Goal: Task Accomplishment & Management: Use online tool/utility

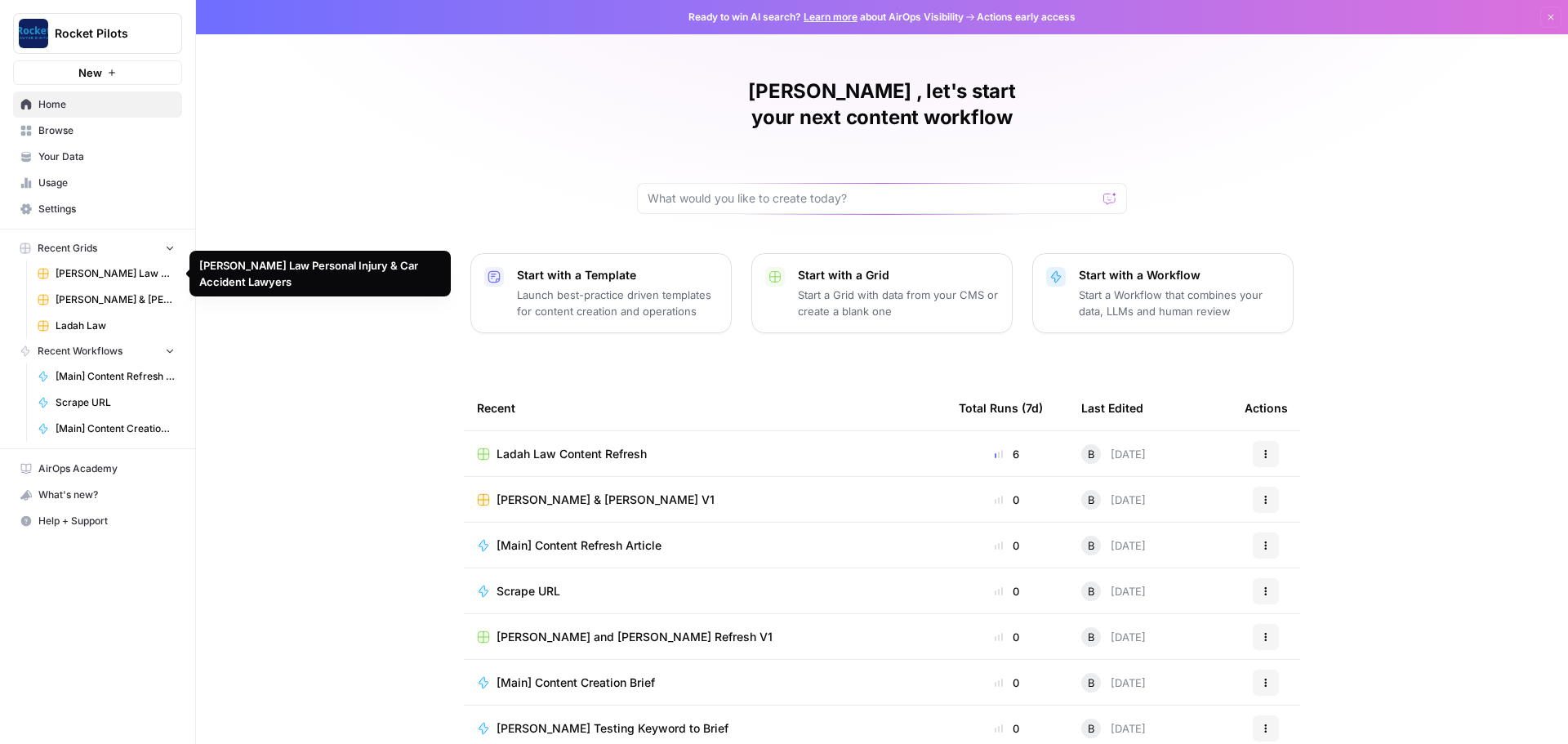
click at [95, 279] on span "[PERSON_NAME] Law Personal Injury & Car Accident Lawyers" at bounding box center [115, 274] width 119 height 15
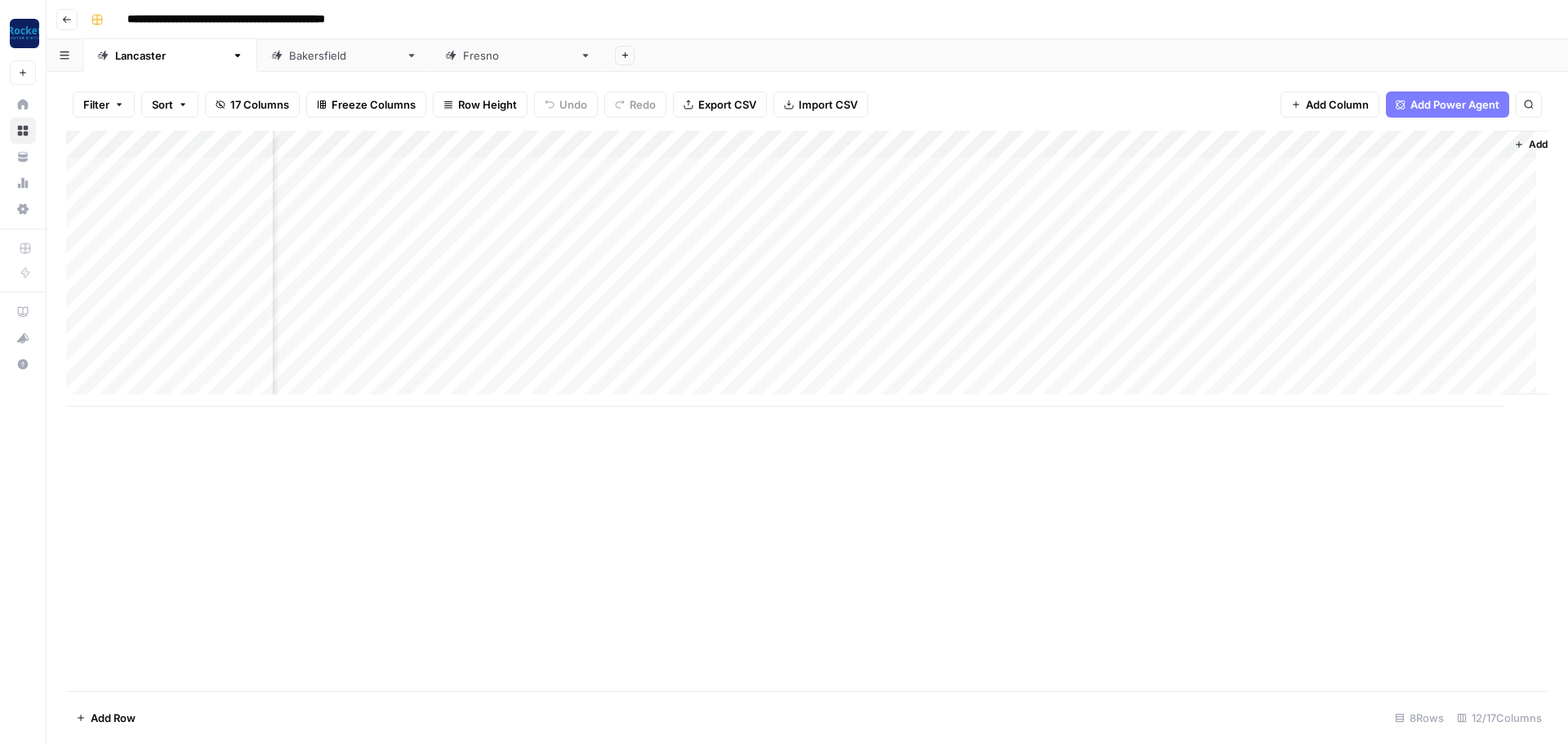
scroll to position [0, 501]
click at [971, 149] on div "Add Column" at bounding box center [807, 269] width 1482 height 276
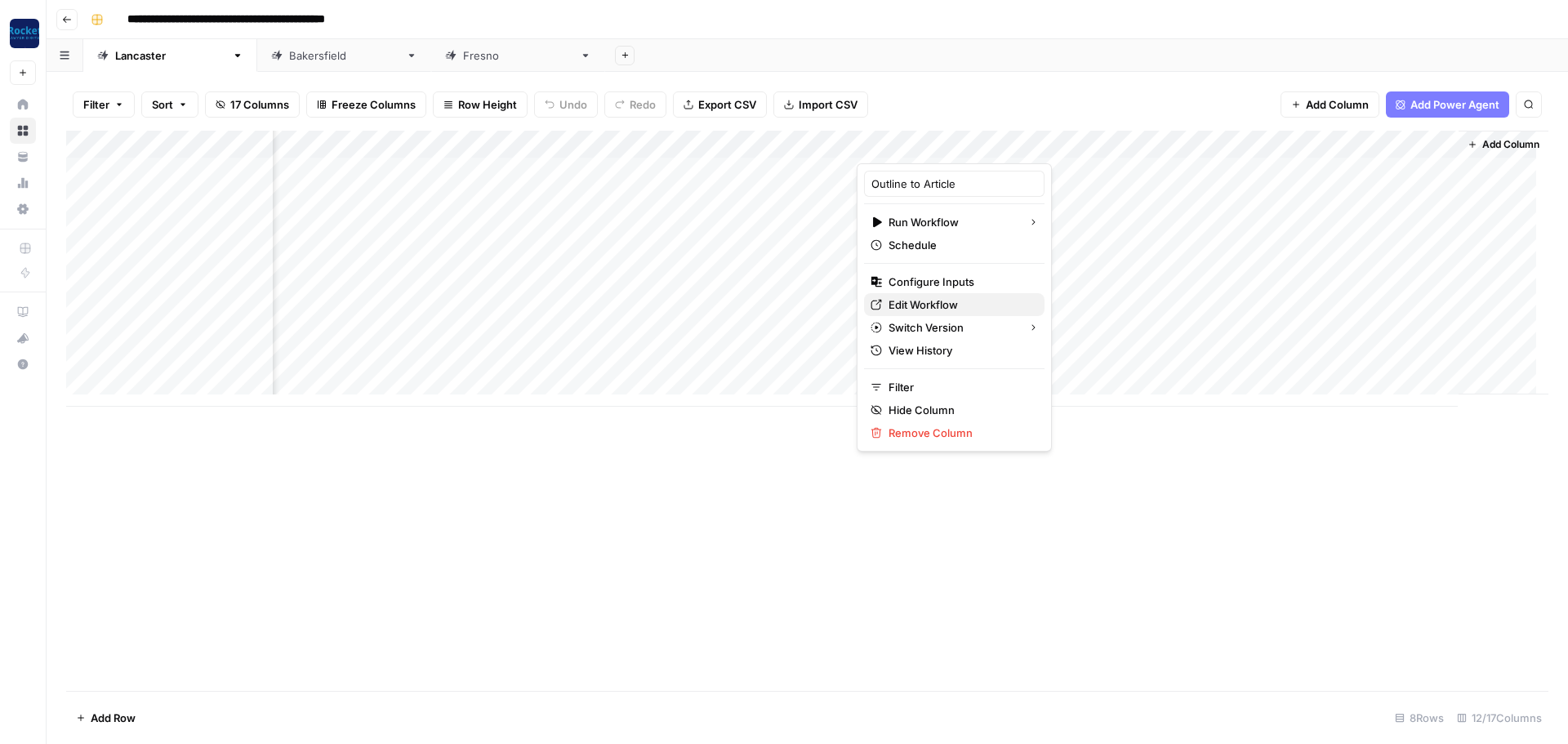
click at [933, 301] on span "Edit Workflow" at bounding box center [960, 304] width 143 height 16
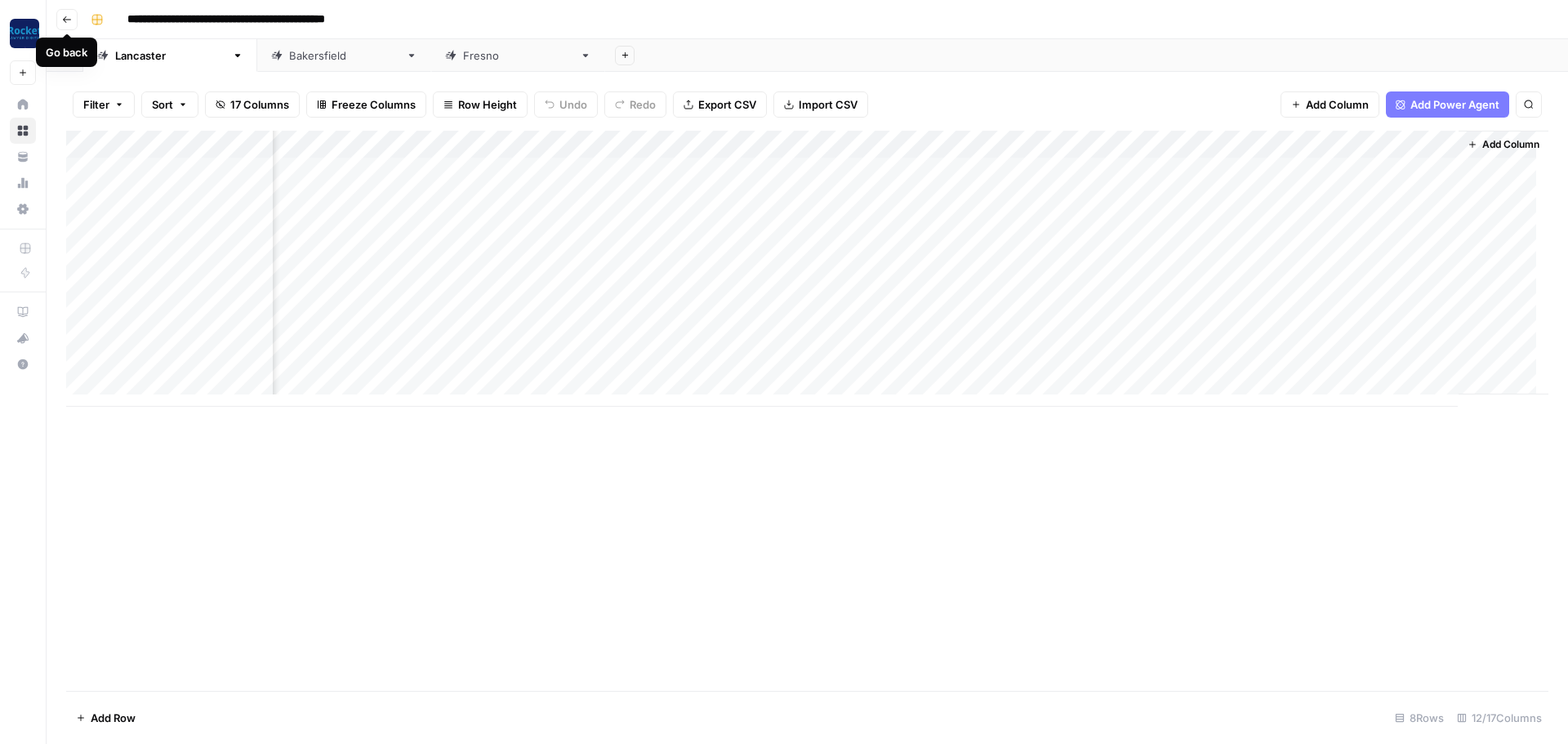
click at [58, 22] on button "Go back" at bounding box center [66, 19] width 21 height 21
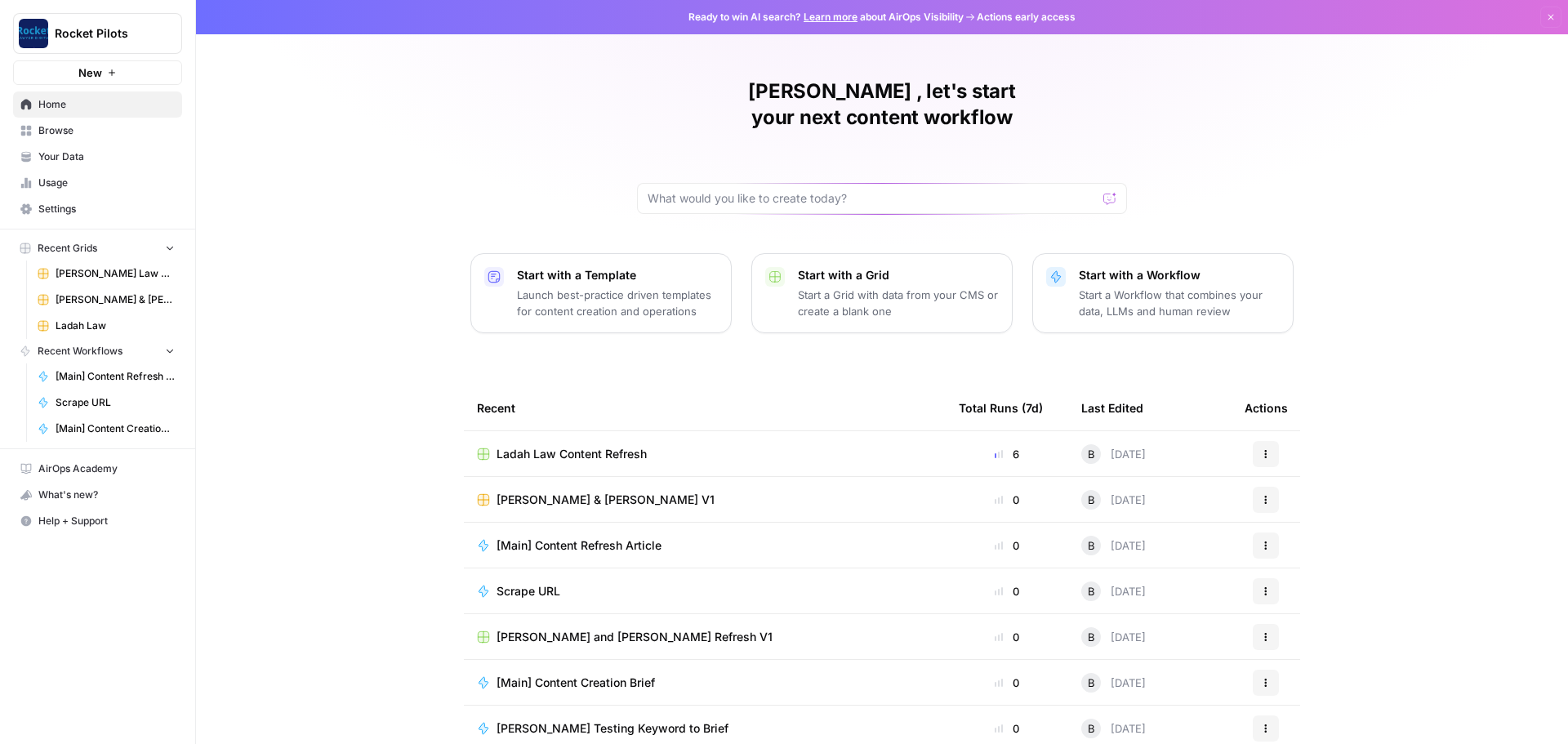
click at [63, 129] on span "Browse" at bounding box center [107, 131] width 136 height 15
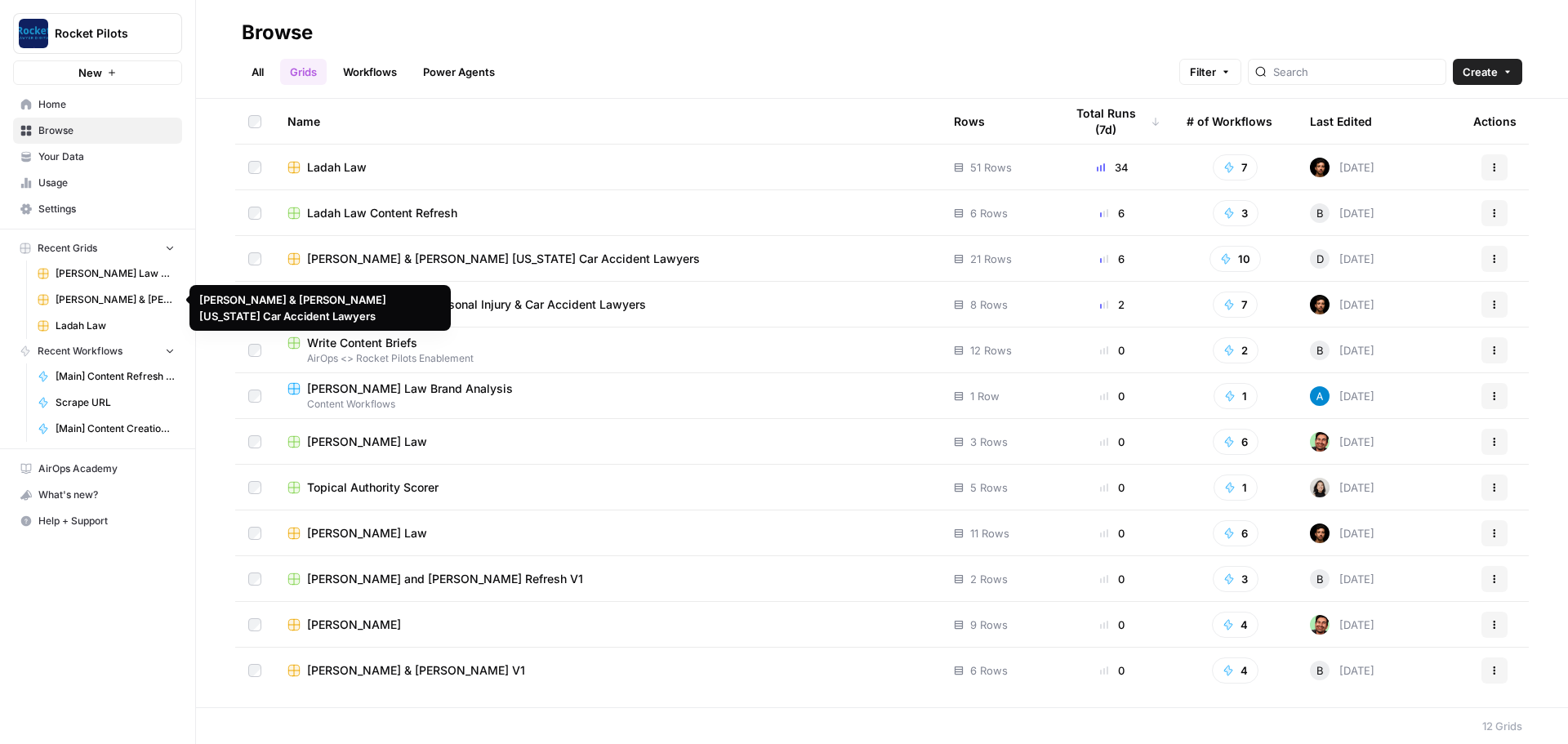
click at [71, 147] on link "Your Data" at bounding box center [97, 156] width 169 height 26
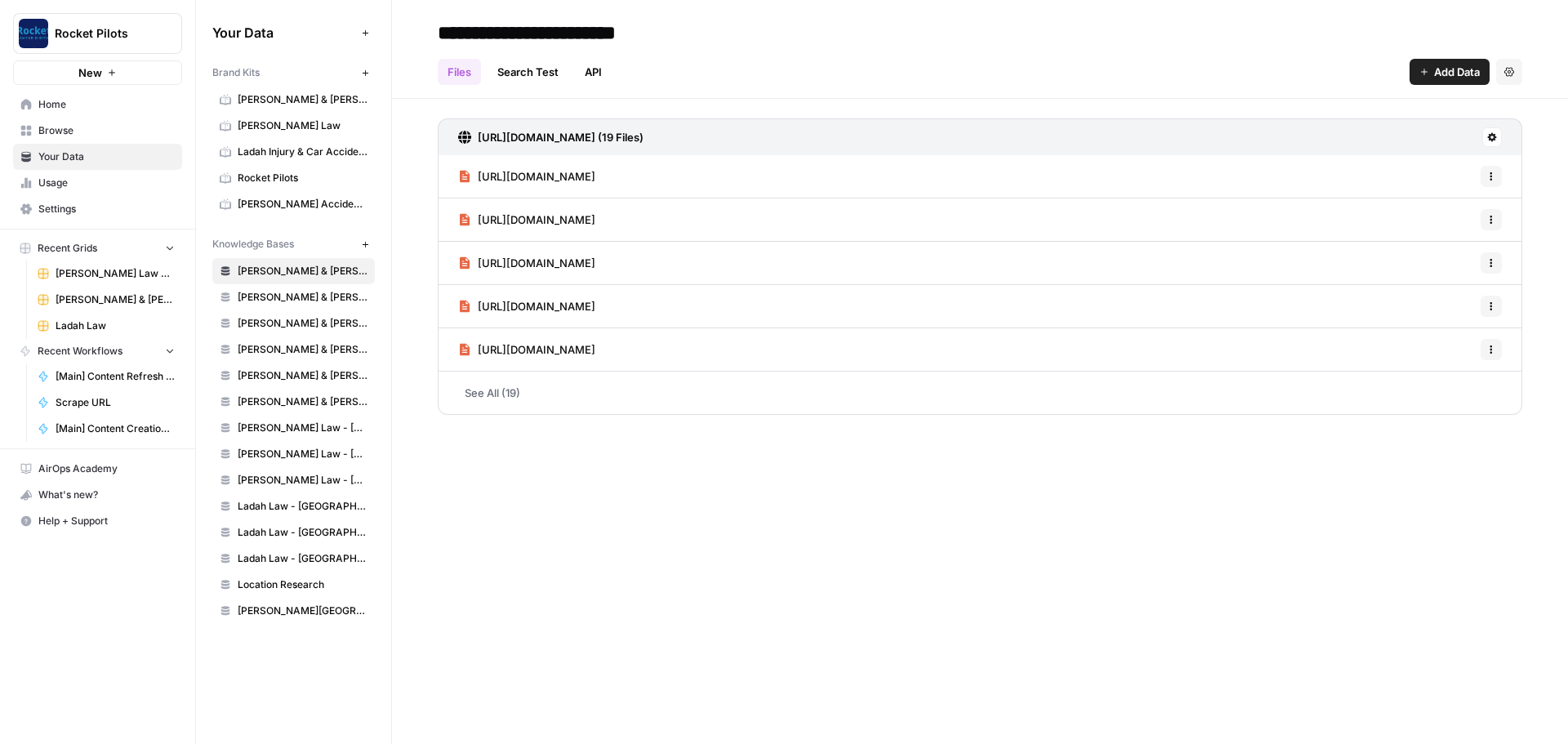
click at [1429, 74] on button "Add Data" at bounding box center [1450, 71] width 80 height 26
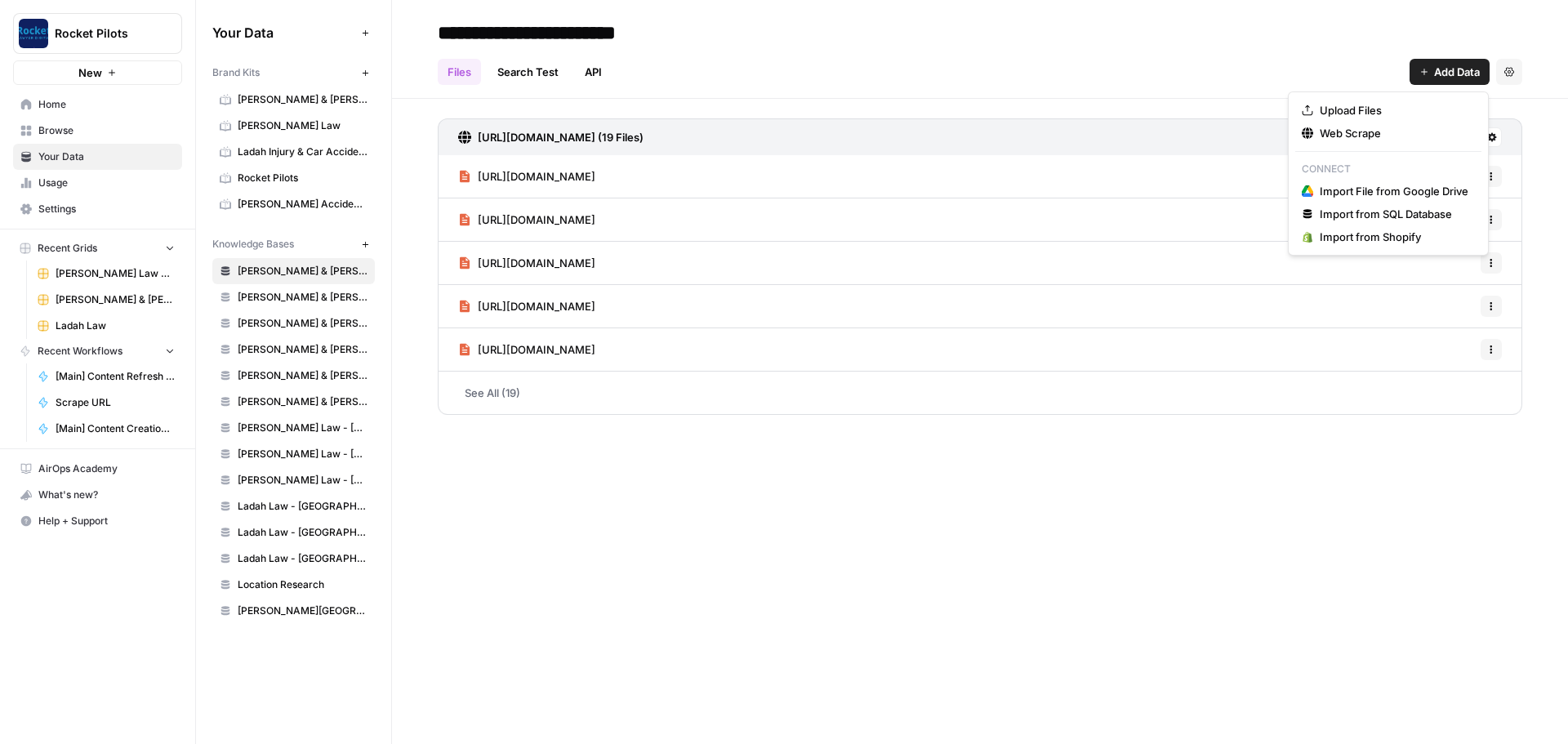
click at [1064, 76] on div "Files Search Test API Add Data Settings" at bounding box center [980, 65] width 1085 height 39
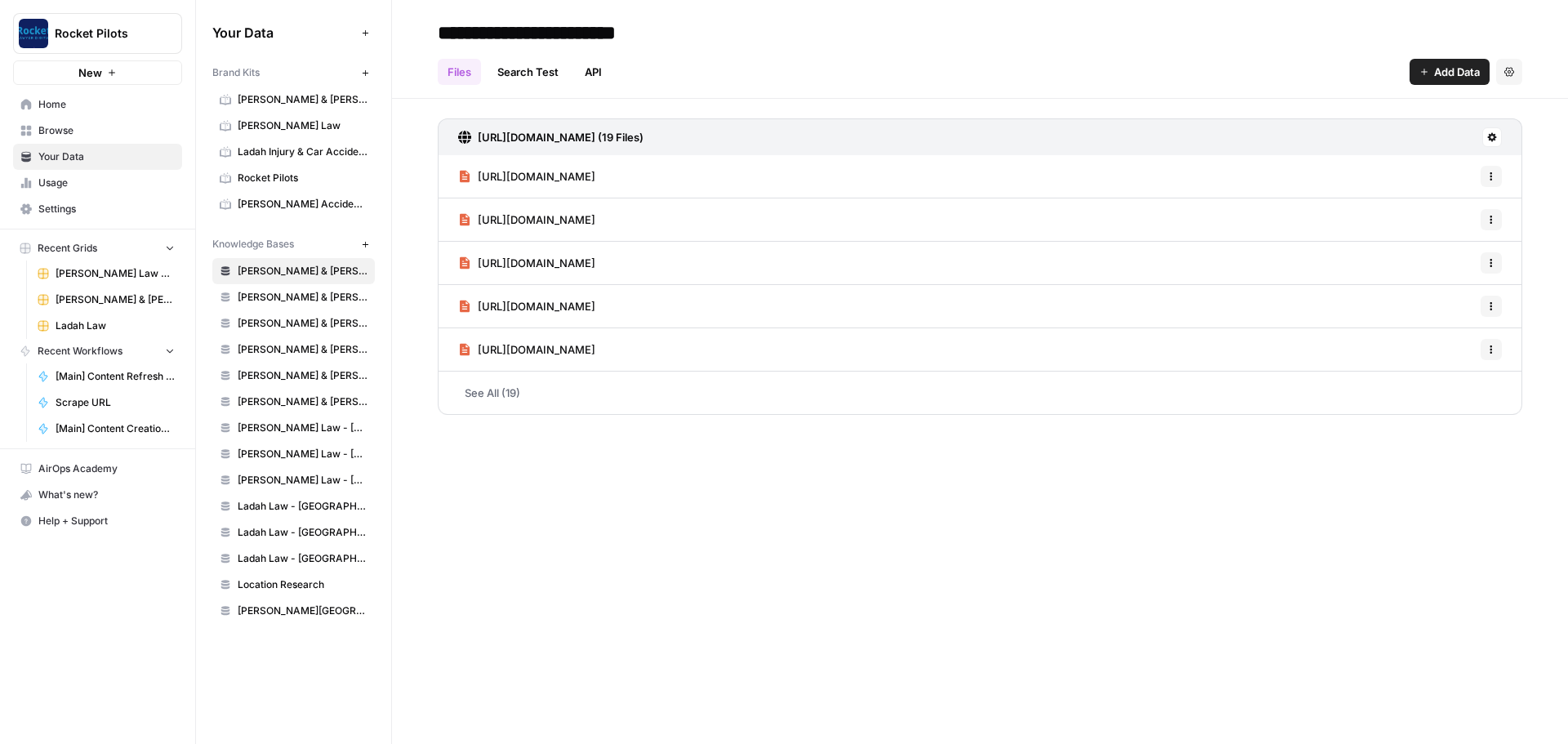
click at [364, 71] on icon "button" at bounding box center [365, 73] width 9 height 9
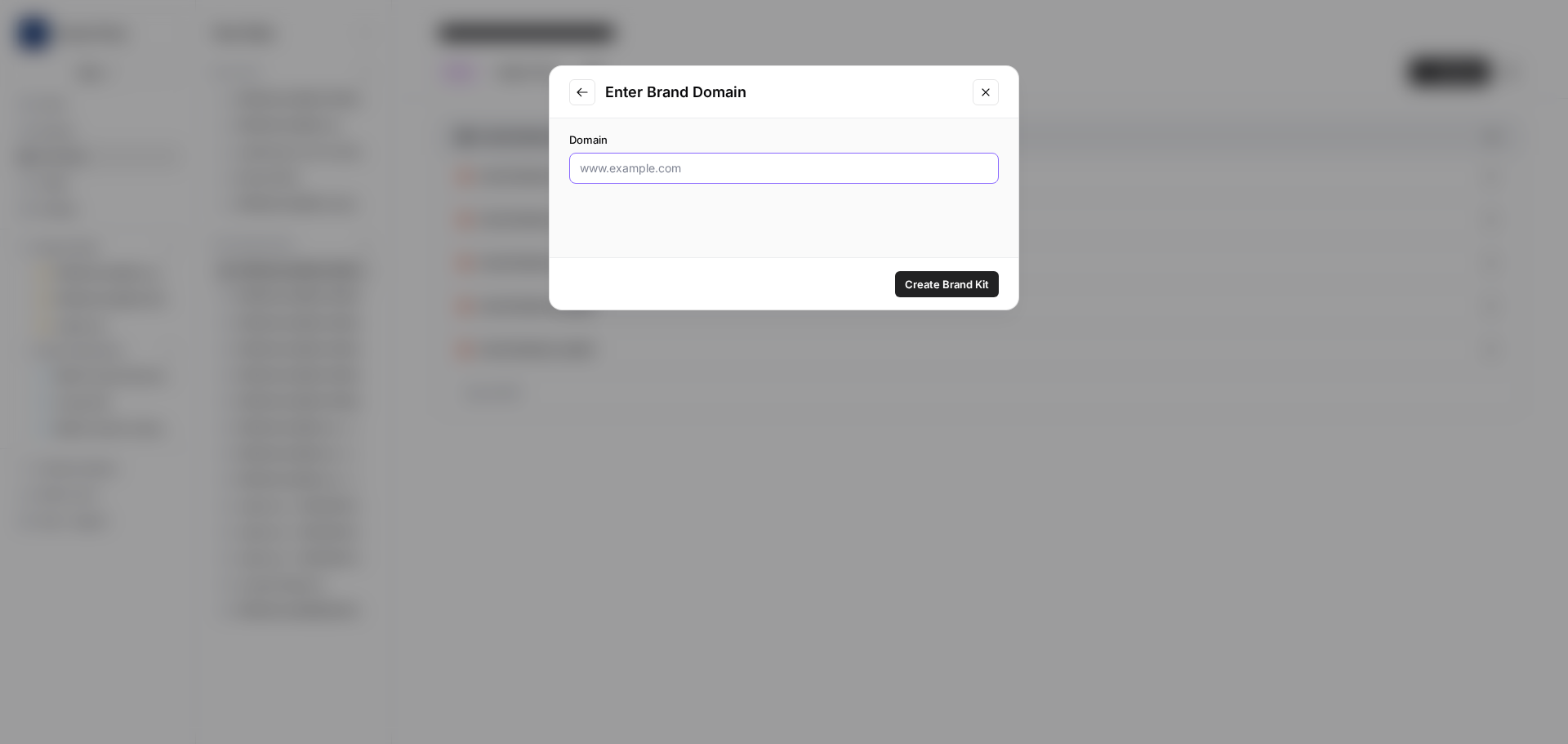
click at [665, 172] on input "Domain" at bounding box center [784, 168] width 408 height 16
paste input "https://www.justice4you.com/"
type input "https://www.justice4you.com/"
click at [920, 283] on span "Create Brand Kit" at bounding box center [947, 284] width 84 height 16
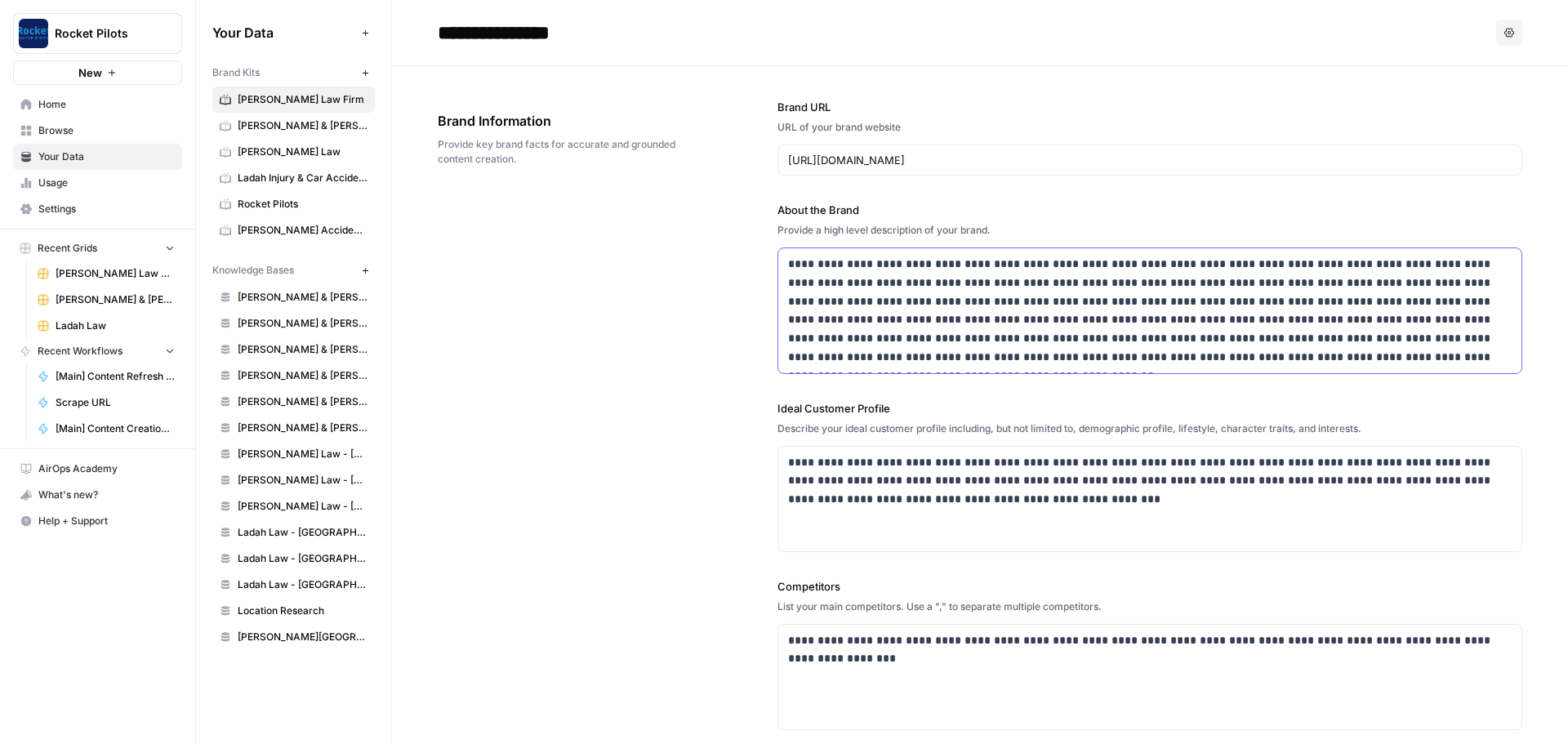
drag, startPoint x: 784, startPoint y: 263, endPoint x: 1428, endPoint y: 367, distance: 652.3
click at [1428, 367] on div "**********" at bounding box center [1150, 311] width 743 height 125
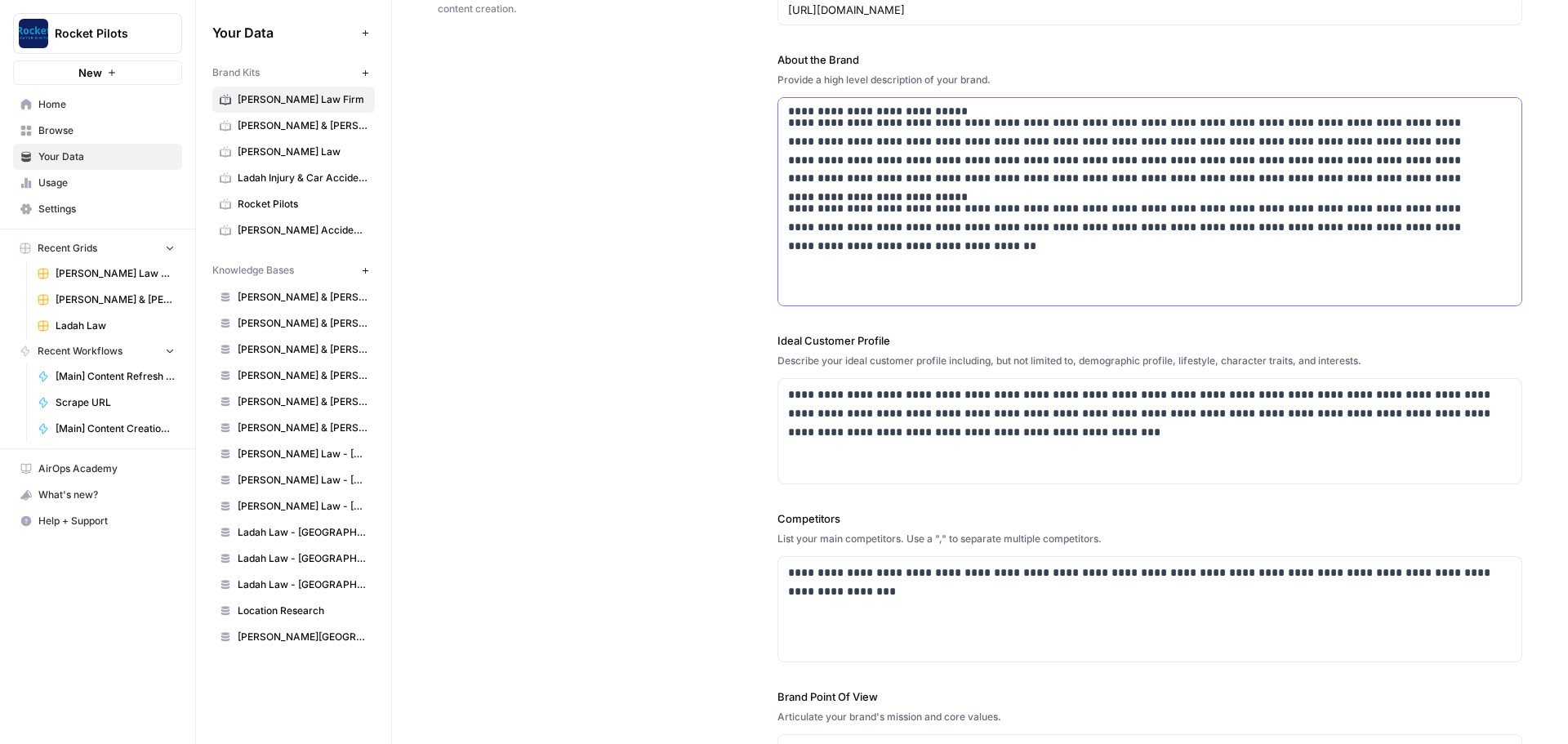
scroll to position [164, 0]
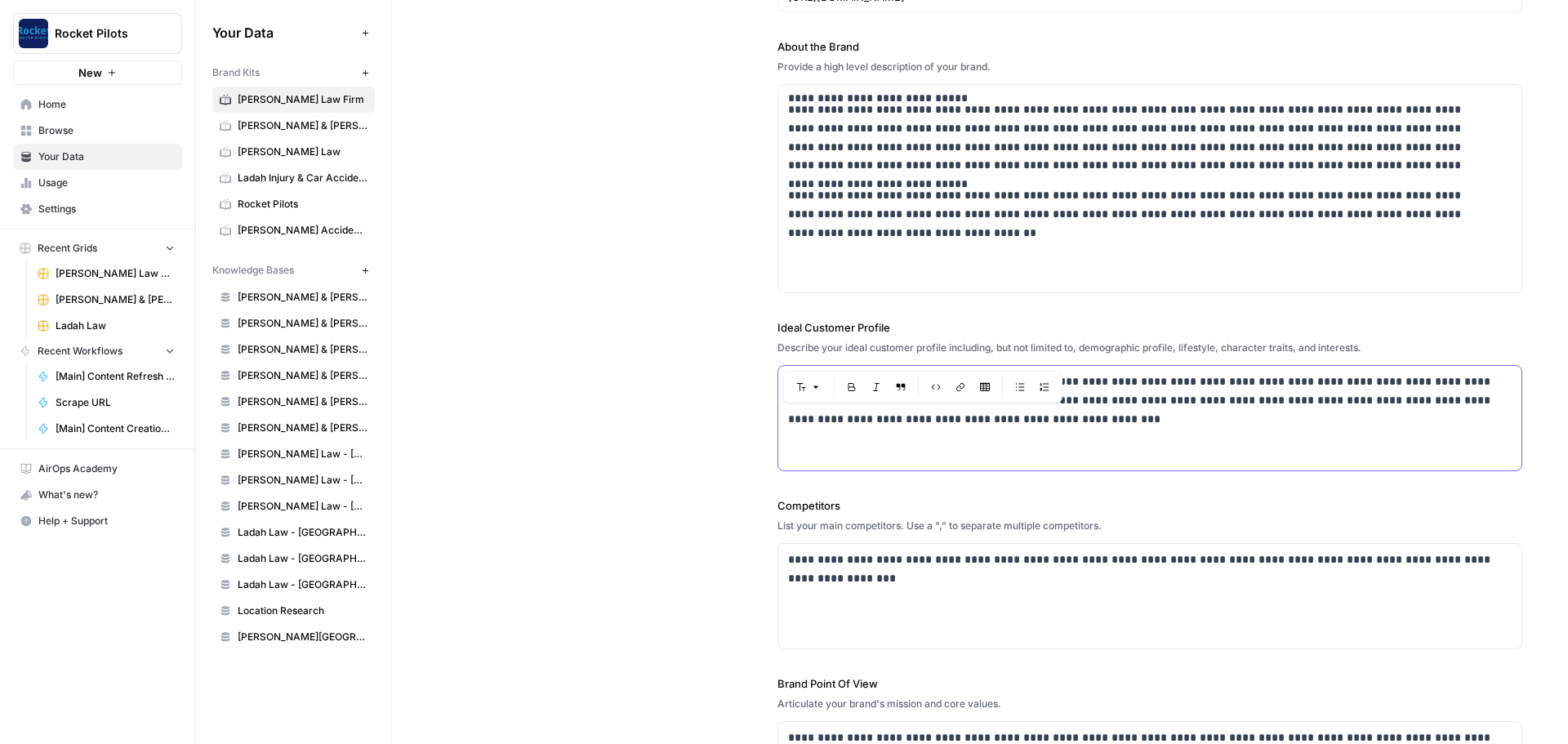
drag, startPoint x: 1040, startPoint y: 419, endPoint x: 764, endPoint y: 390, distance: 277.5
click at [764, 390] on div "**********" at bounding box center [980, 381] width 1085 height 958
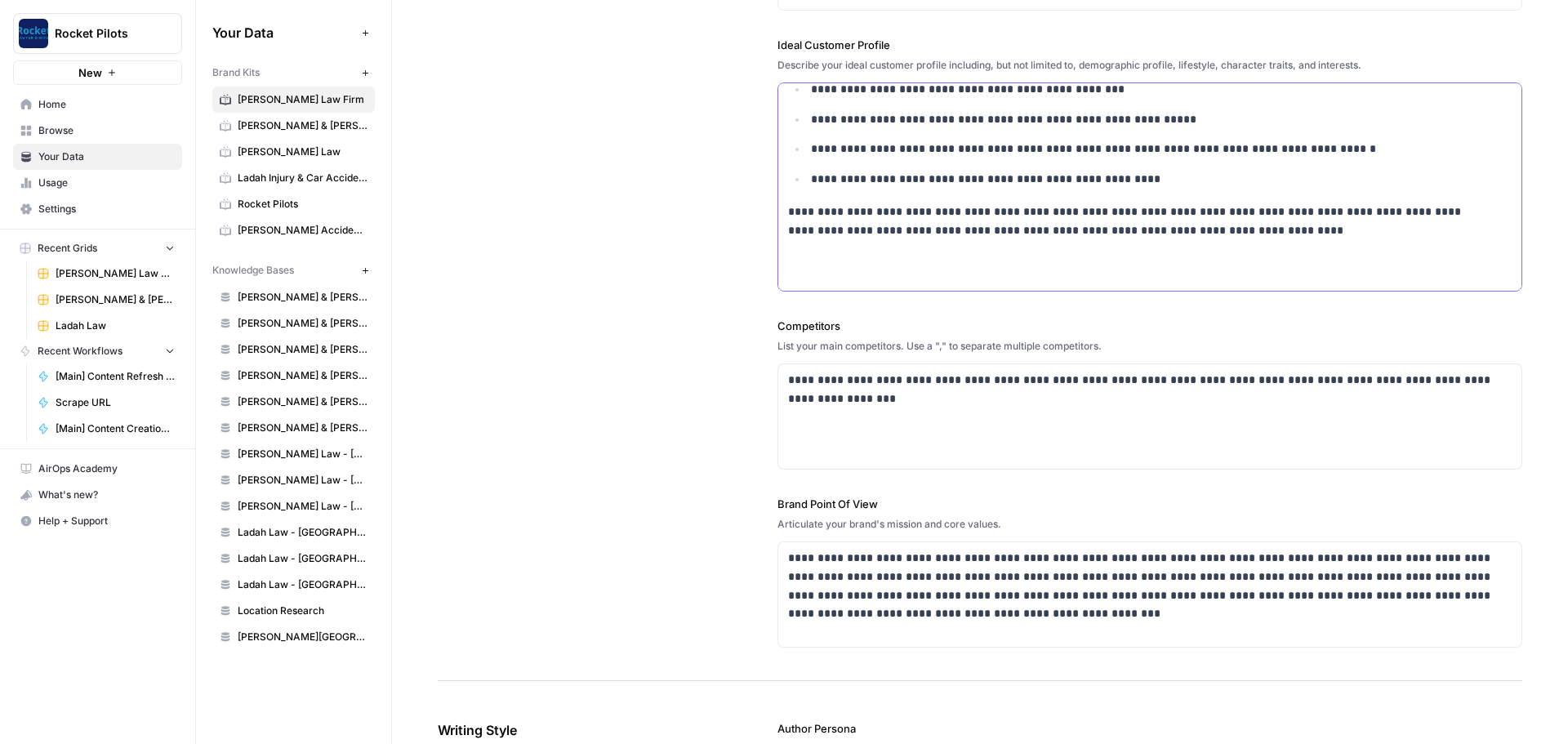
scroll to position [572, 0]
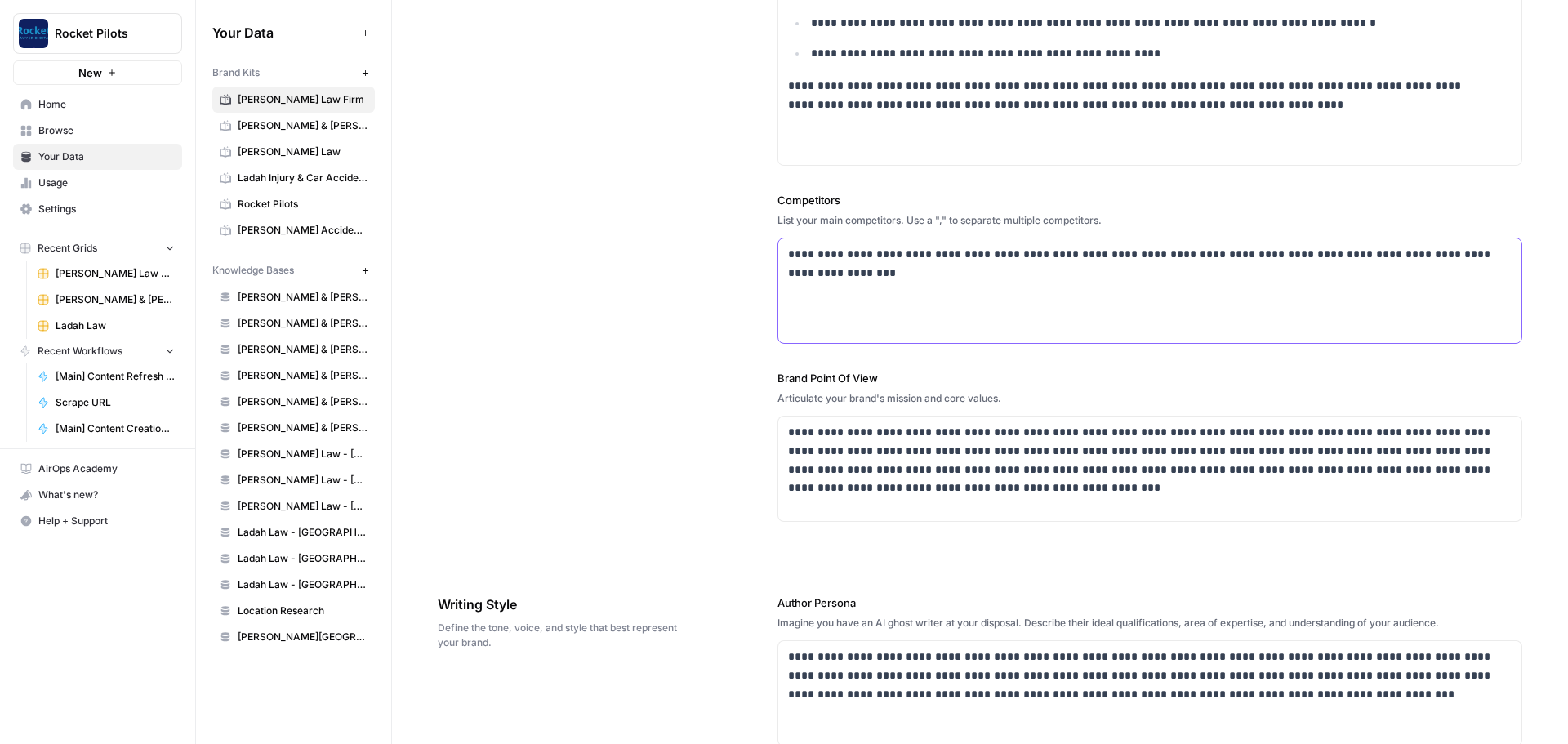
drag, startPoint x: 785, startPoint y: 257, endPoint x: 913, endPoint y: 295, distance: 133.5
click at [913, 295] on div "**********" at bounding box center [1150, 291] width 743 height 104
drag, startPoint x: 1106, startPoint y: 538, endPoint x: 1114, endPoint y: 542, distance: 8.9
click at [1114, 542] on div "**********" at bounding box center [1150, 24] width 745 height 1060
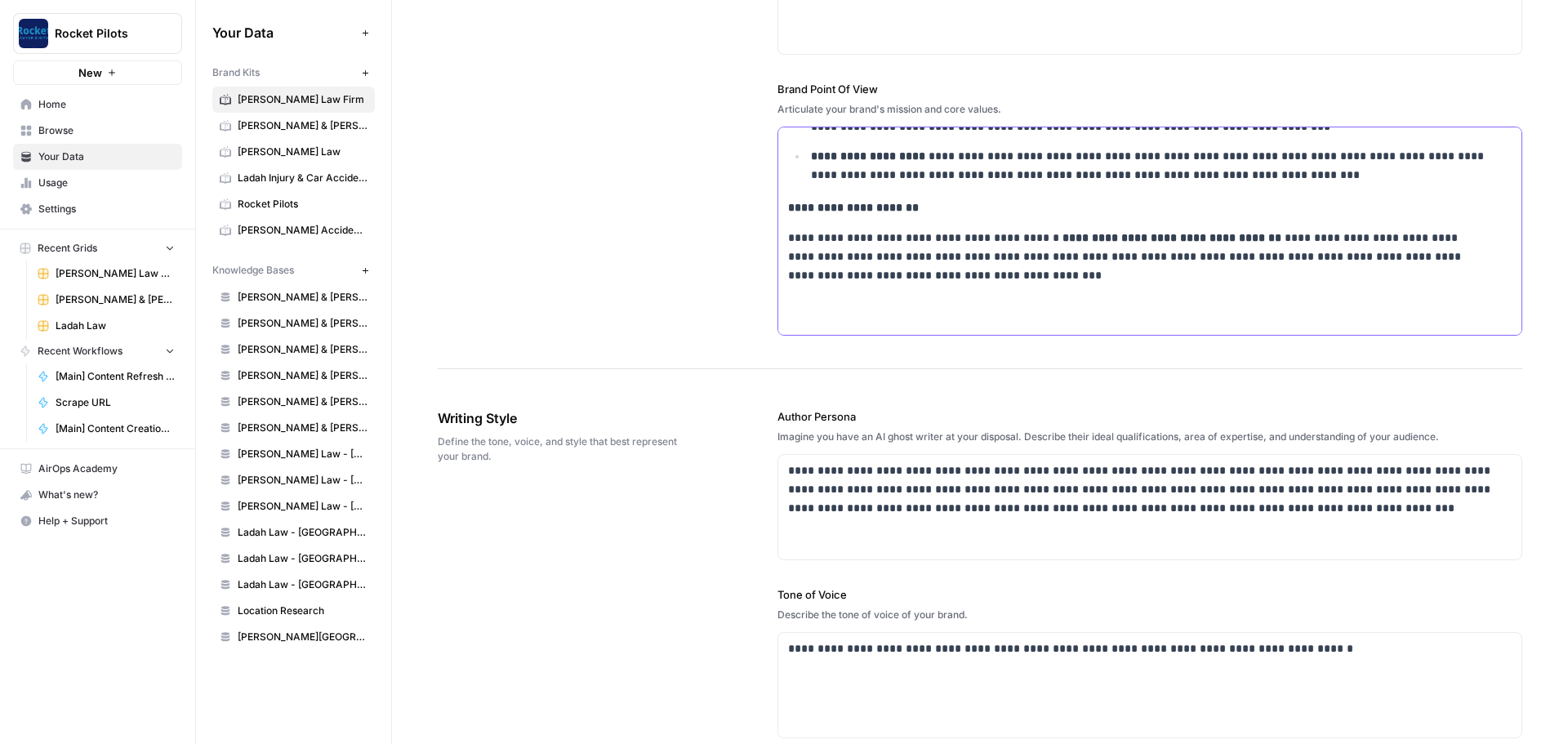
scroll to position [980, 0]
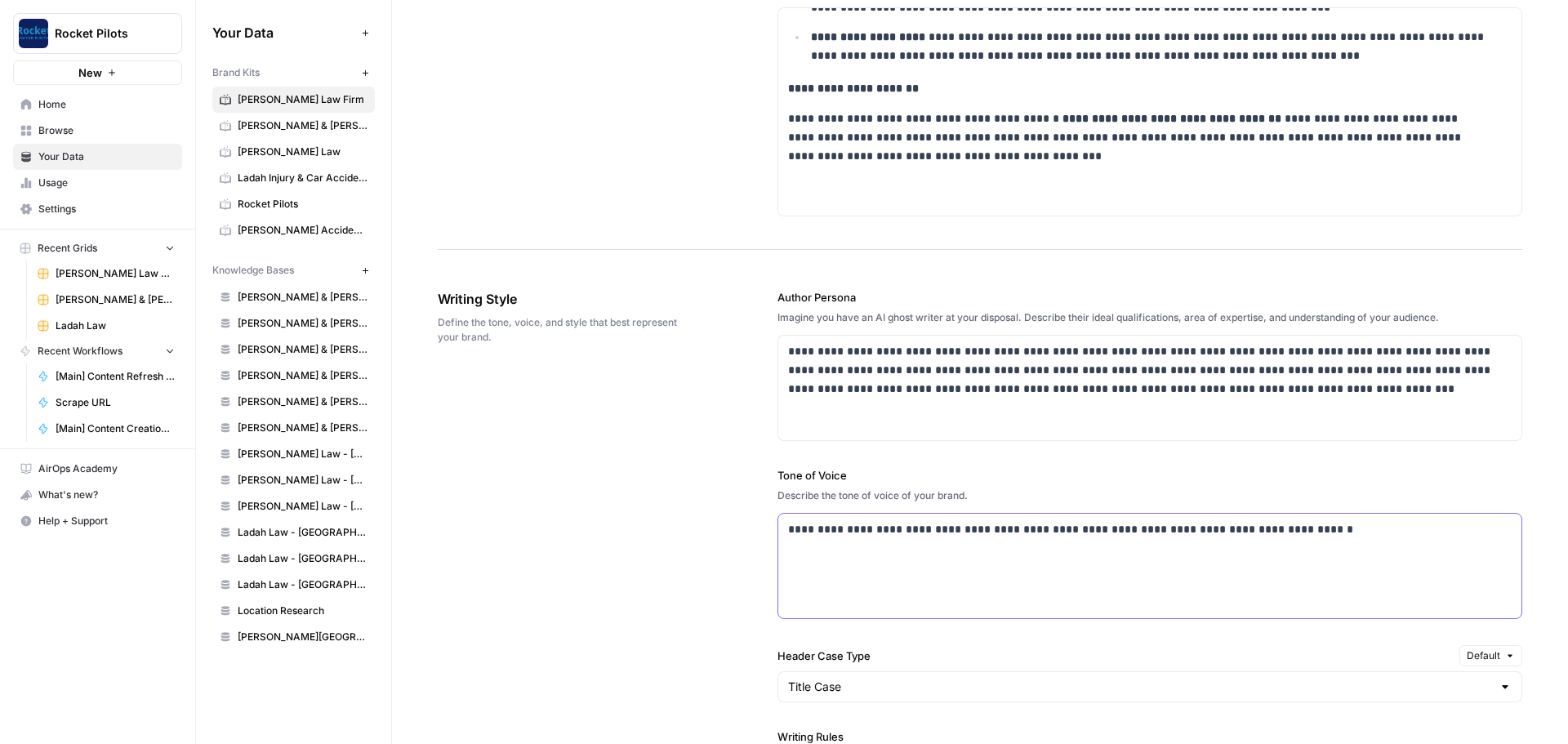
drag, startPoint x: 1283, startPoint y: 532, endPoint x: 737, endPoint y: 499, distance: 547.0
click at [698, 552] on div "**********" at bounding box center [980, 688] width 1085 height 863
drag, startPoint x: 784, startPoint y: 359, endPoint x: 1348, endPoint y: 415, distance: 566.8
click at [1345, 415] on div "**********" at bounding box center [1150, 388] width 743 height 104
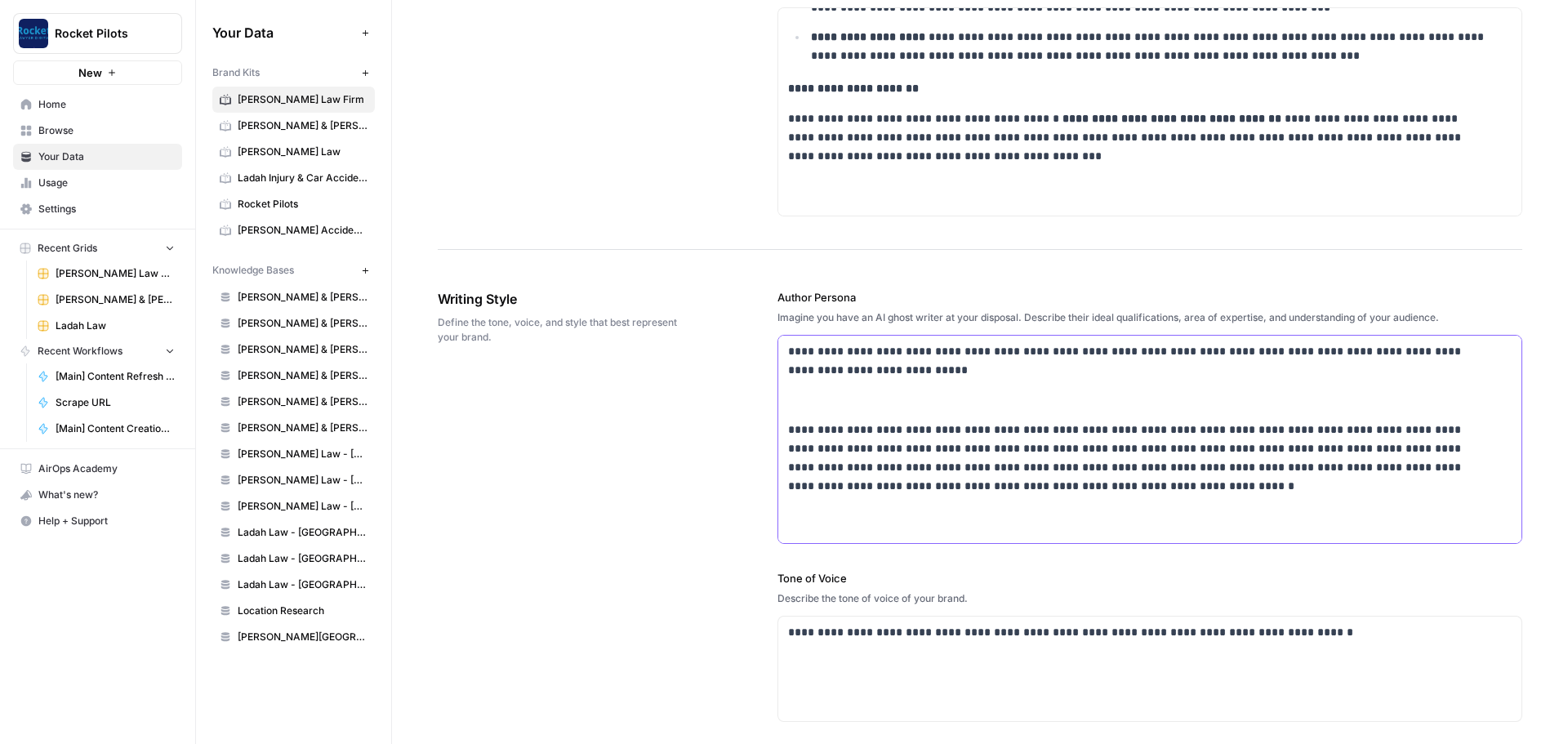
click at [814, 391] on p at bounding box center [1151, 401] width 724 height 18
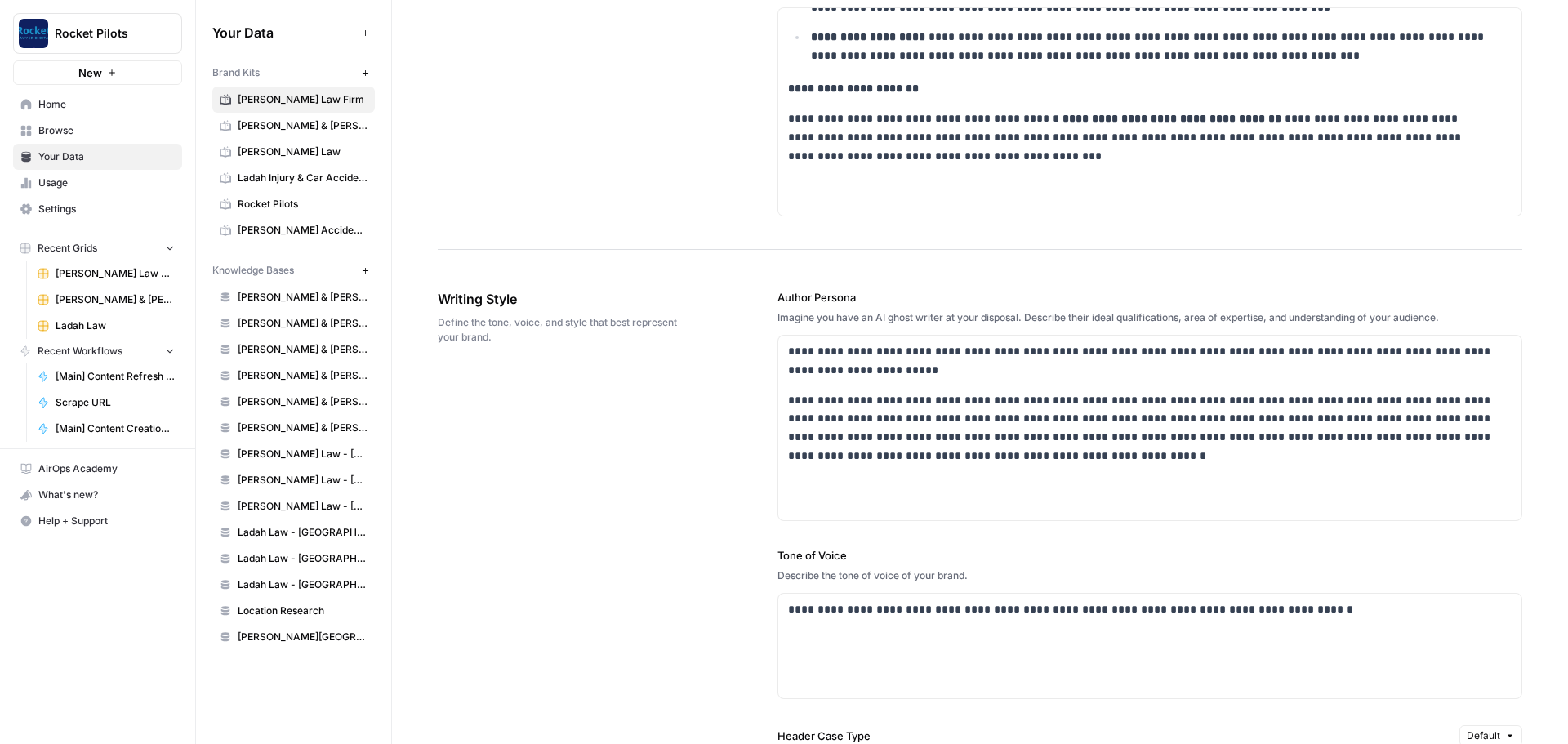
scroll to position [1144, 0]
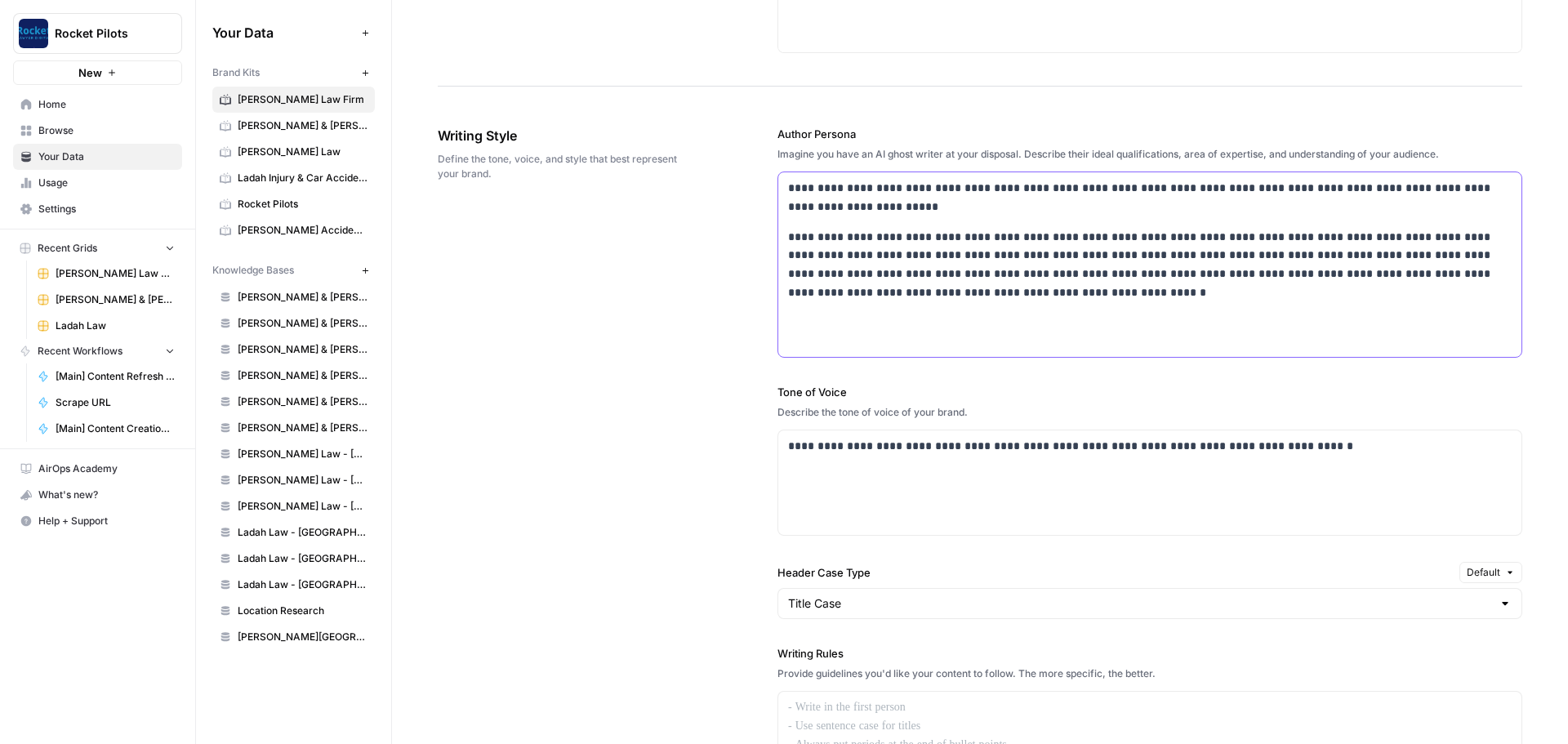
click at [1030, 286] on p "**********" at bounding box center [1146, 265] width 715 height 75
click at [1030, 288] on p "**********" at bounding box center [1146, 265] width 715 height 75
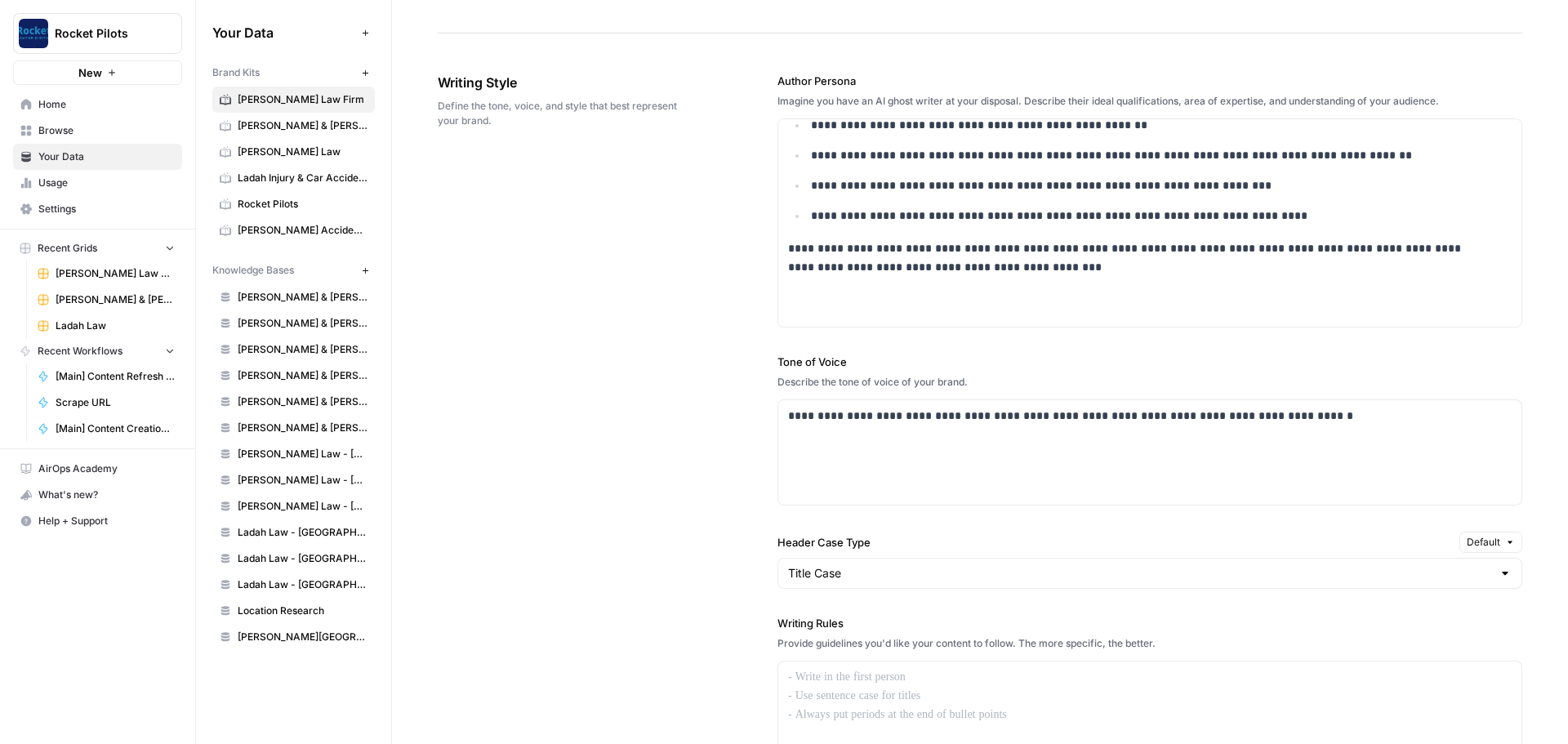
scroll to position [1225, 0]
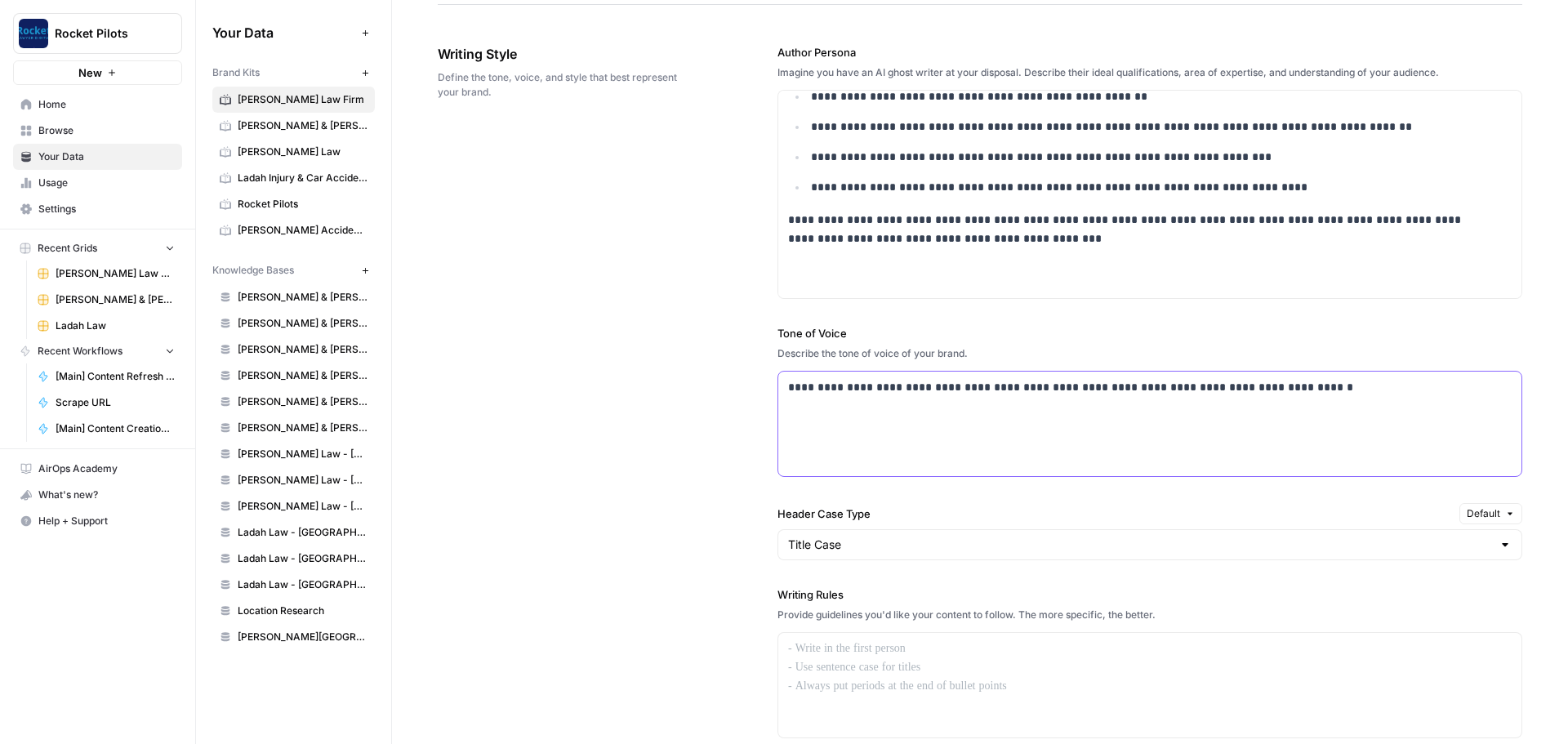
drag, startPoint x: 675, startPoint y: 432, endPoint x: 646, endPoint y: 429, distance: 29.2
click at [646, 429] on div "**********" at bounding box center [980, 495] width 1085 height 967
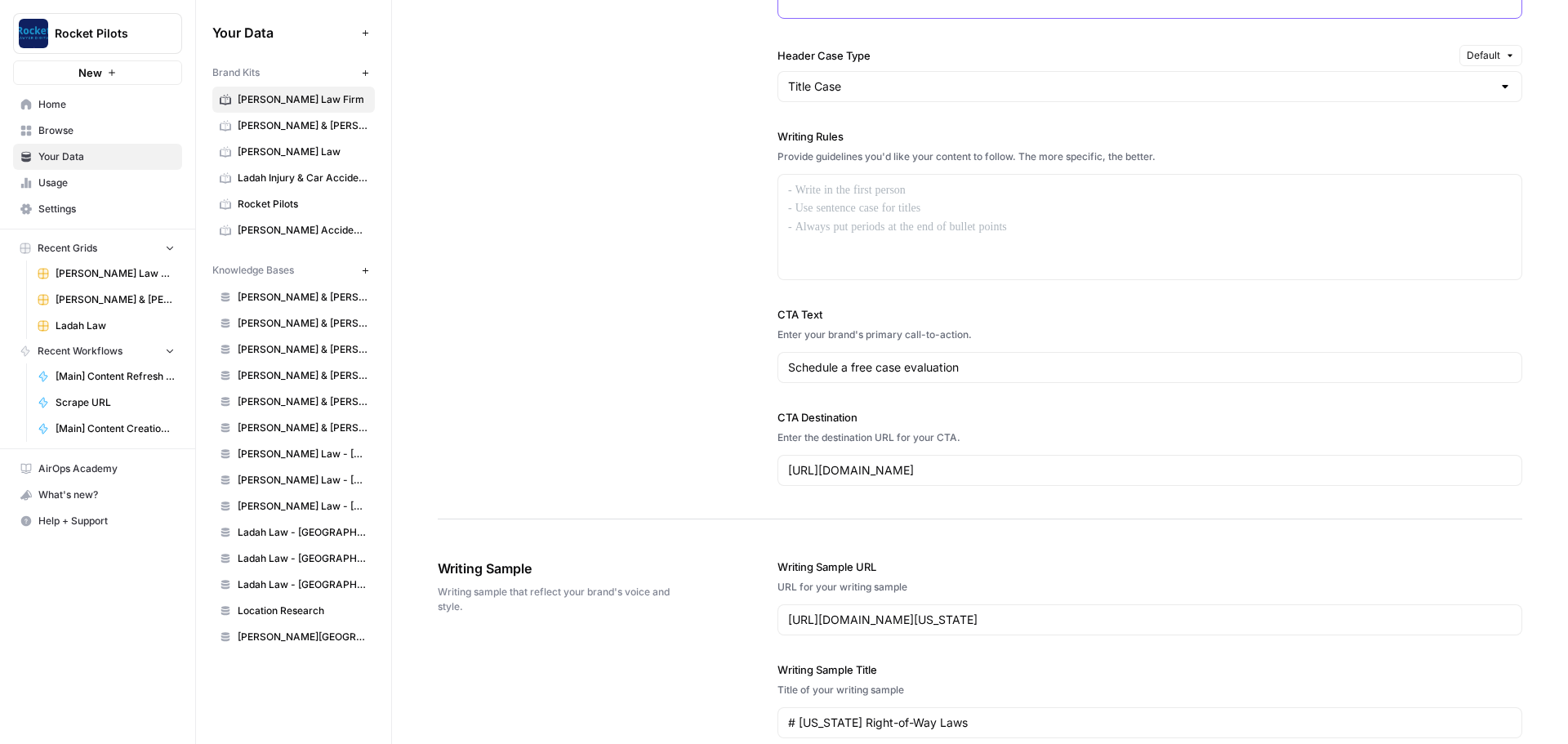
scroll to position [1633, 0]
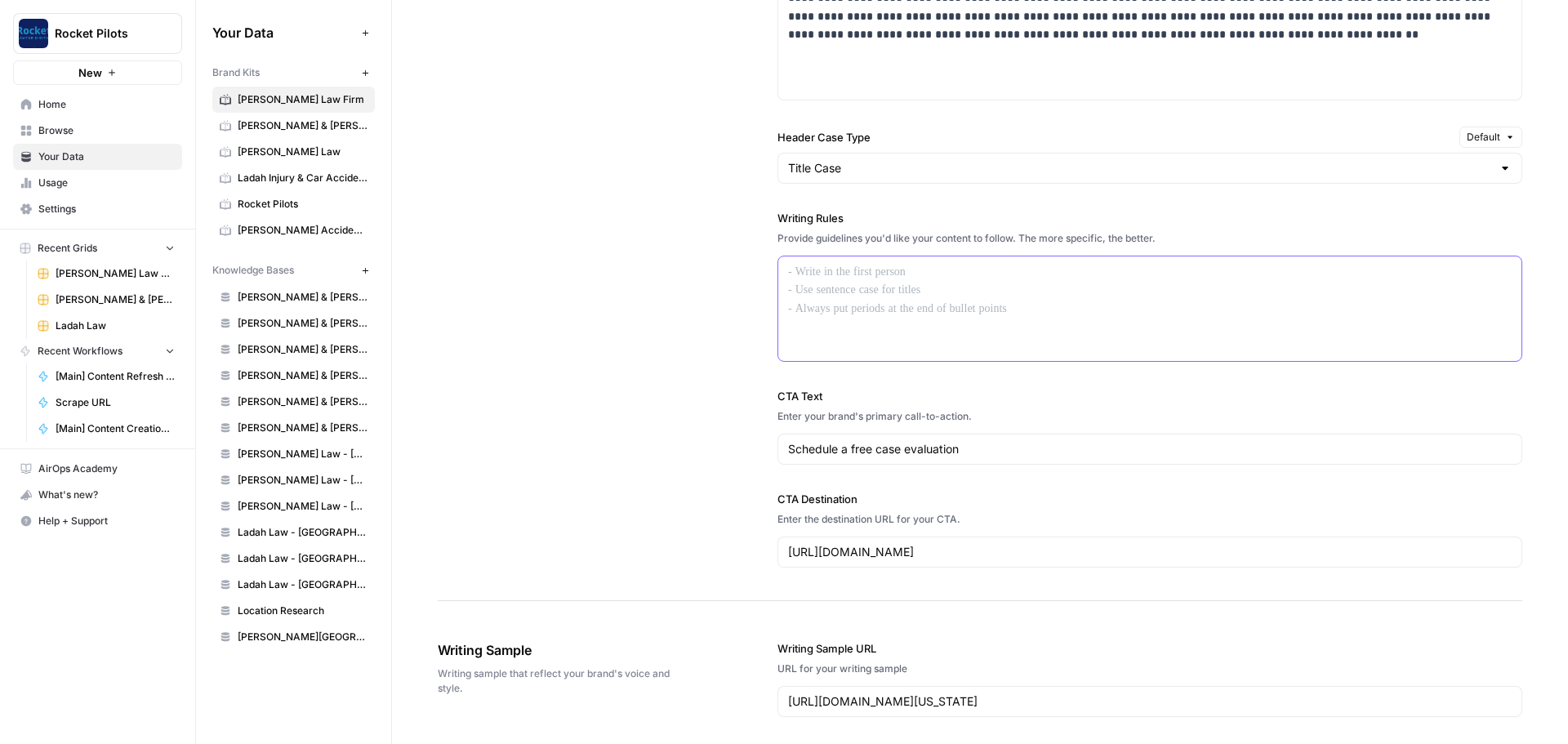
click at [892, 312] on div at bounding box center [1150, 308] width 743 height 104
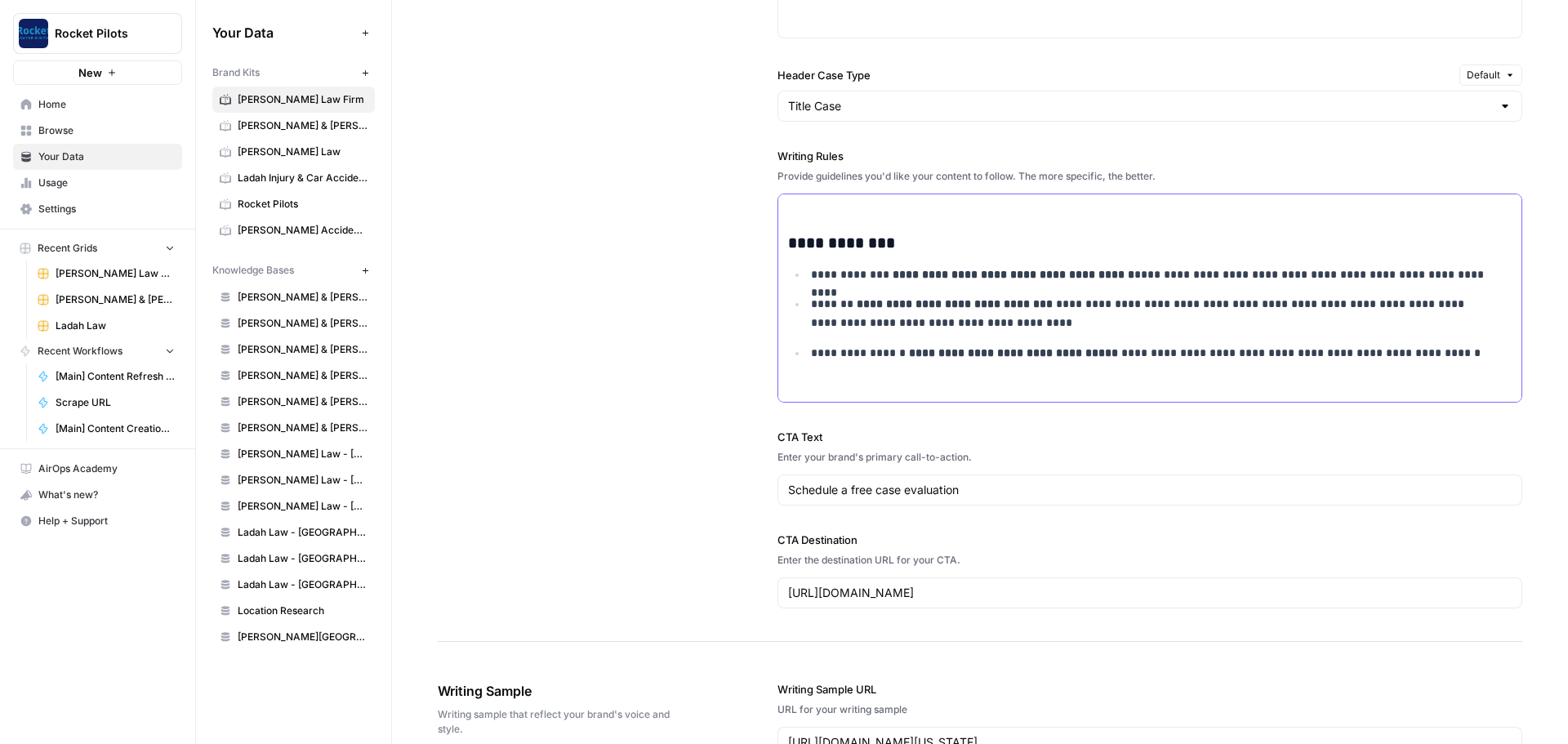
scroll to position [1797, 0]
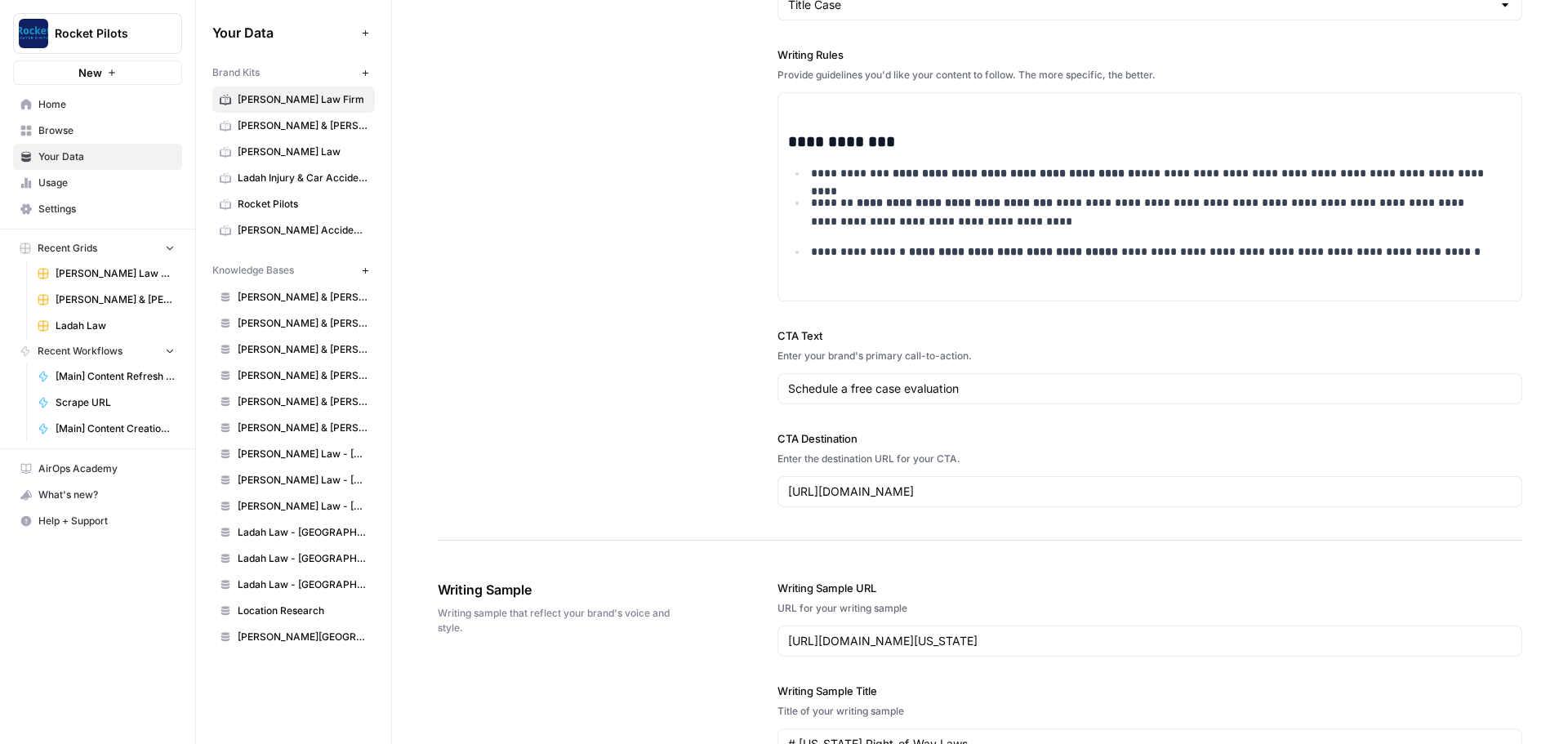
drag, startPoint x: 941, startPoint y: 401, endPoint x: 705, endPoint y: 396, distance: 236.1
drag, startPoint x: 962, startPoint y: 384, endPoint x: 699, endPoint y: 399, distance: 263.4
paste input "Call Arnold Law Firm Accident & Injury Attorneys today at (916) 777-7777 to dis…"
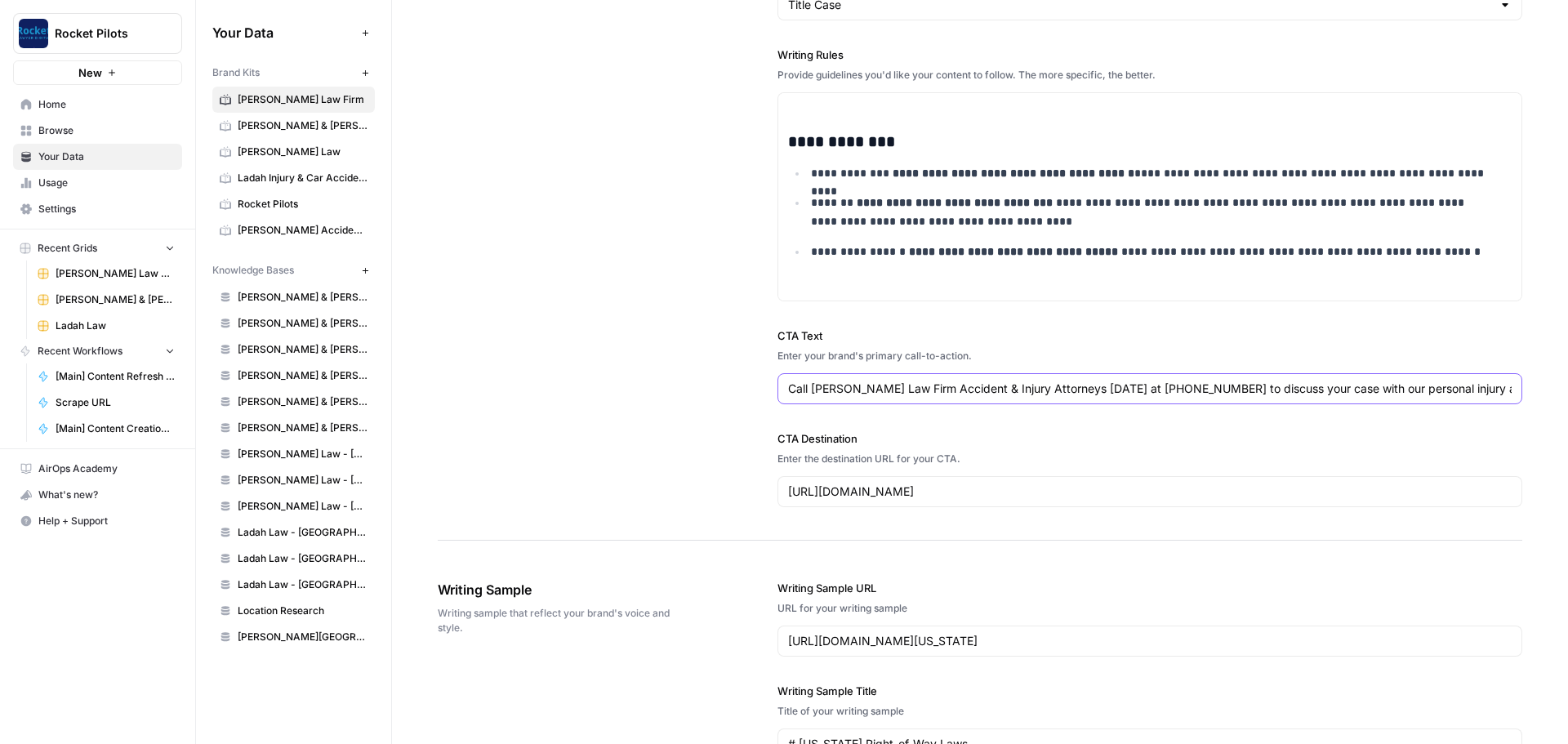
scroll to position [0, 155]
click at [1024, 390] on input "Call Arnold Law Firm Accident & Injury Attorneys today at (916) 777-7777 to dis…" at bounding box center [1151, 388] width 724 height 16
type input "Call Arnold Law Firm Accident & Injury Attorneys today to discuss your case wit…"
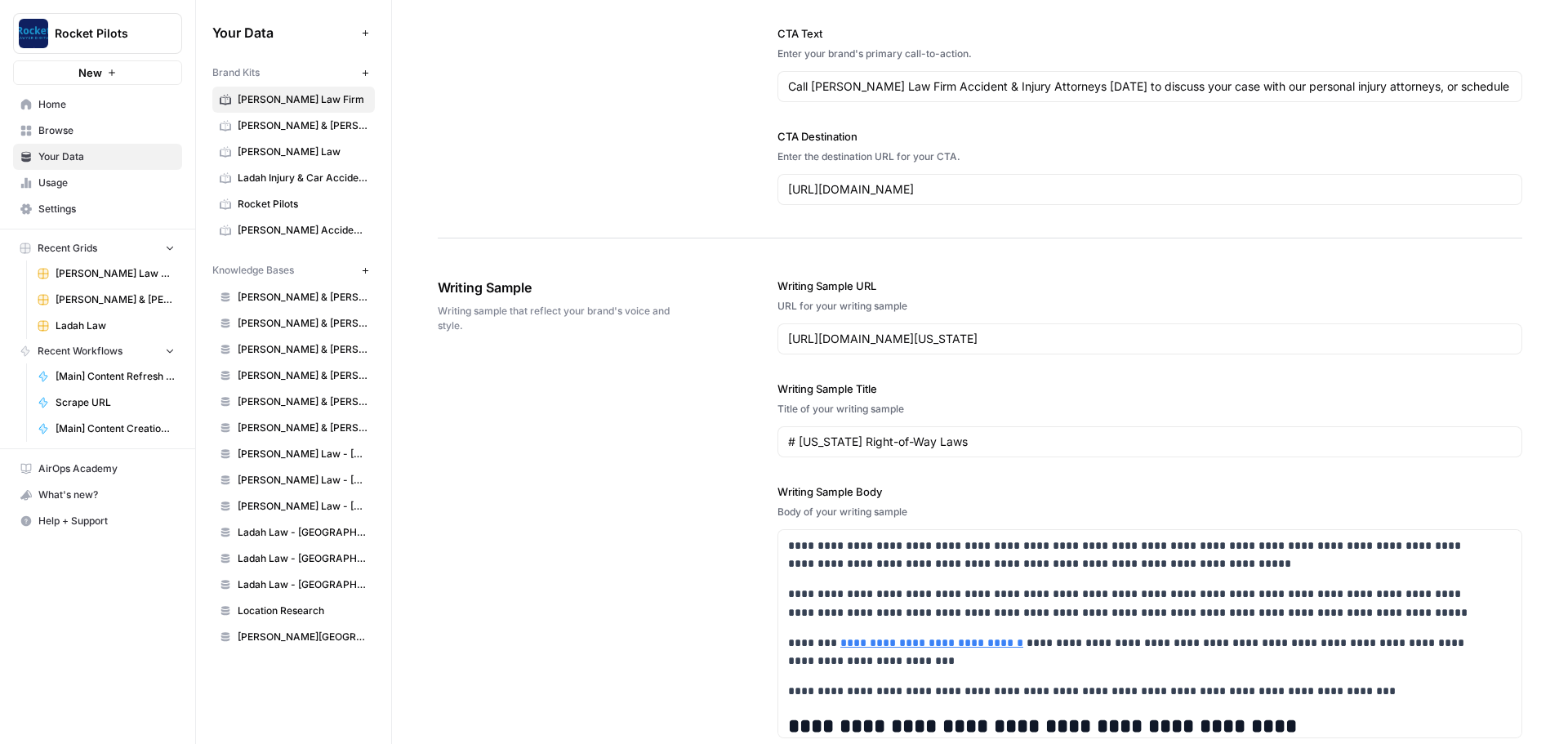
scroll to position [2124, 0]
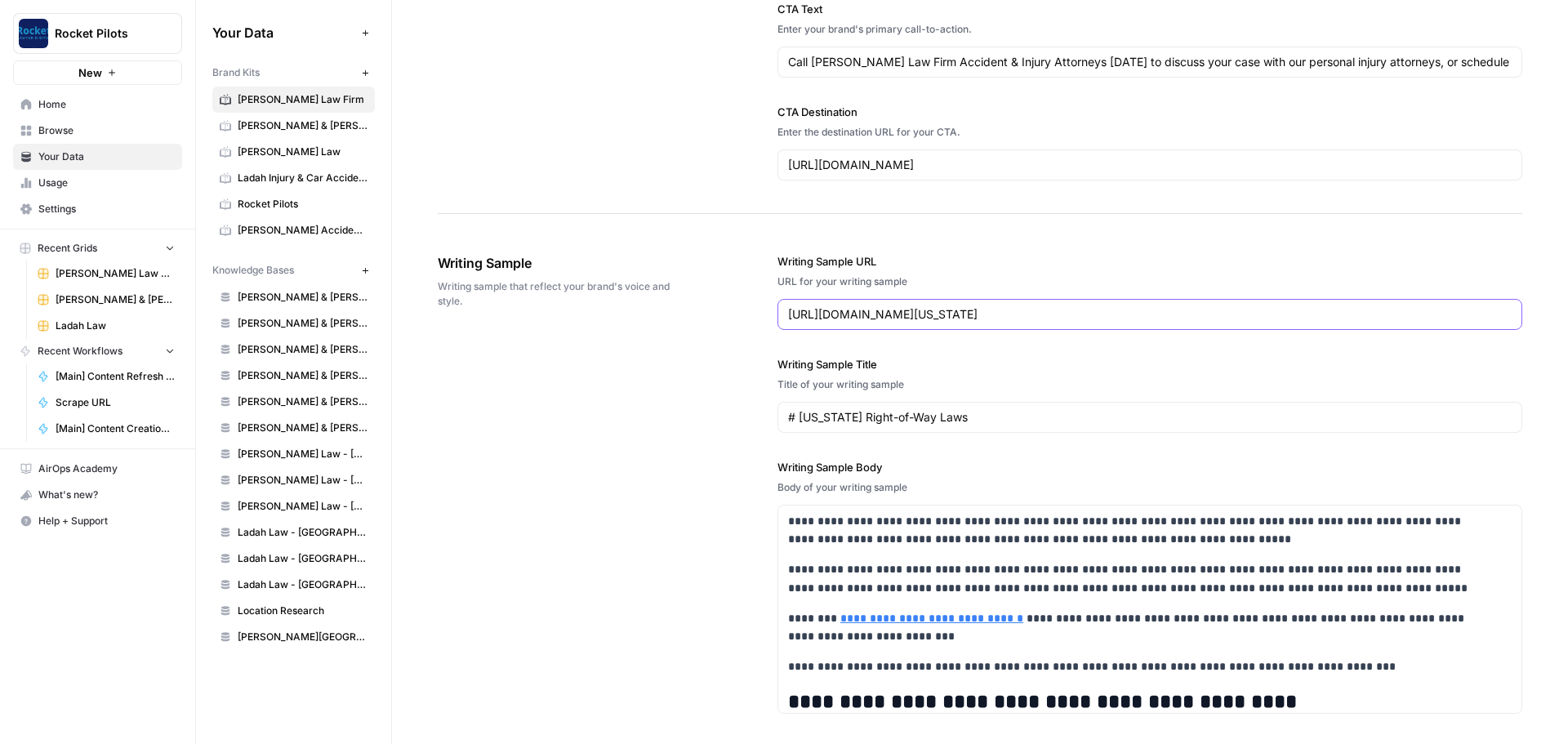
drag, startPoint x: 1146, startPoint y: 319, endPoint x: 717, endPoint y: 329, distance: 429.1
click at [717, 329] on div "**********" at bounding box center [980, 625] width 1085 height 808
paste input "sacramento-car-accident-lawyer"
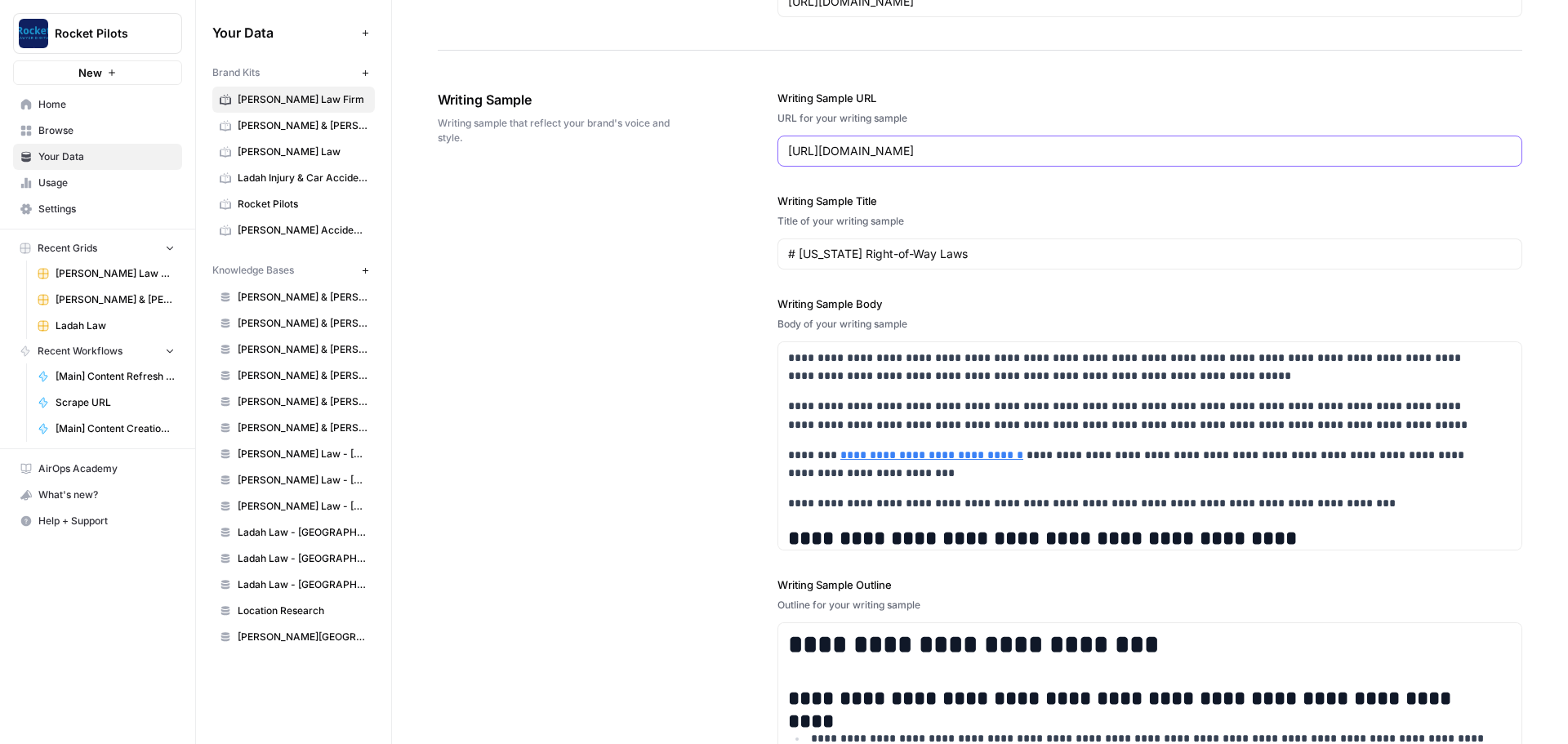
type input "https://www.justice4you.com/sacramento-car-accident-lawyer.html"
drag, startPoint x: 834, startPoint y: 263, endPoint x: 768, endPoint y: 267, distance: 66.1
click at [768, 267] on div "**********" at bounding box center [980, 461] width 1085 height 808
paste input "Sacramento Car Accident Lawyer"
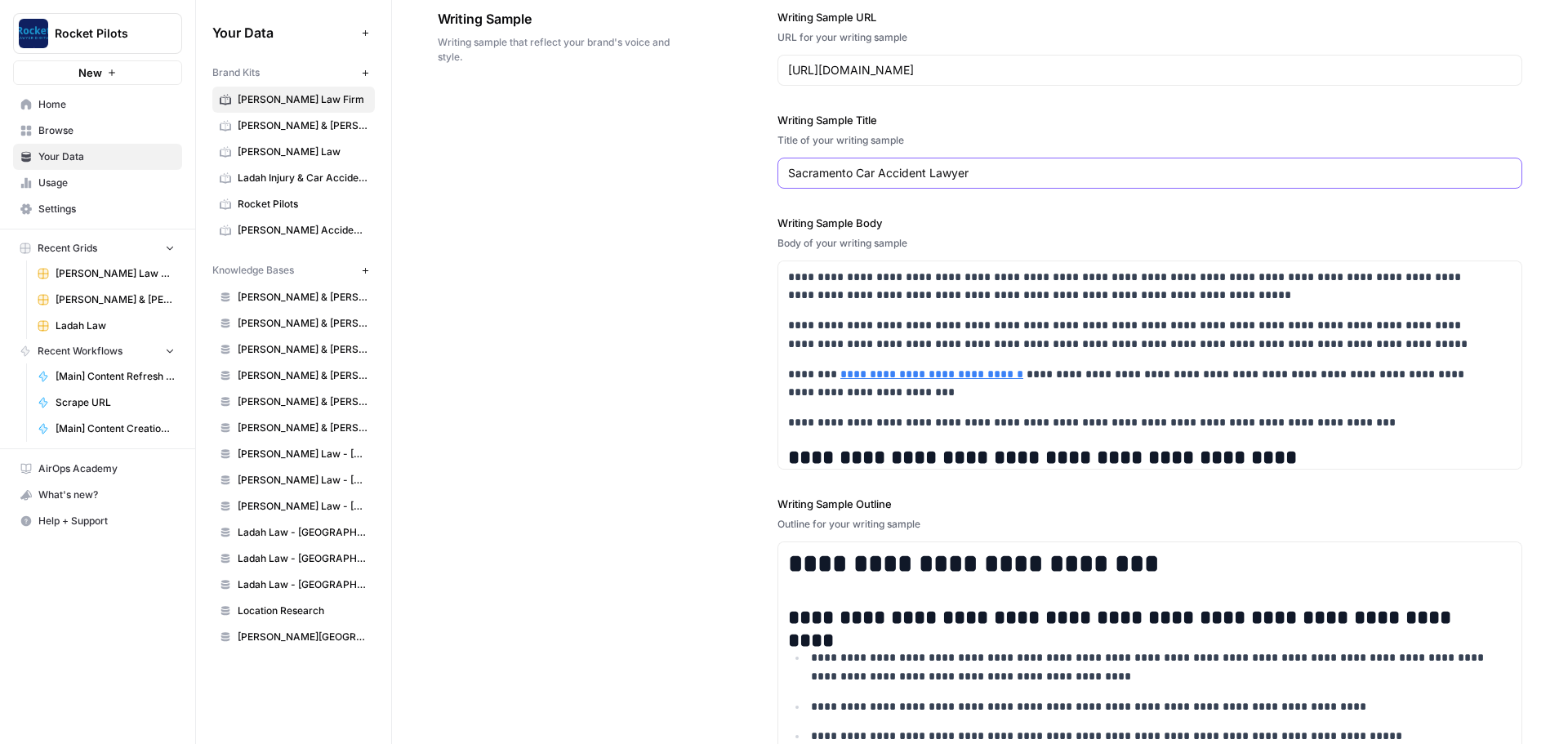
scroll to position [2369, 0]
type input "Sacramento Car Accident Lawyer"
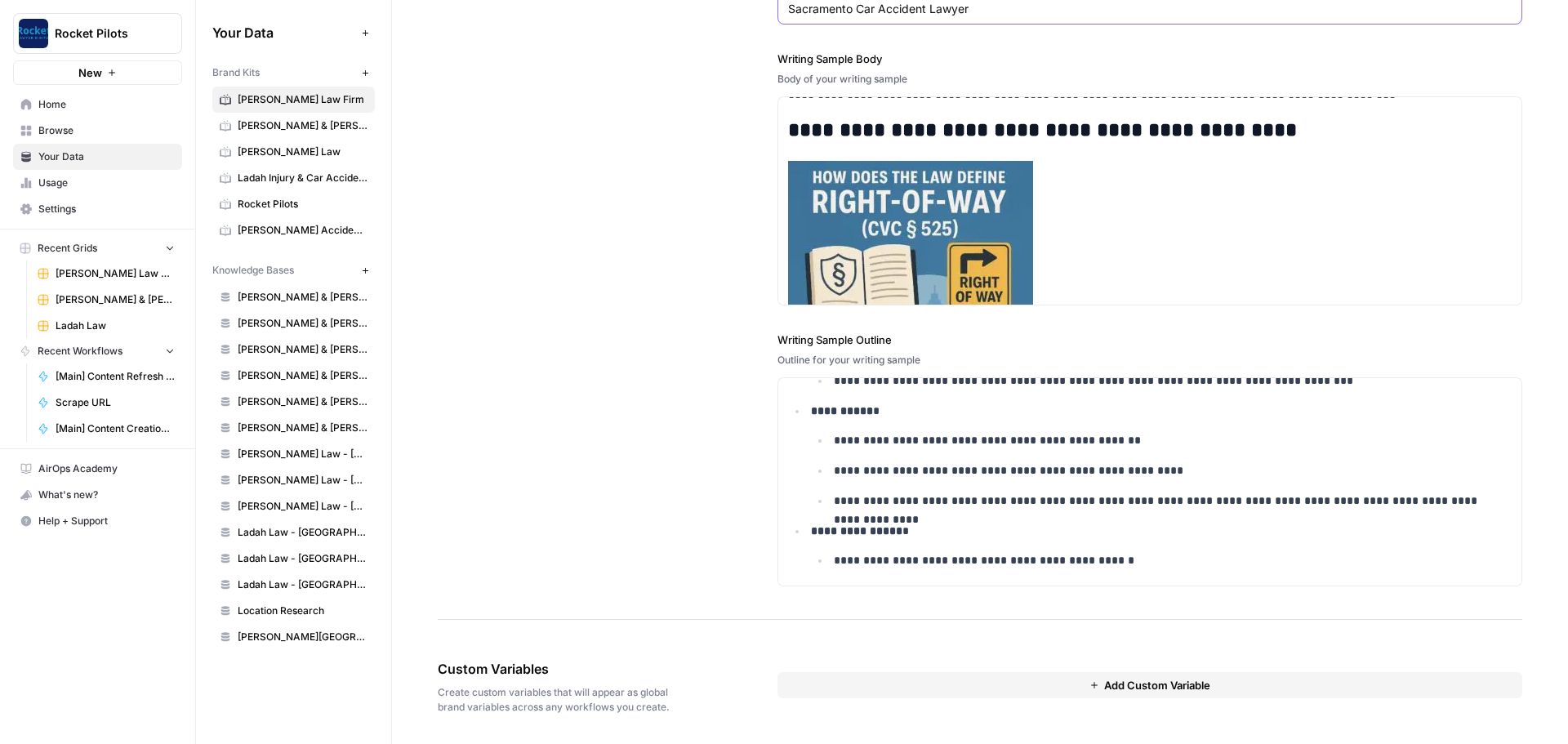
scroll to position [0, 0]
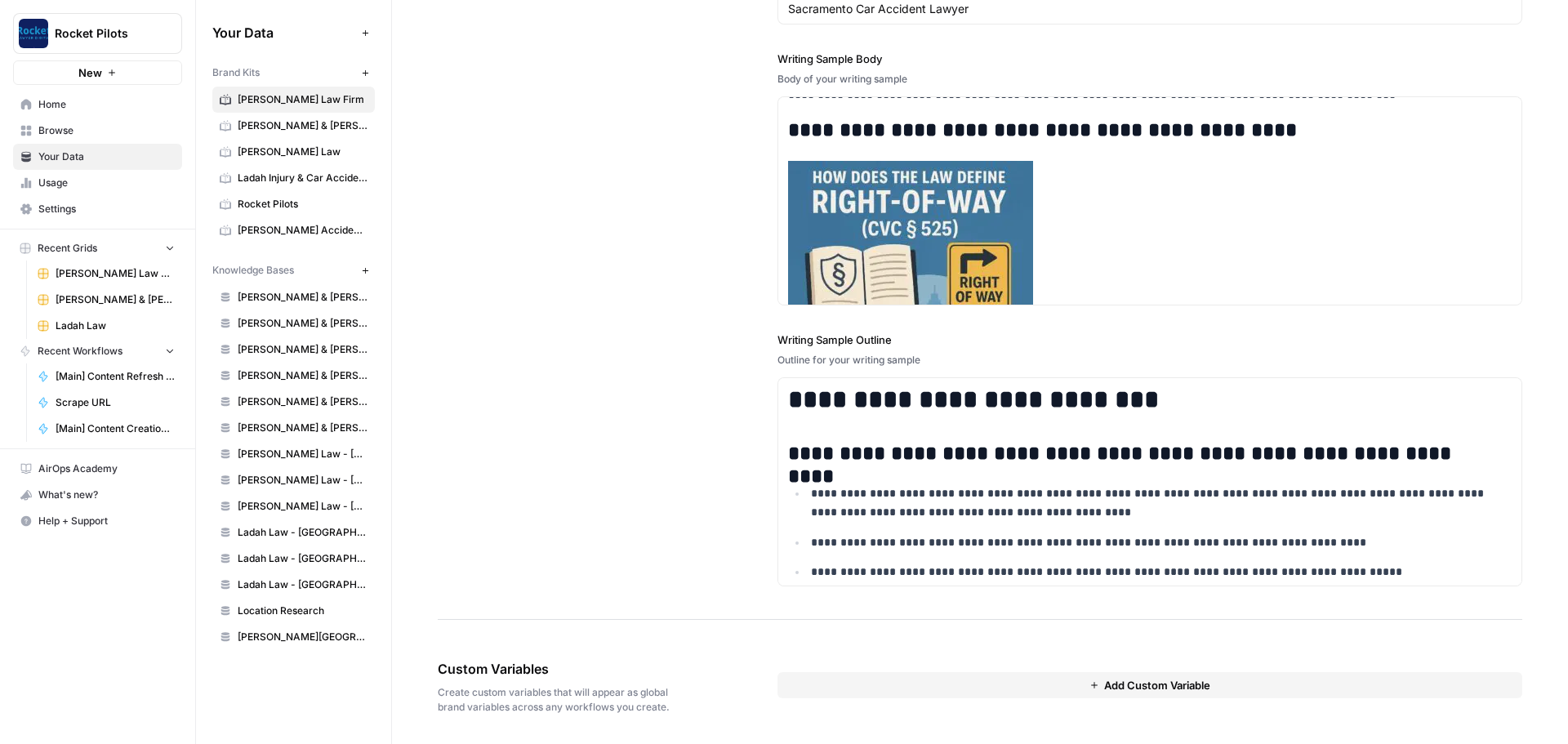
click at [678, 431] on div "**********" at bounding box center [980, 216] width 1085 height 808
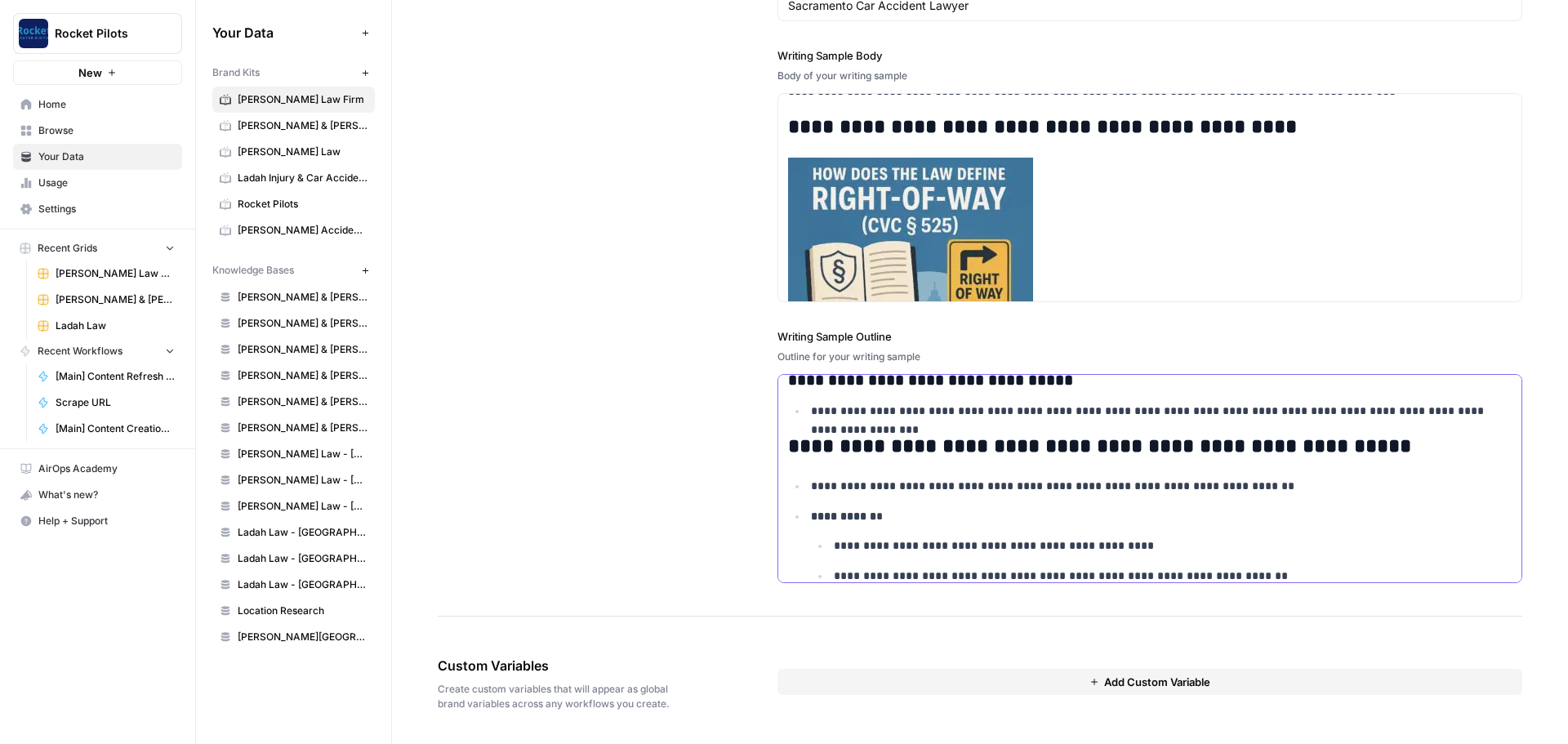
scroll to position [2212, 0]
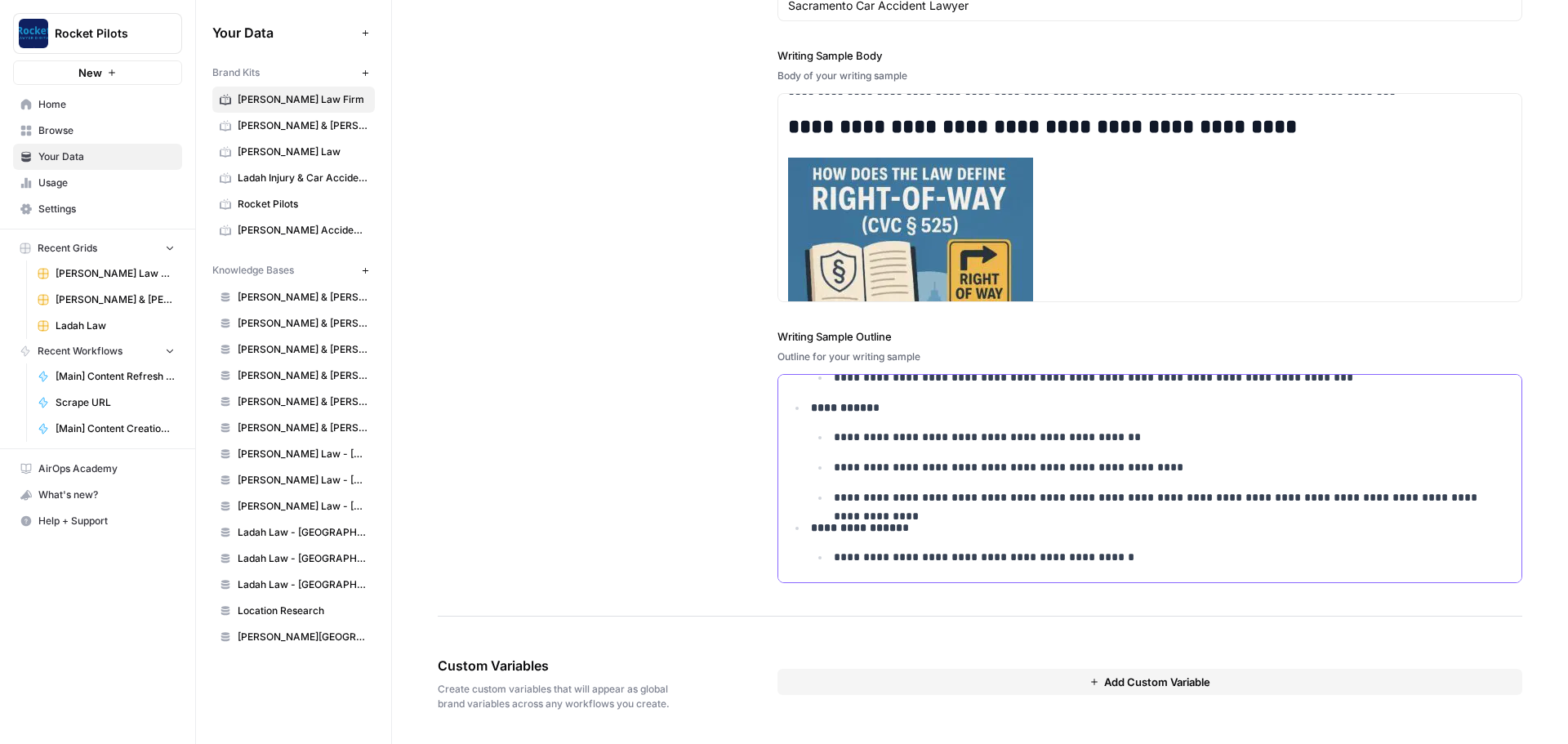
drag, startPoint x: 831, startPoint y: 413, endPoint x: 1263, endPoint y: 549, distance: 452.9
click at [1252, 609] on div "**********" at bounding box center [1150, 212] width 745 height 807
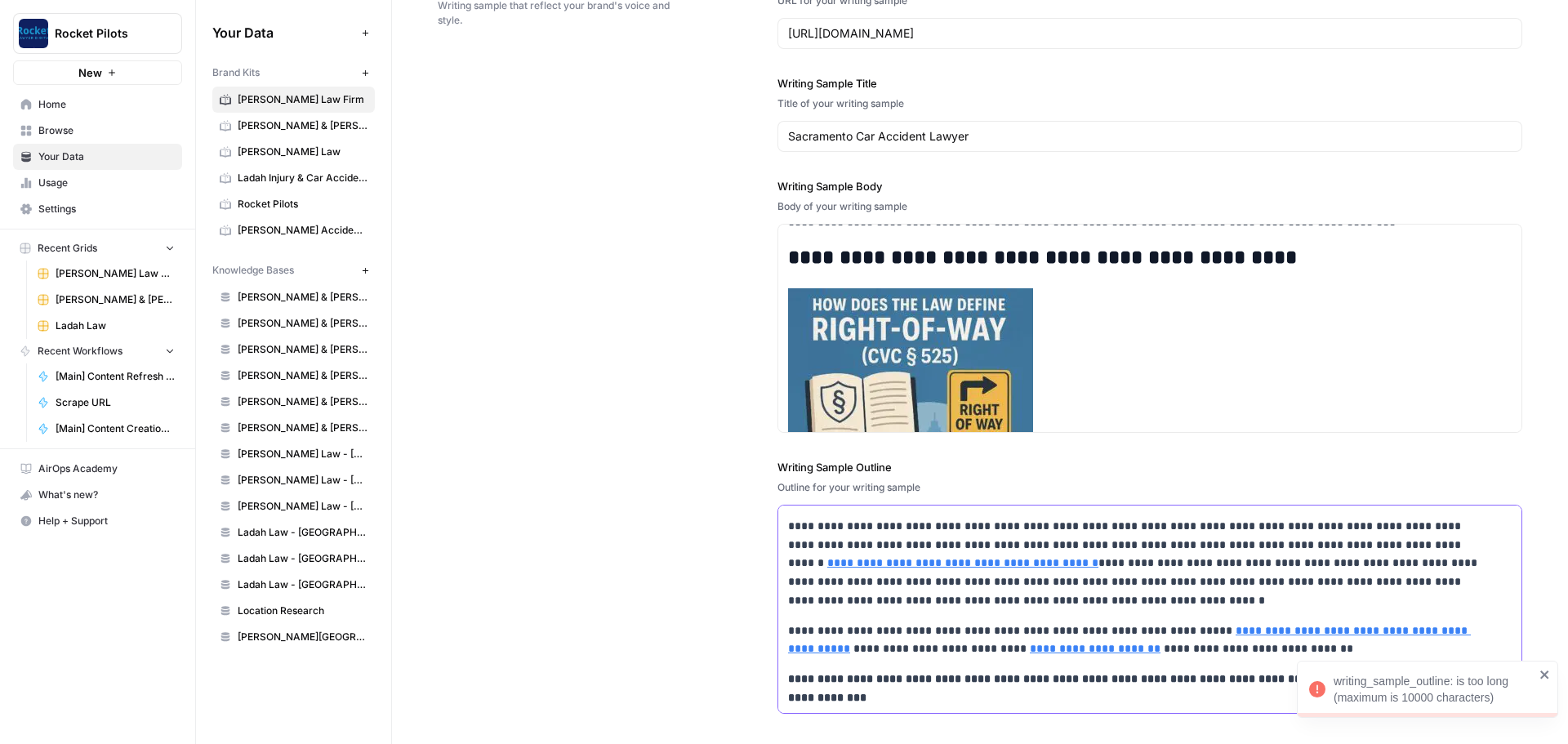
scroll to position [7547, 0]
click at [1549, 673] on icon "close" at bounding box center [1545, 675] width 12 height 13
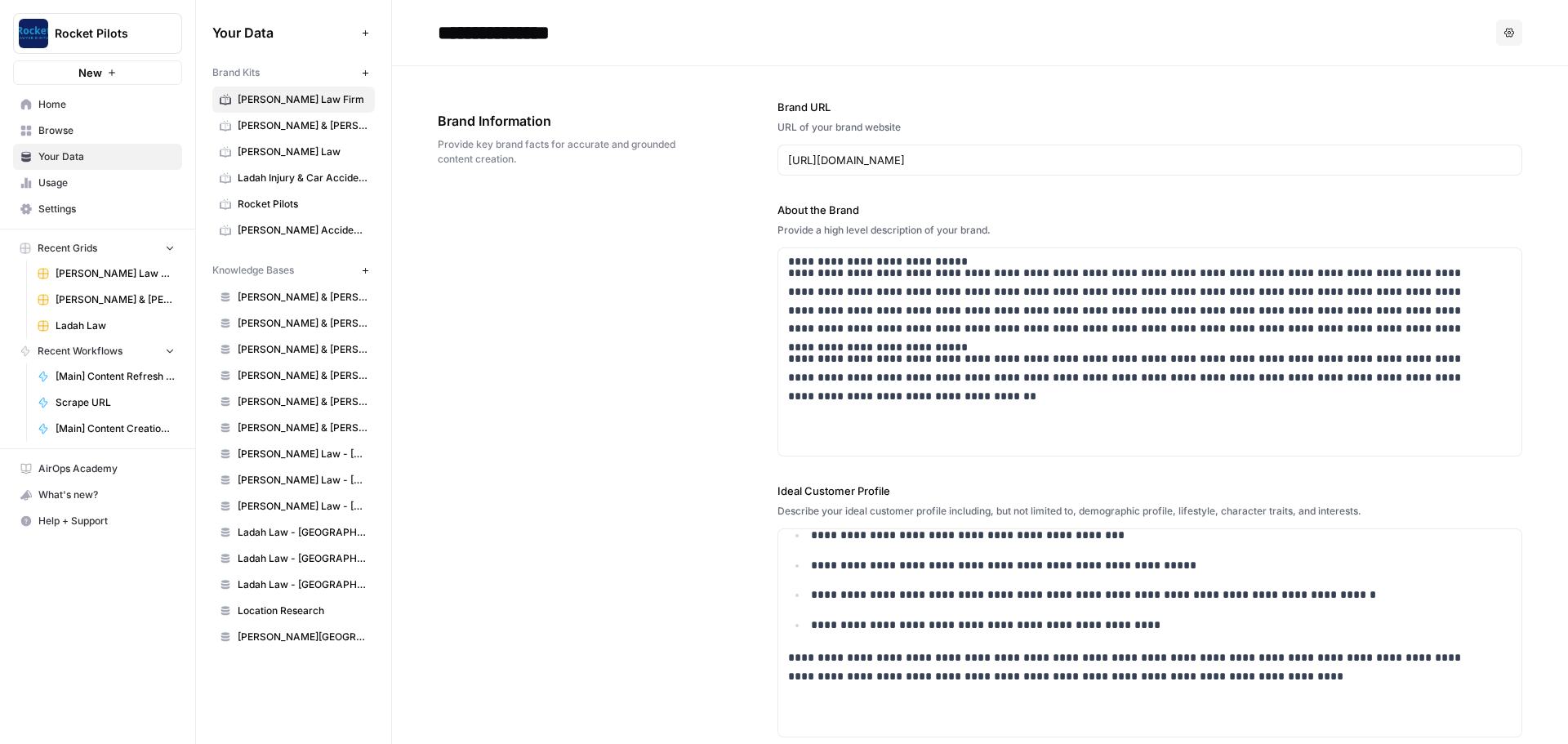
scroll to position [2535, 0]
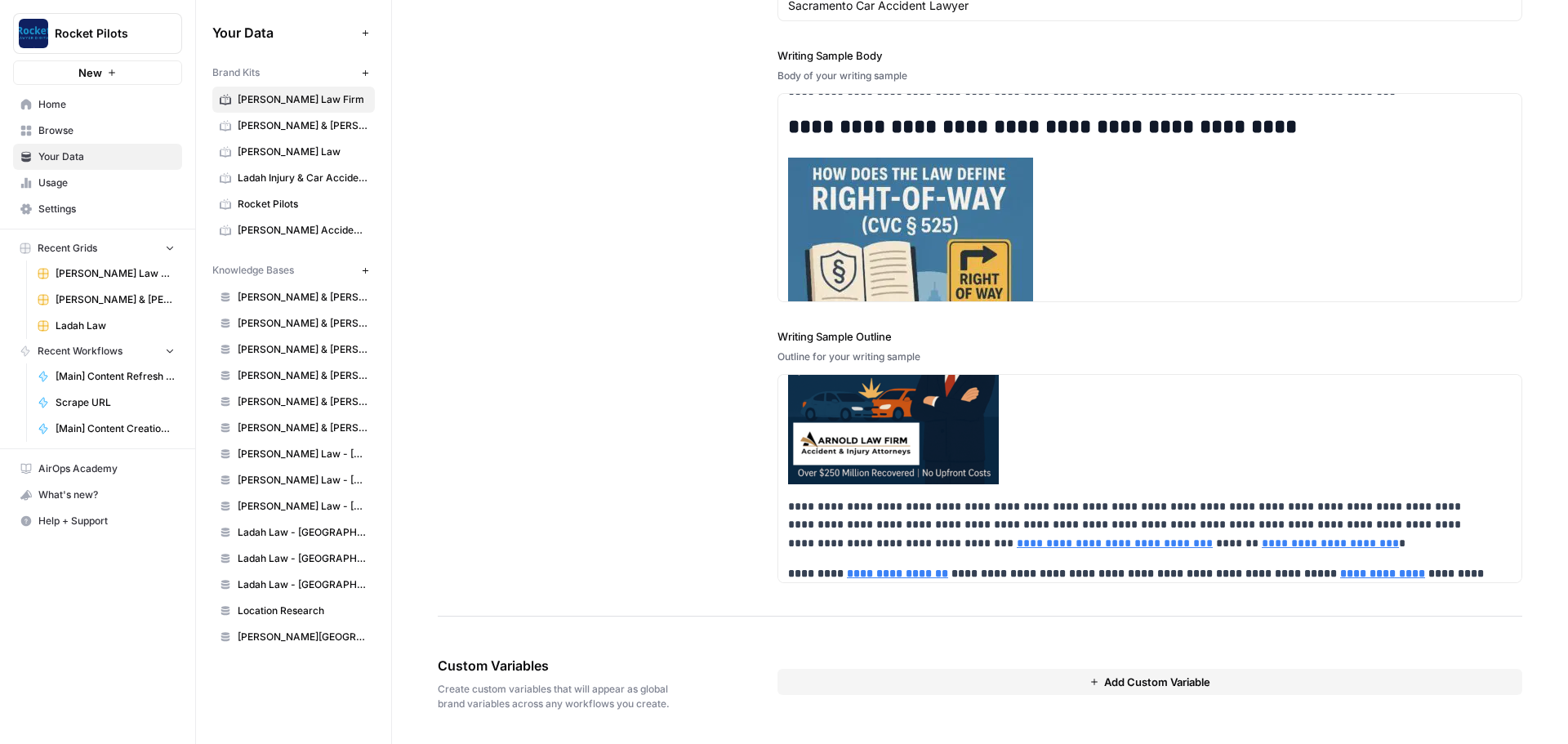
click at [565, 532] on div "**********" at bounding box center [980, 212] width 1085 height 808
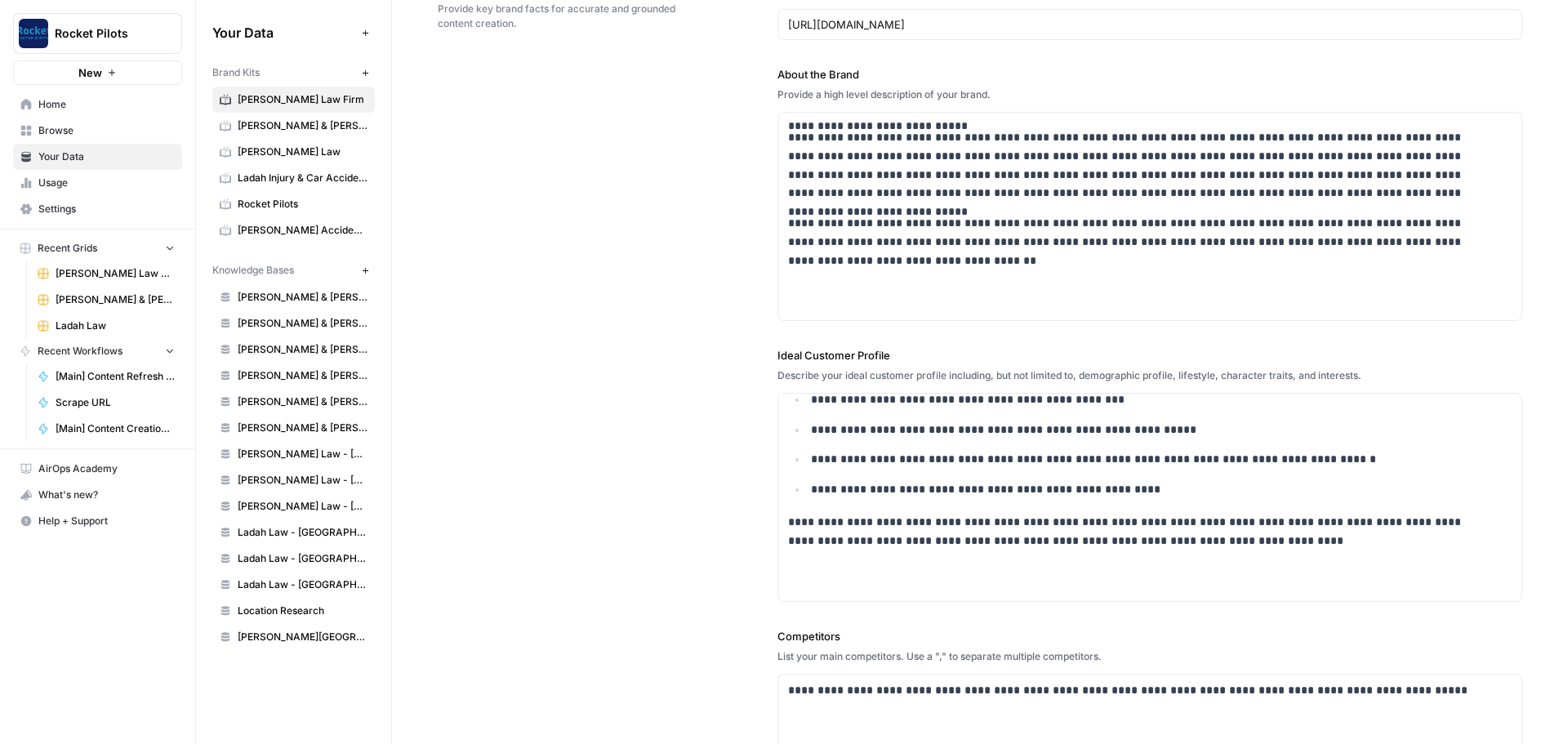
scroll to position [0, 0]
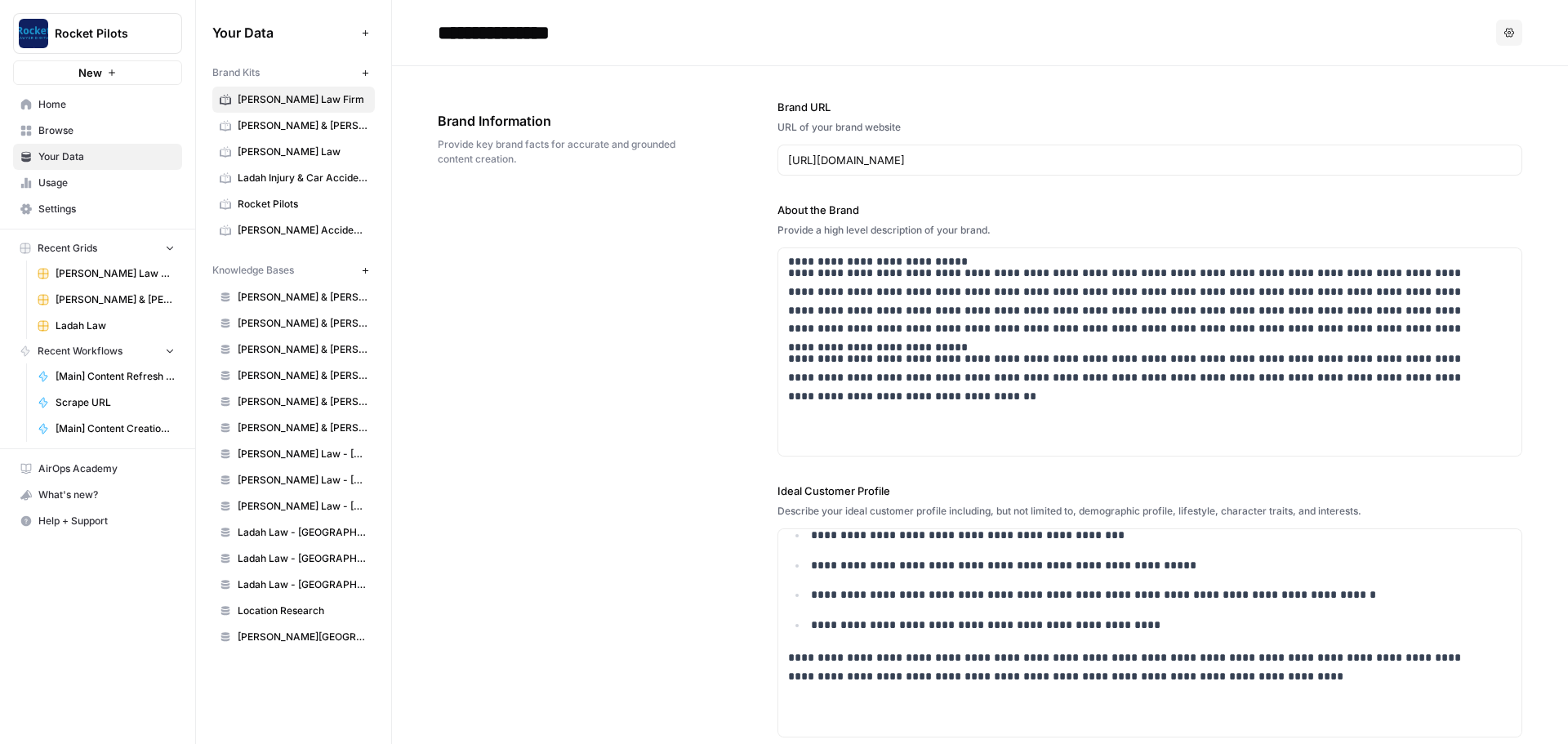
click at [705, 281] on div "**********" at bounding box center [980, 648] width 1085 height 1164
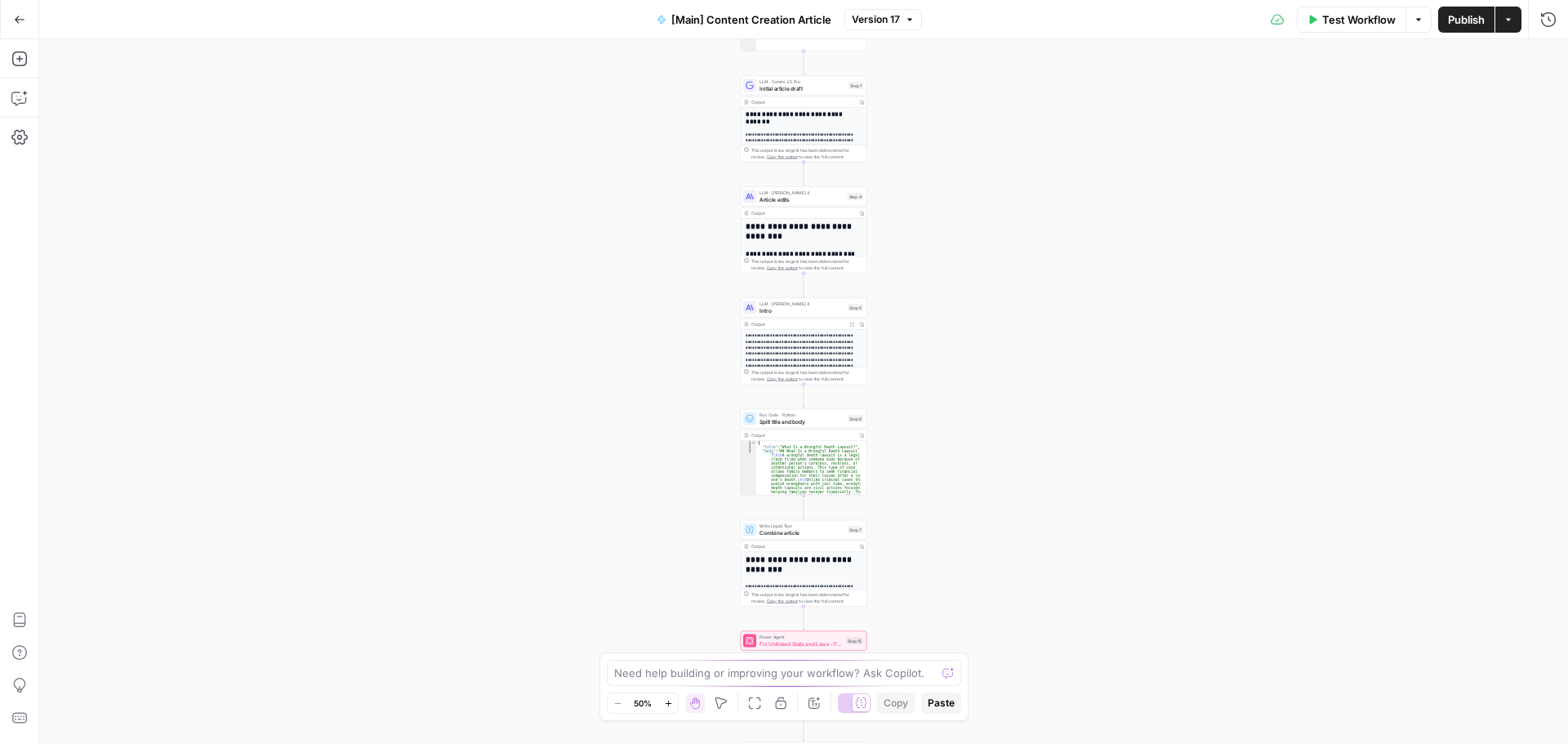
click at [1518, 22] on button "Actions" at bounding box center [1508, 19] width 26 height 26
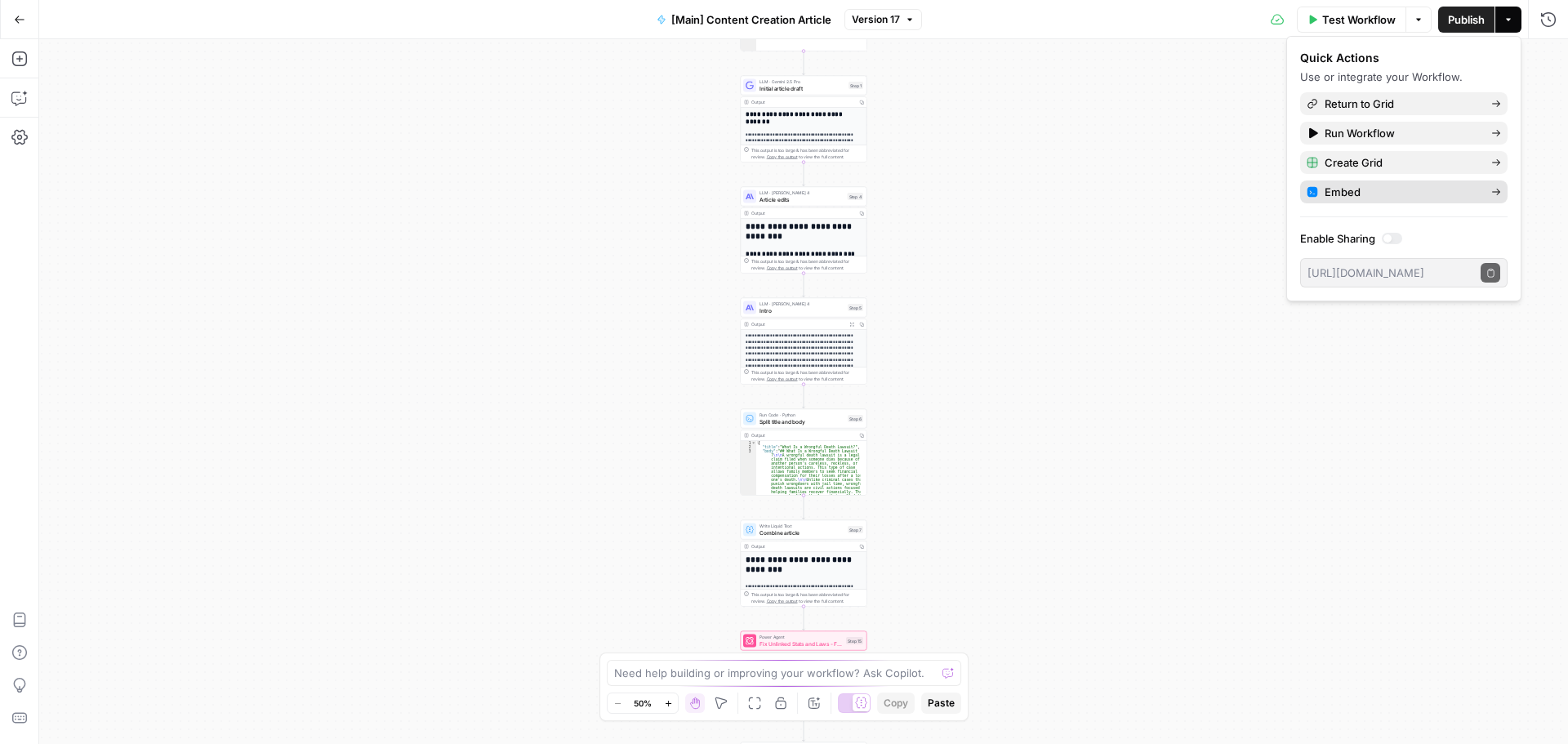
click at [1498, 189] on icon at bounding box center [1497, 192] width 10 height 10
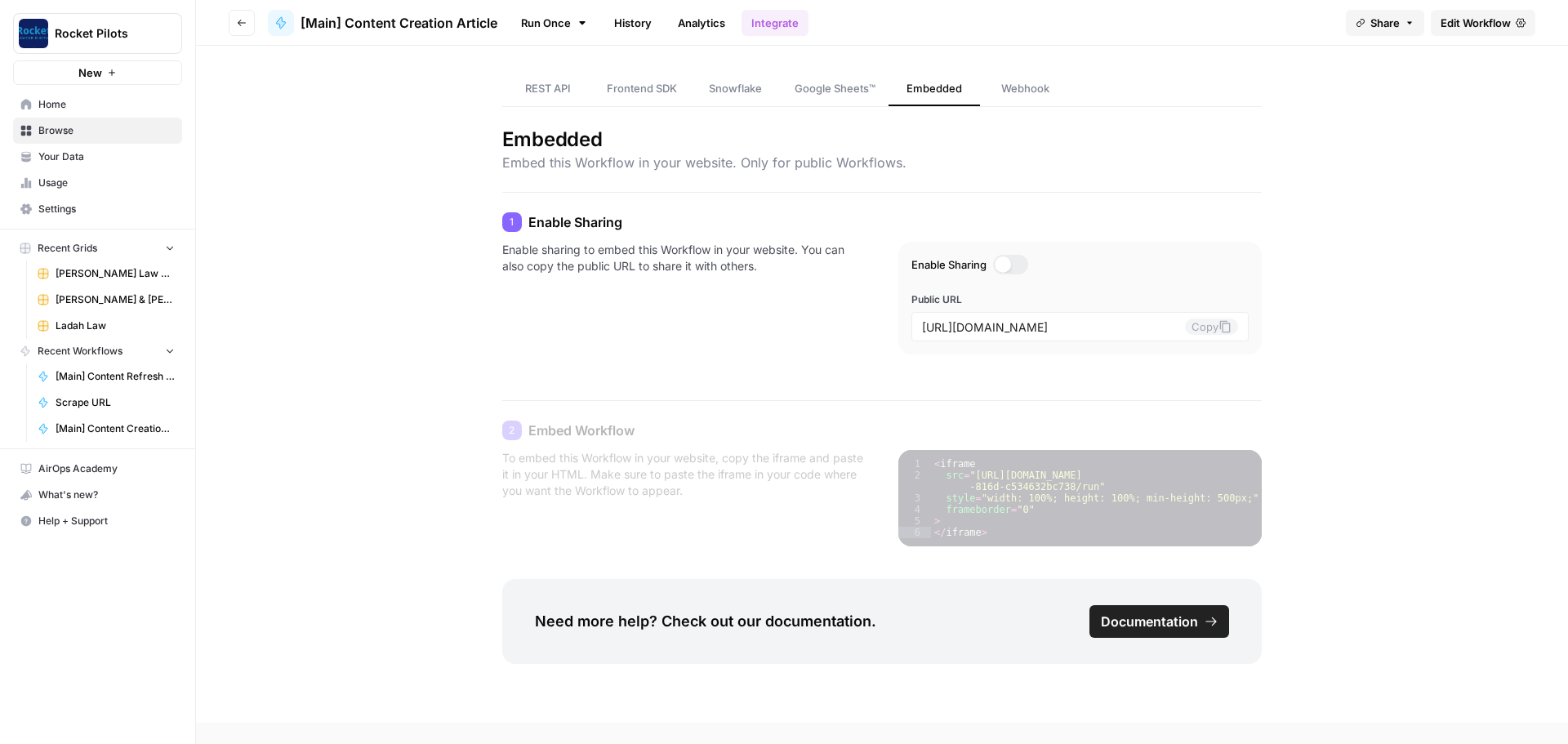
click at [812, 89] on span "Google Sheets™" at bounding box center [835, 87] width 81 height 16
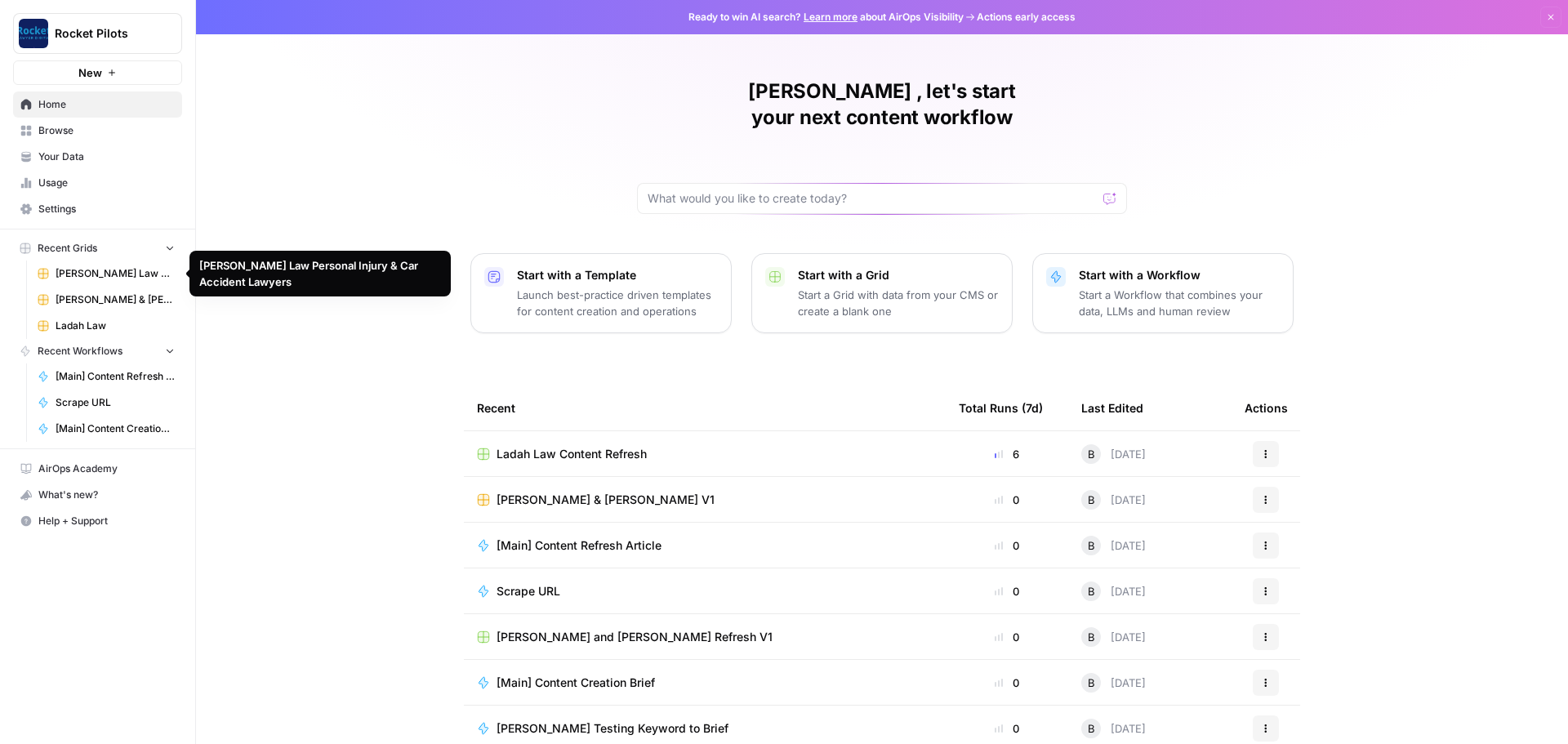
click at [89, 274] on span "[PERSON_NAME] Law Personal Injury & Car Accident Lawyers" at bounding box center [115, 274] width 119 height 15
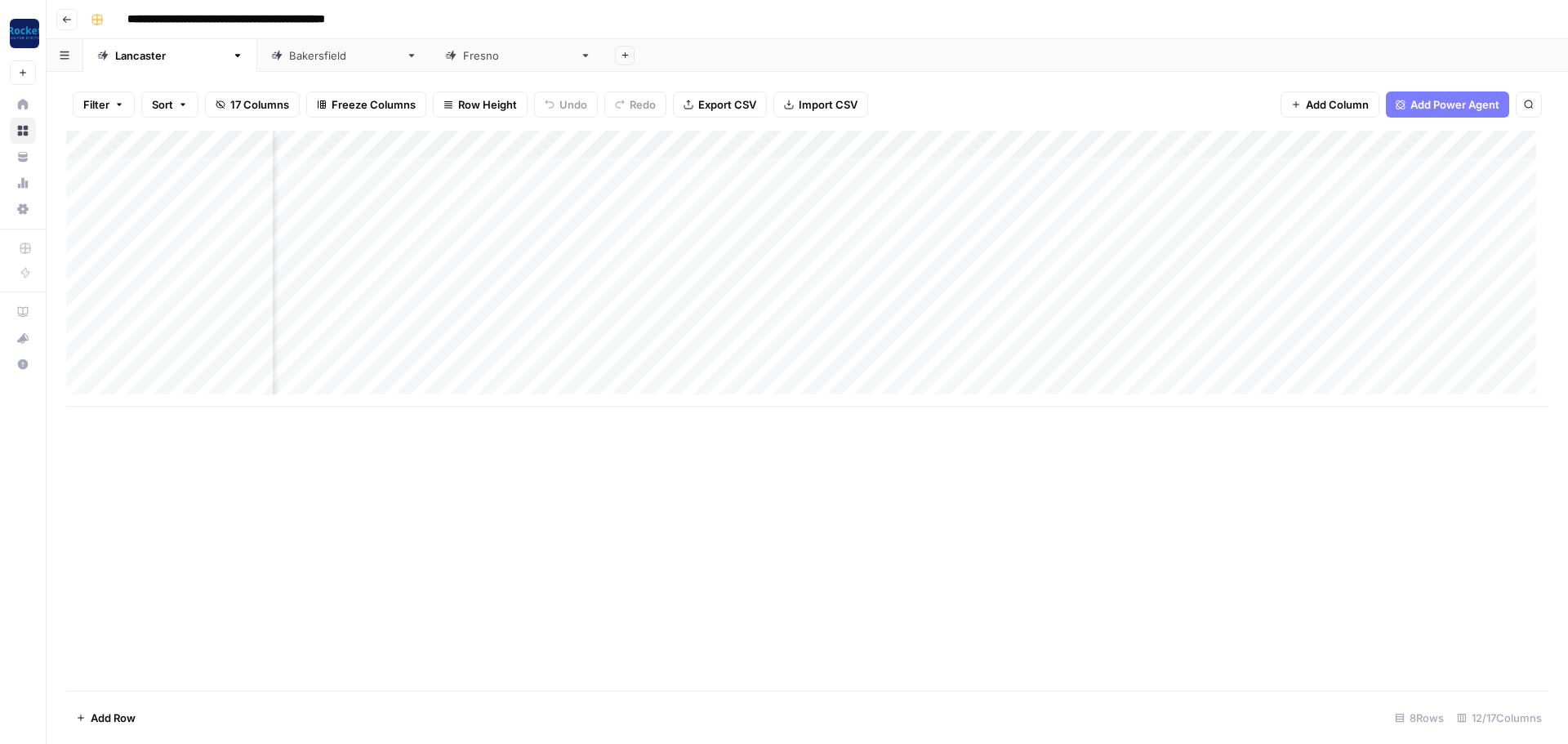
scroll to position [0, 495]
click at [977, 146] on div "Add Column" at bounding box center [807, 269] width 1482 height 276
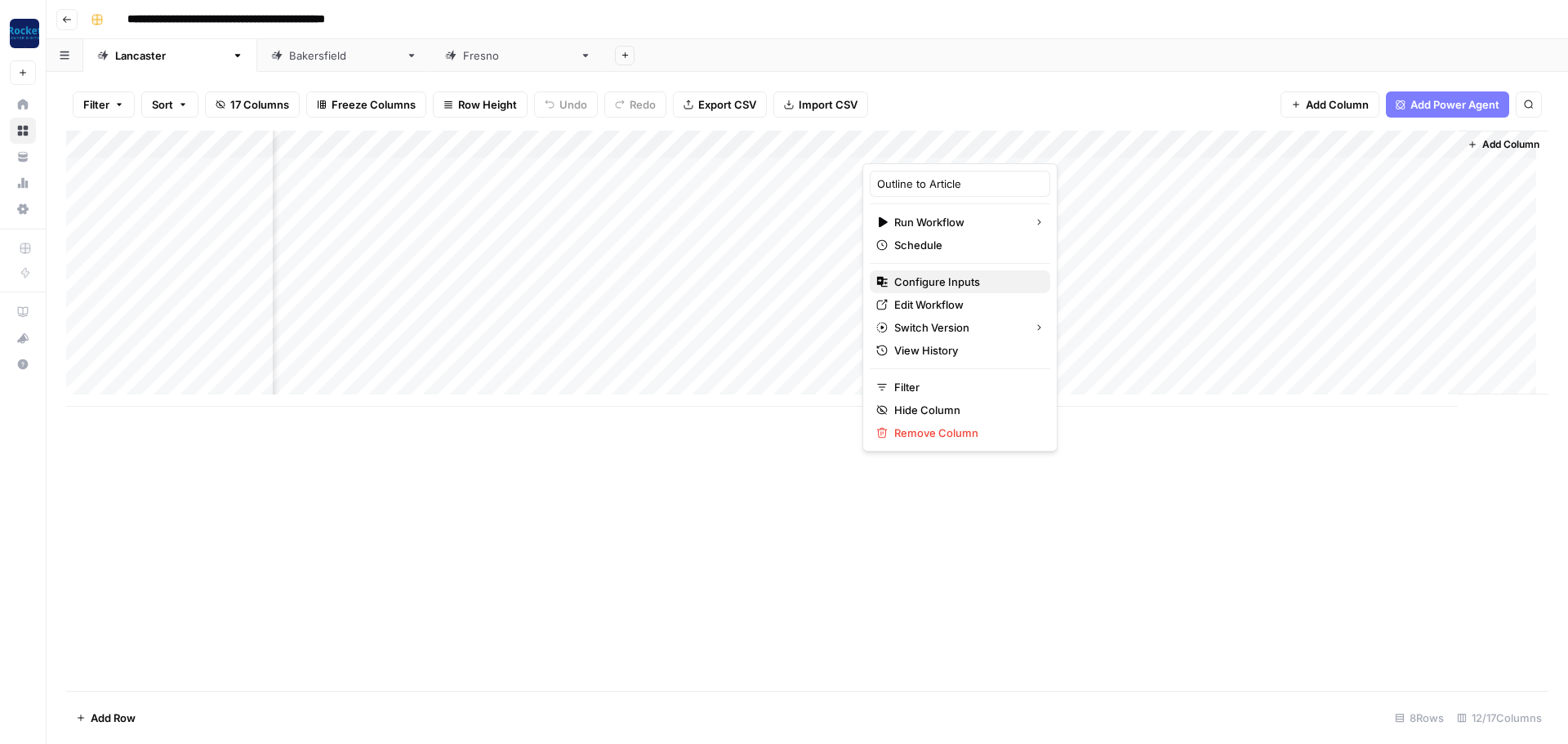
click at [955, 275] on span "Configure Inputs" at bounding box center [966, 281] width 143 height 16
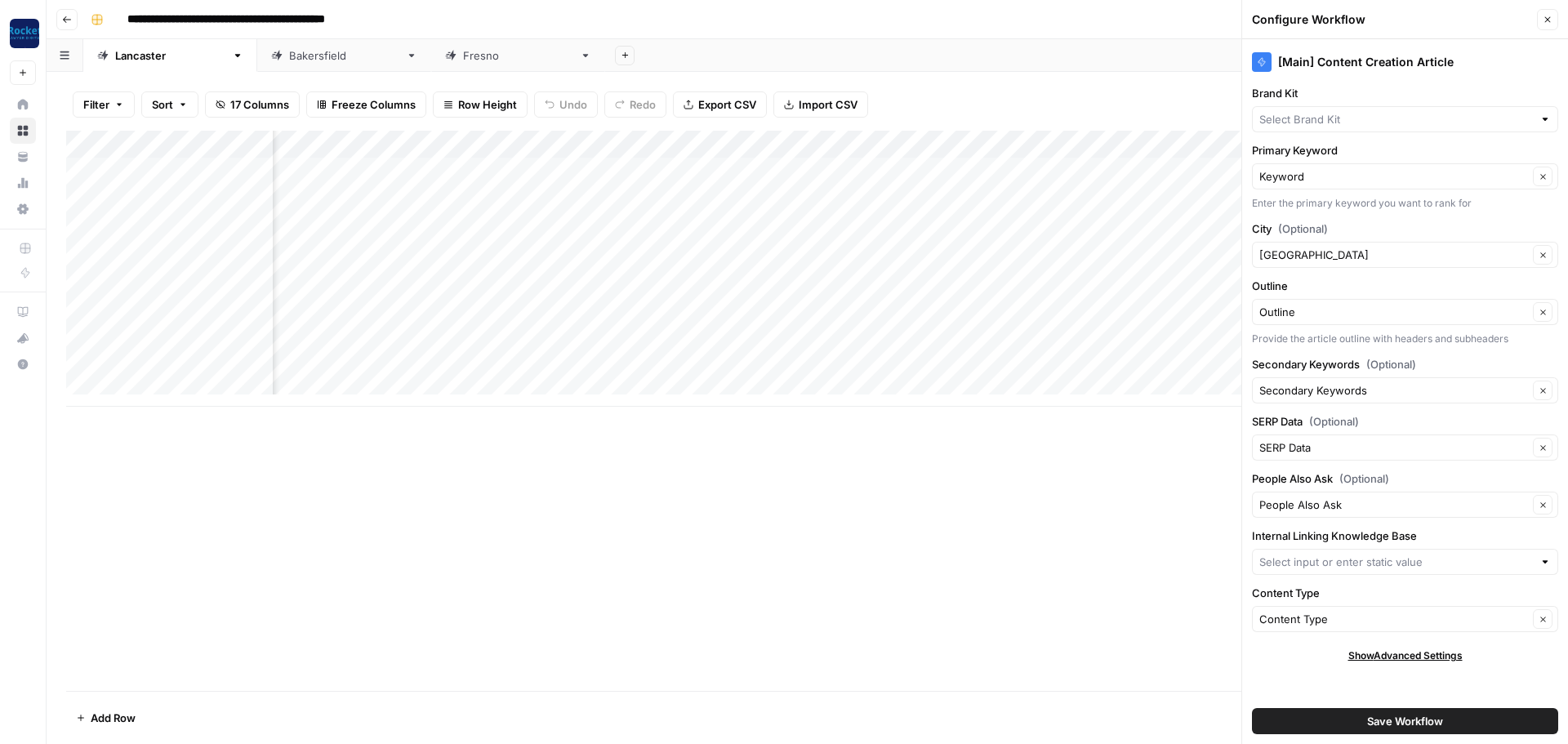
type input "[PERSON_NAME] Law"
type input "[PERSON_NAME] Law - [GEOGRAPHIC_DATA]"
click at [975, 147] on div "Add Column" at bounding box center [807, 269] width 1482 height 276
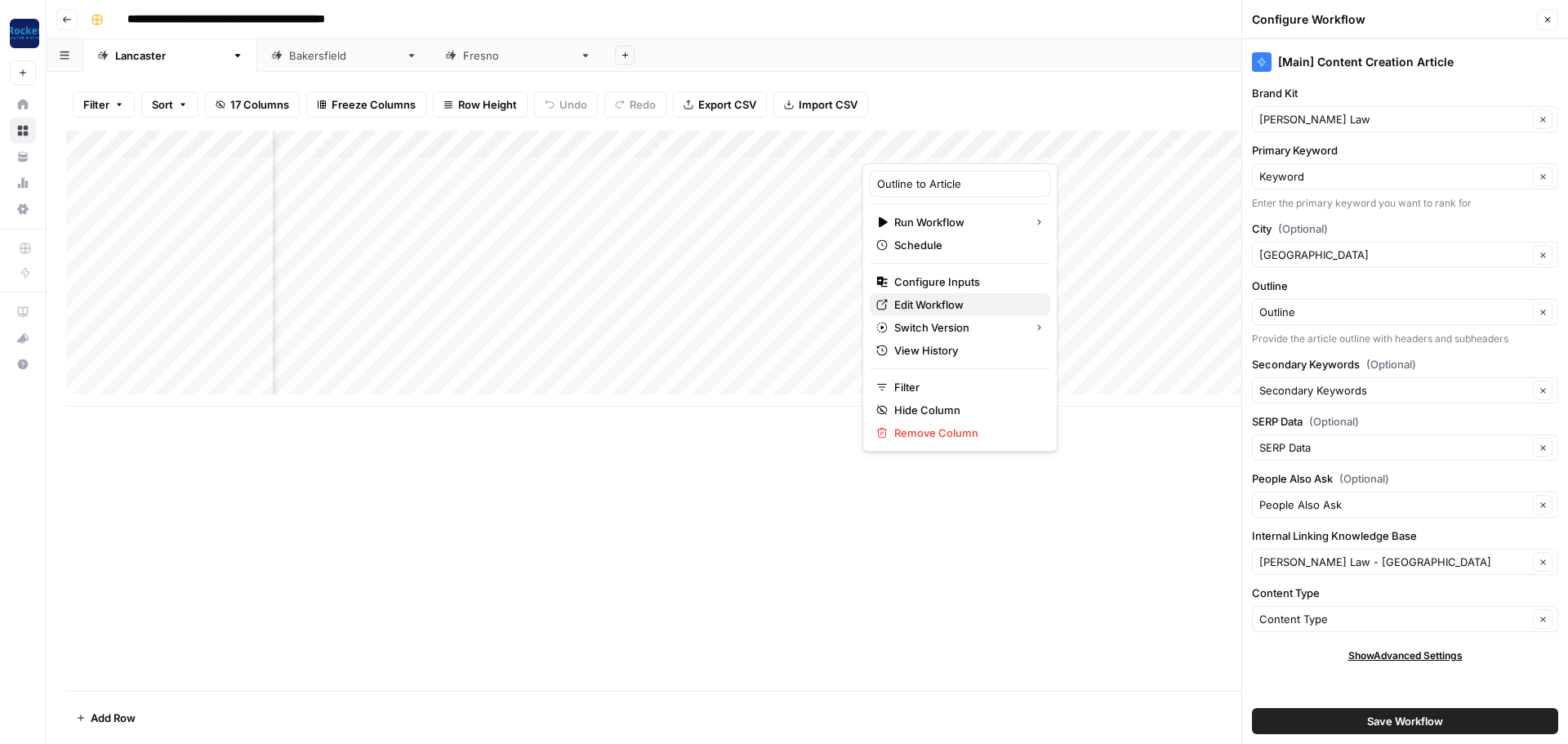
click at [913, 311] on span "Edit Workflow" at bounding box center [966, 304] width 143 height 16
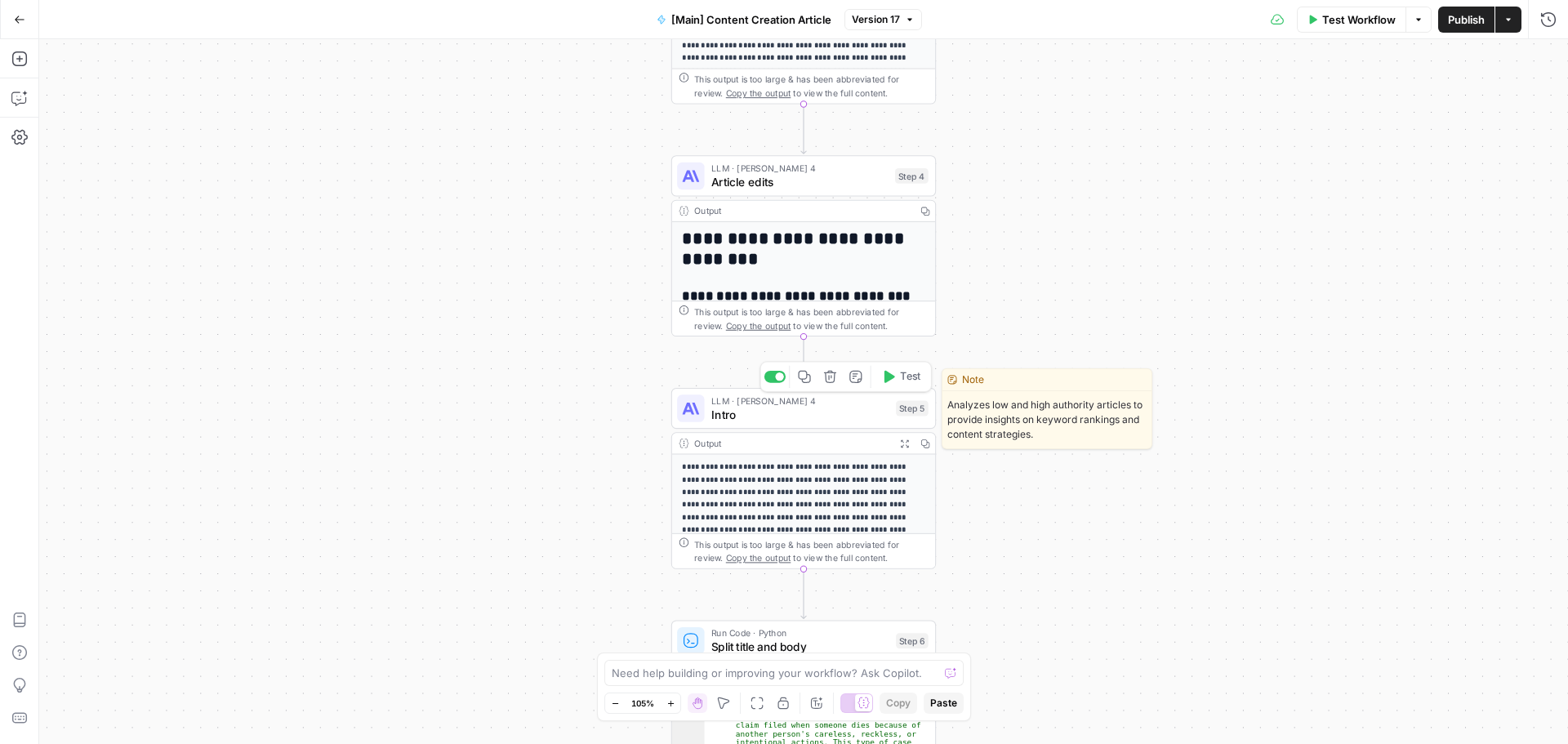
click at [754, 412] on span "Intro" at bounding box center [800, 414] width 178 height 17
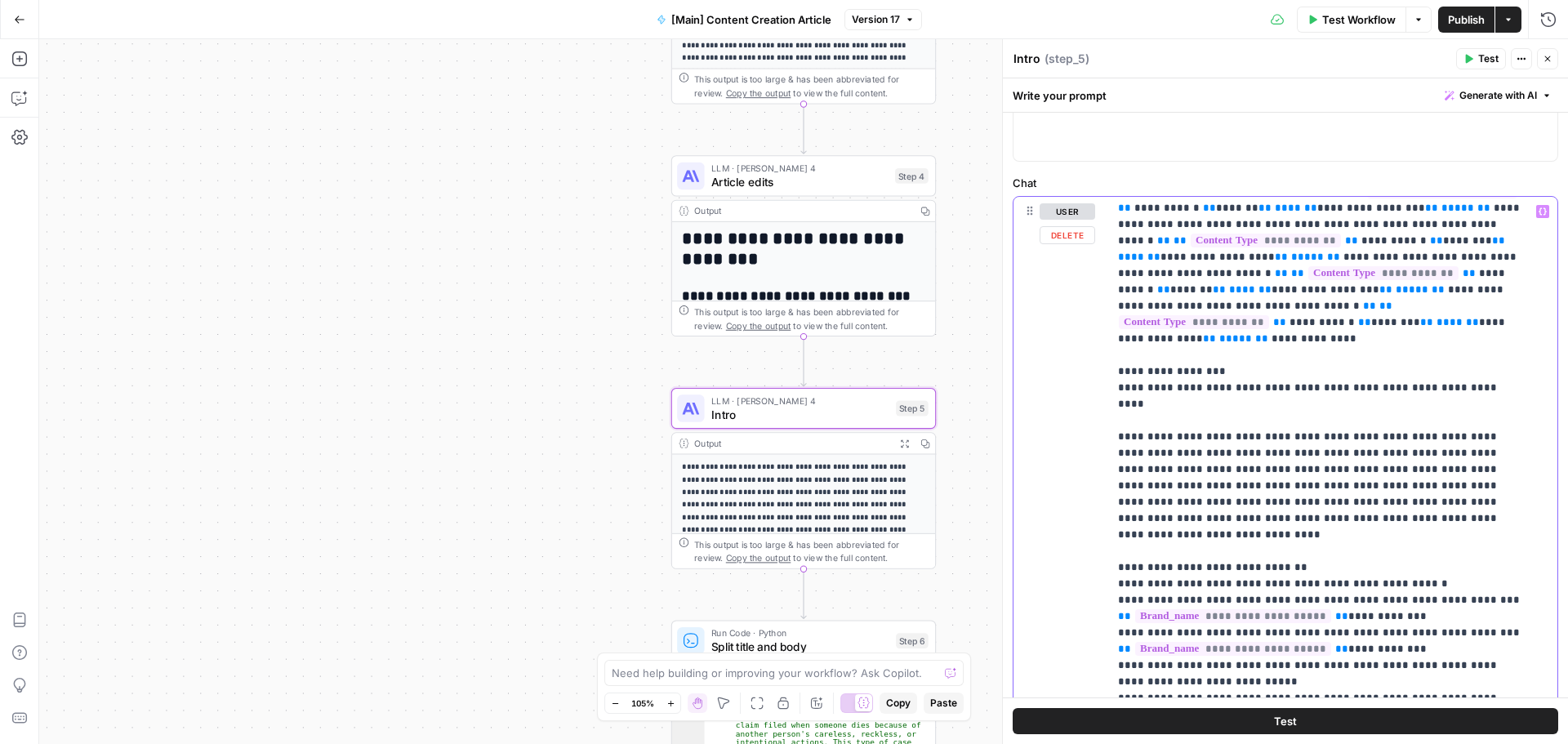
scroll to position [1713, 0]
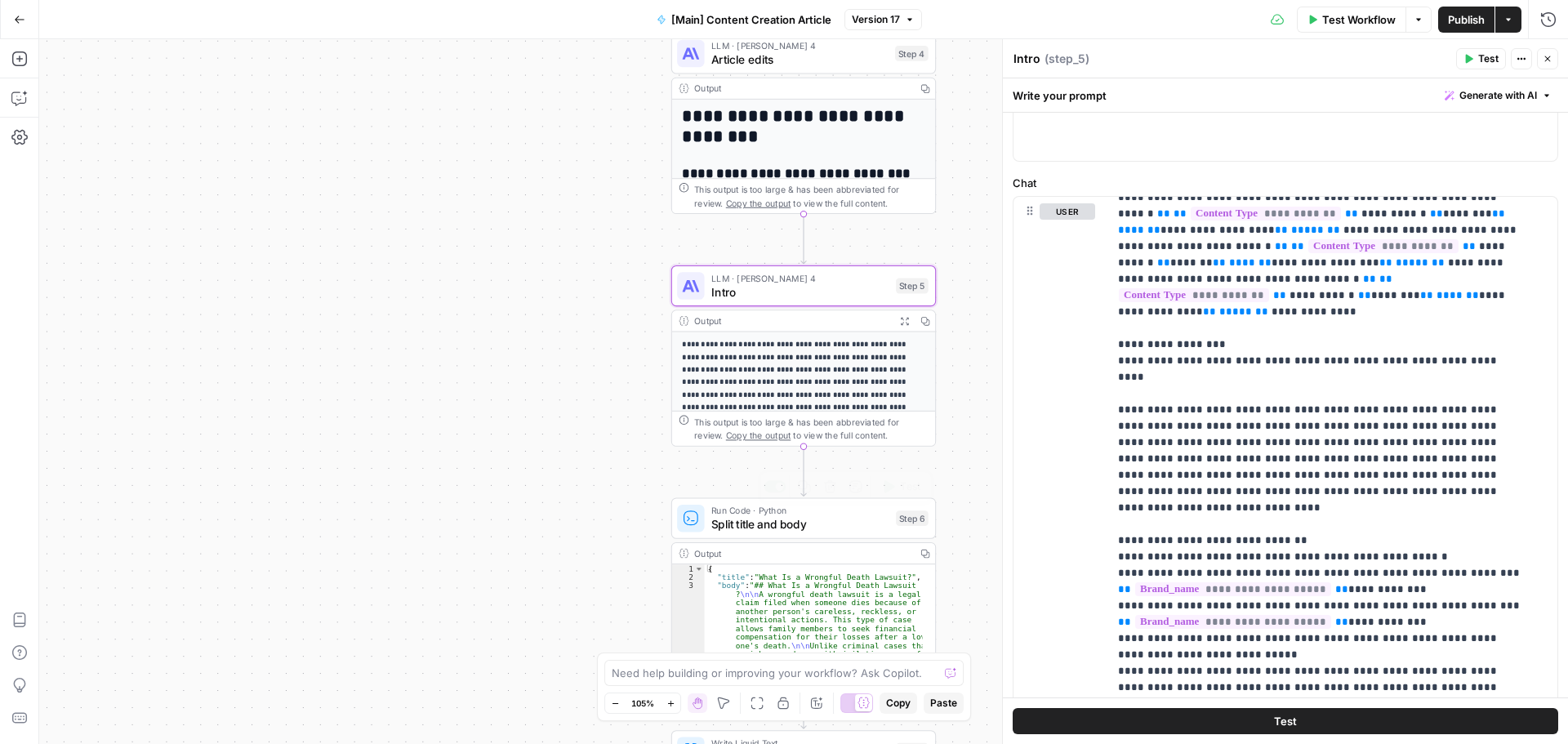
click at [799, 521] on span "Split title and body" at bounding box center [800, 525] width 178 height 17
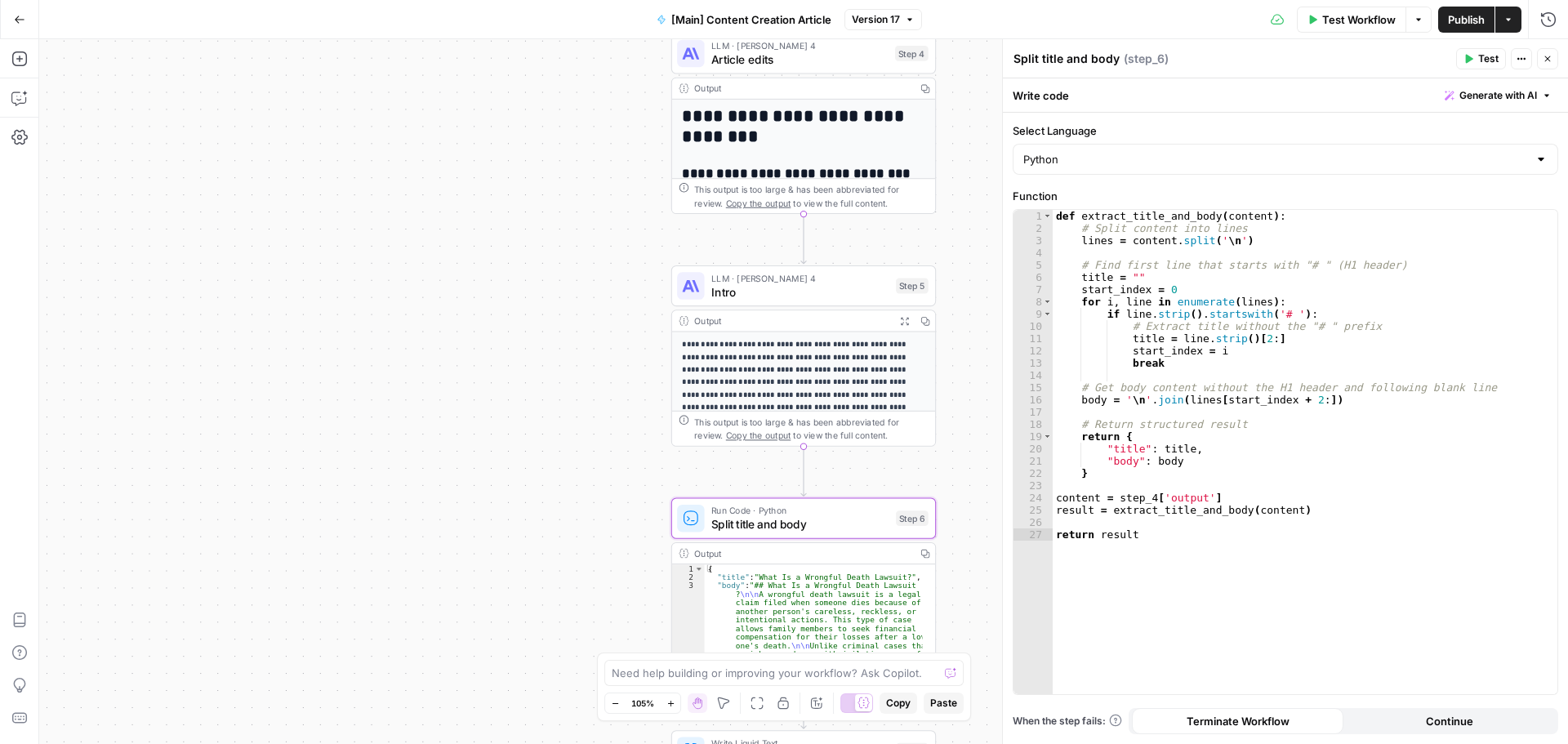
click at [750, 56] on span "Article edits" at bounding box center [800, 59] width 177 height 17
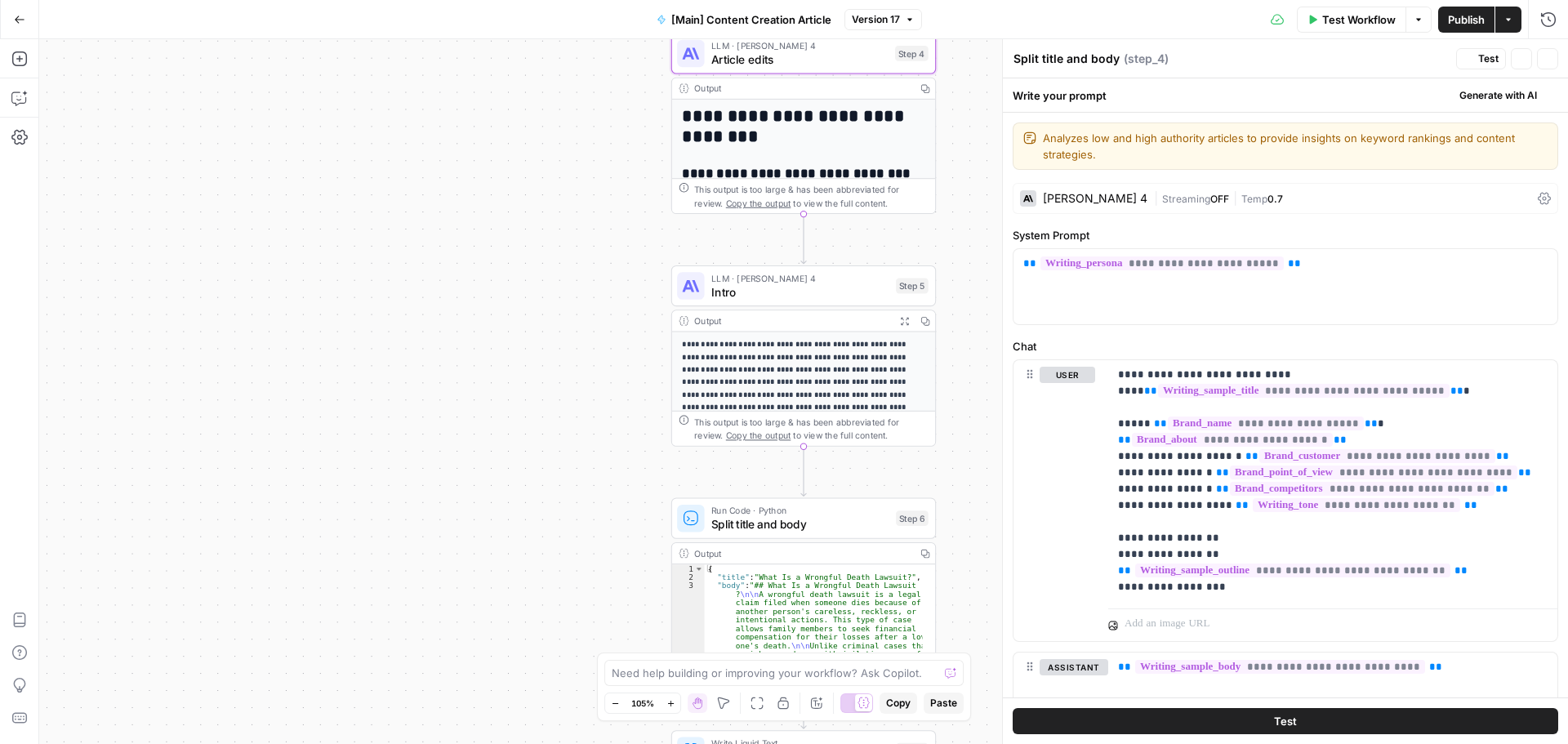
type textarea "Article edits"
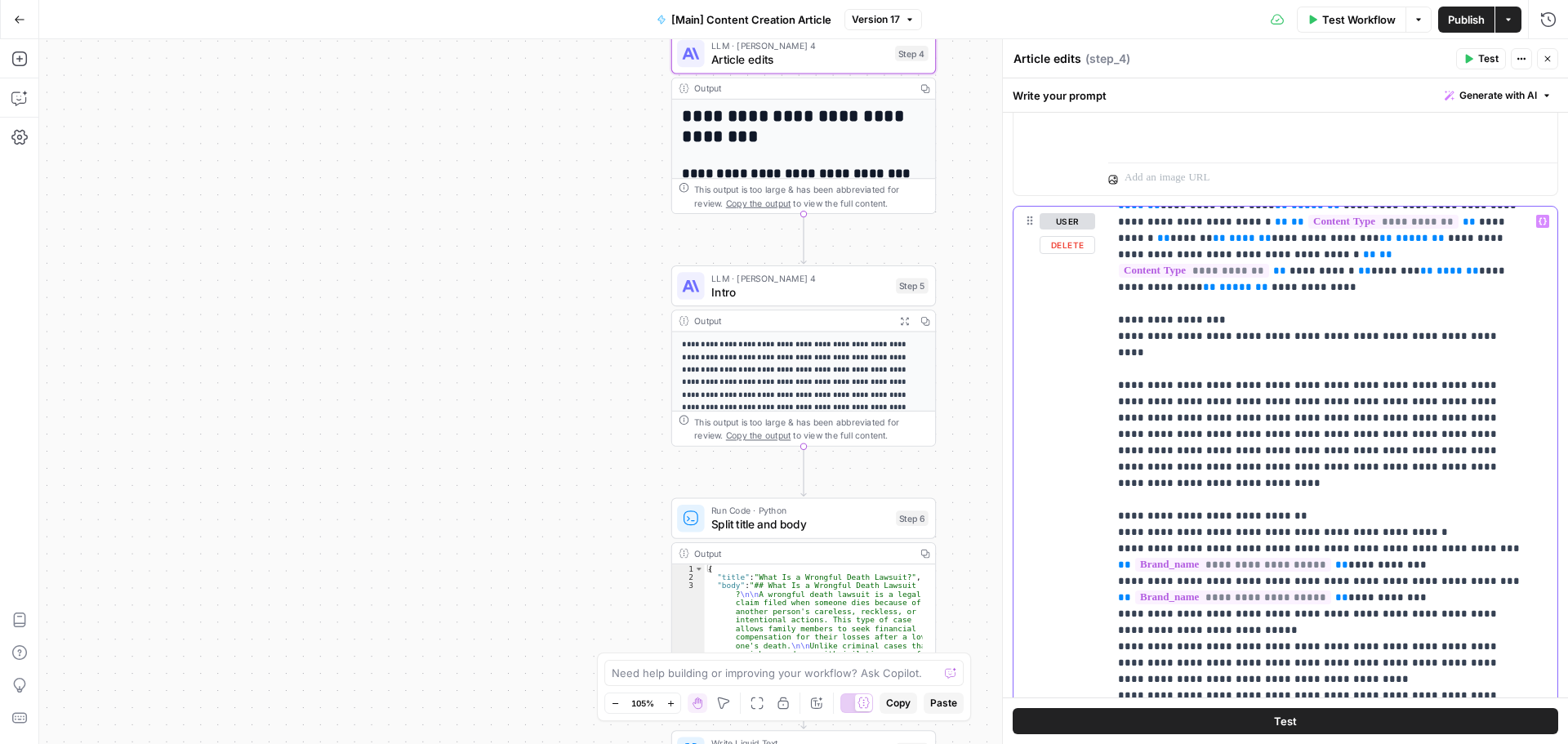
scroll to position [1652, 0]
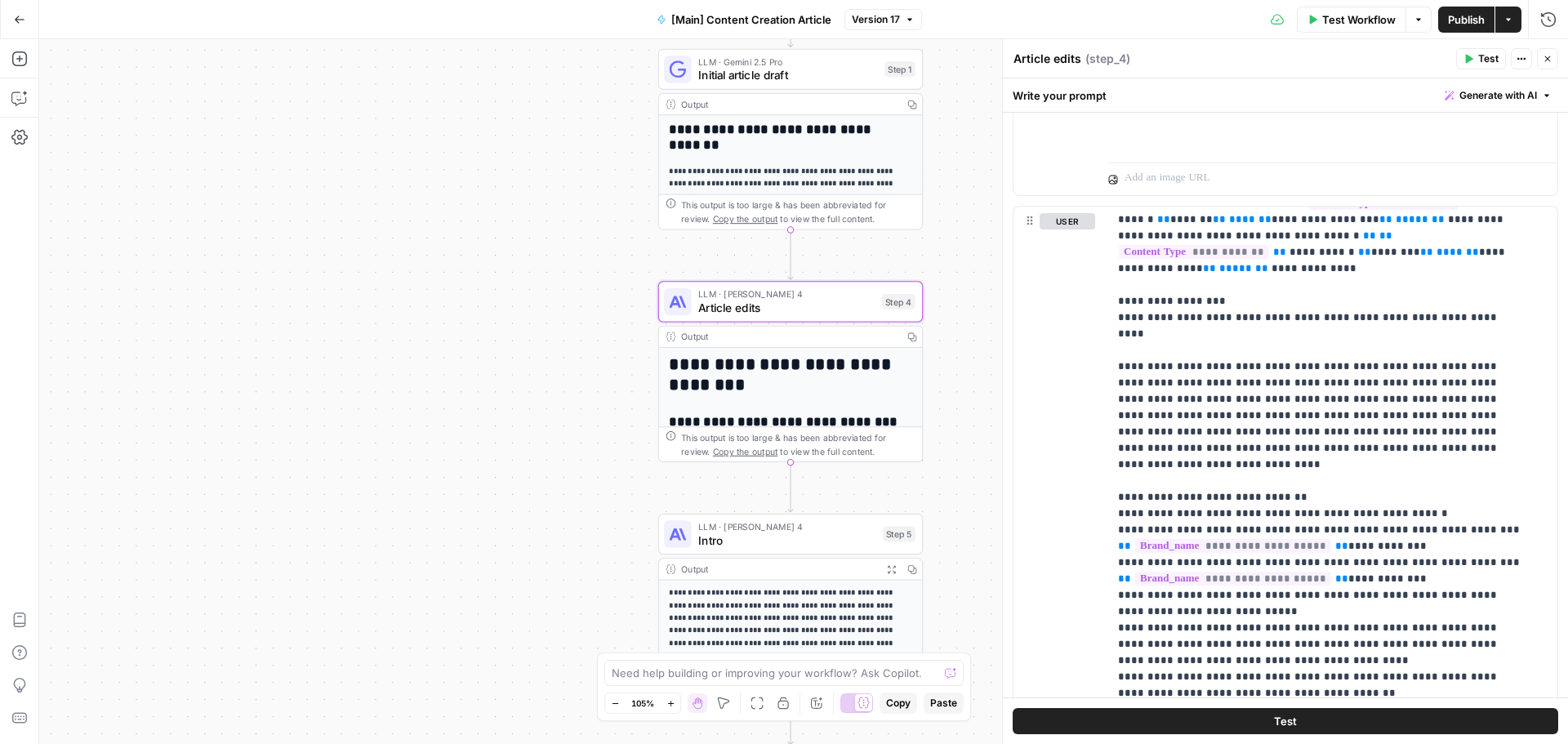
drag, startPoint x: 586, startPoint y: 217, endPoint x: 568, endPoint y: 414, distance: 197.8
click at [569, 417] on div "true false Workflow Set Inputs Inputs Condition If city is provided Step 16 Out…" at bounding box center [804, 391] width 1529 height 705
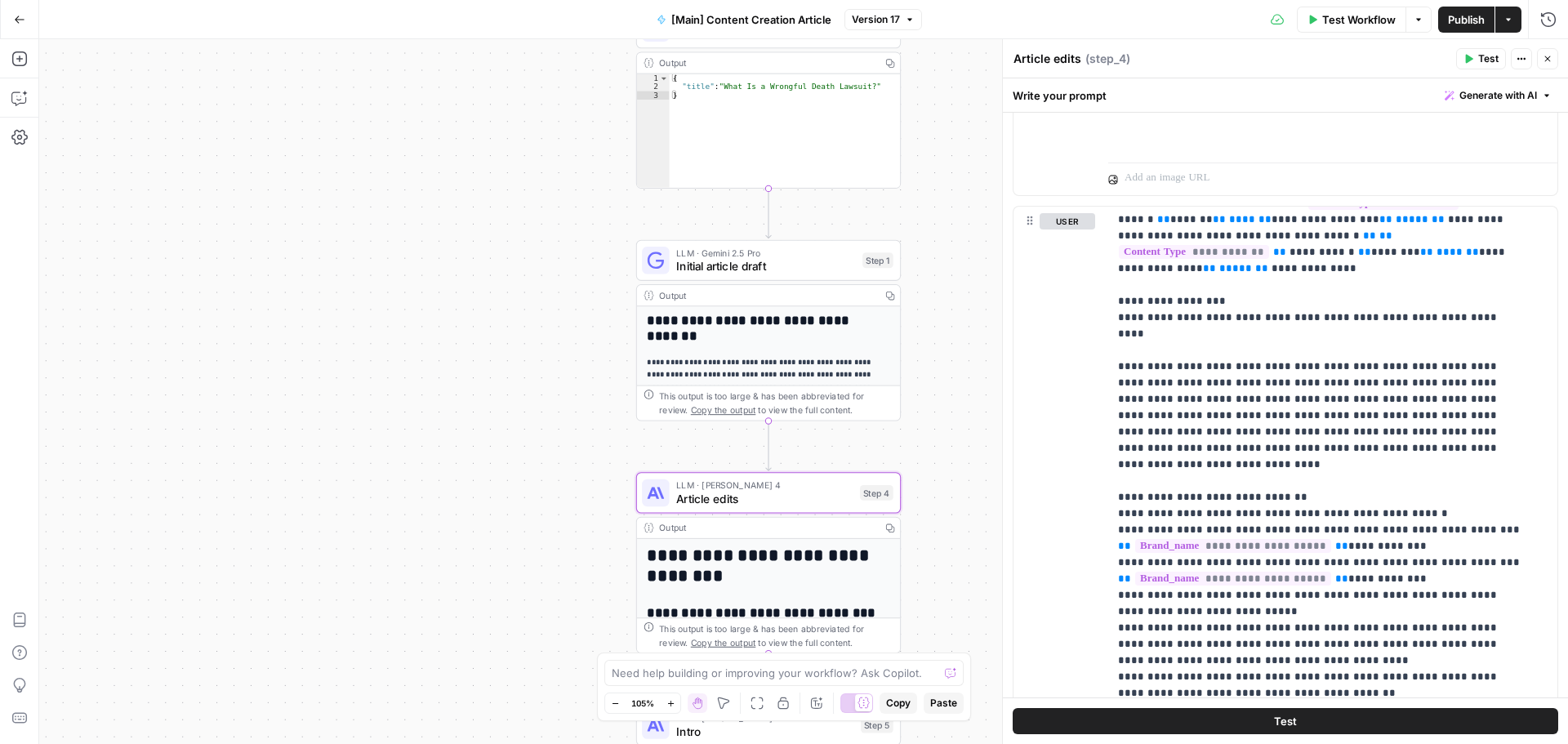
drag, startPoint x: 581, startPoint y: 167, endPoint x: 559, endPoint y: 348, distance: 182.3
click at [559, 348] on div "true false Workflow Set Inputs Inputs Condition If city is provided Step 16 Out…" at bounding box center [804, 391] width 1529 height 705
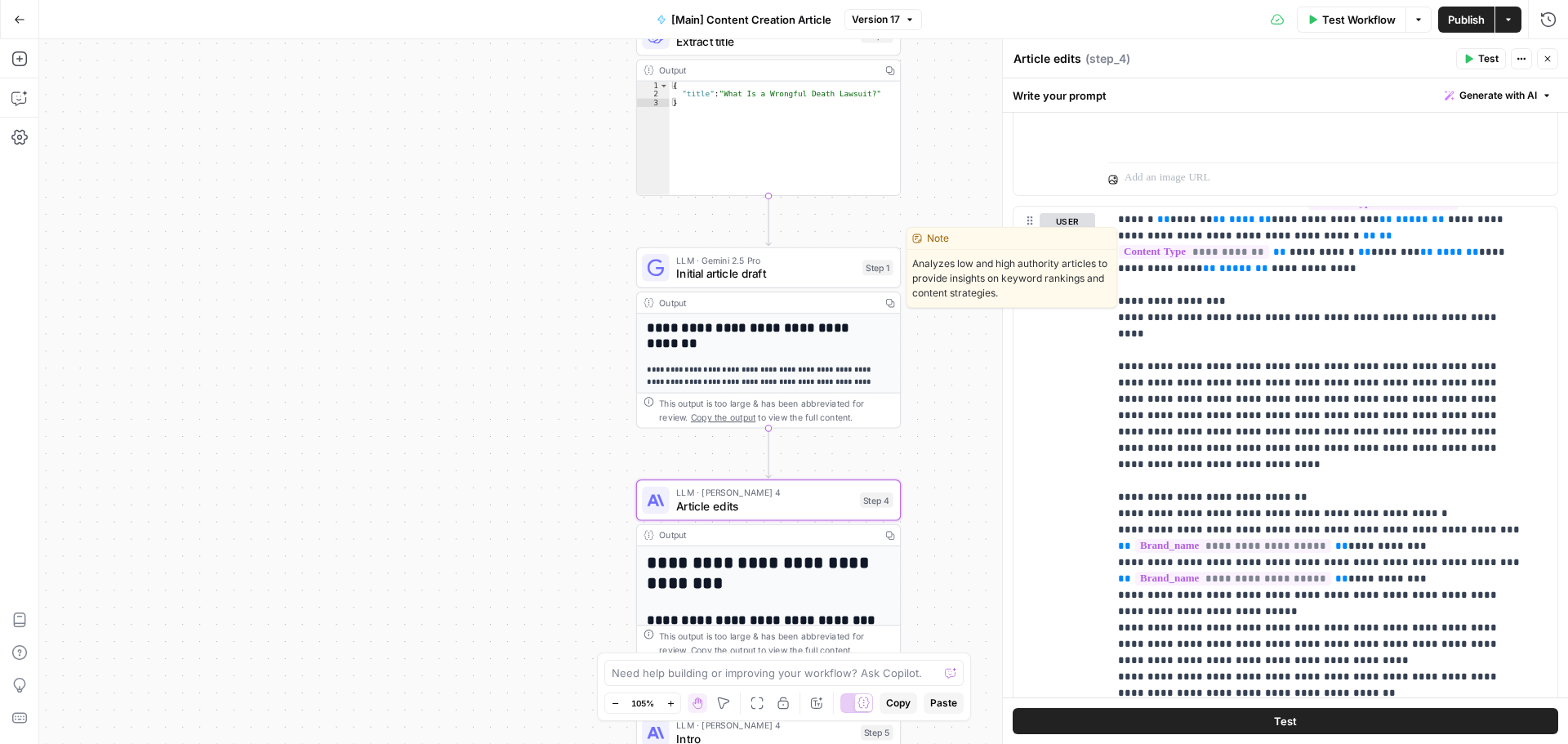
click at [692, 268] on span "Initial article draft" at bounding box center [766, 274] width 180 height 17
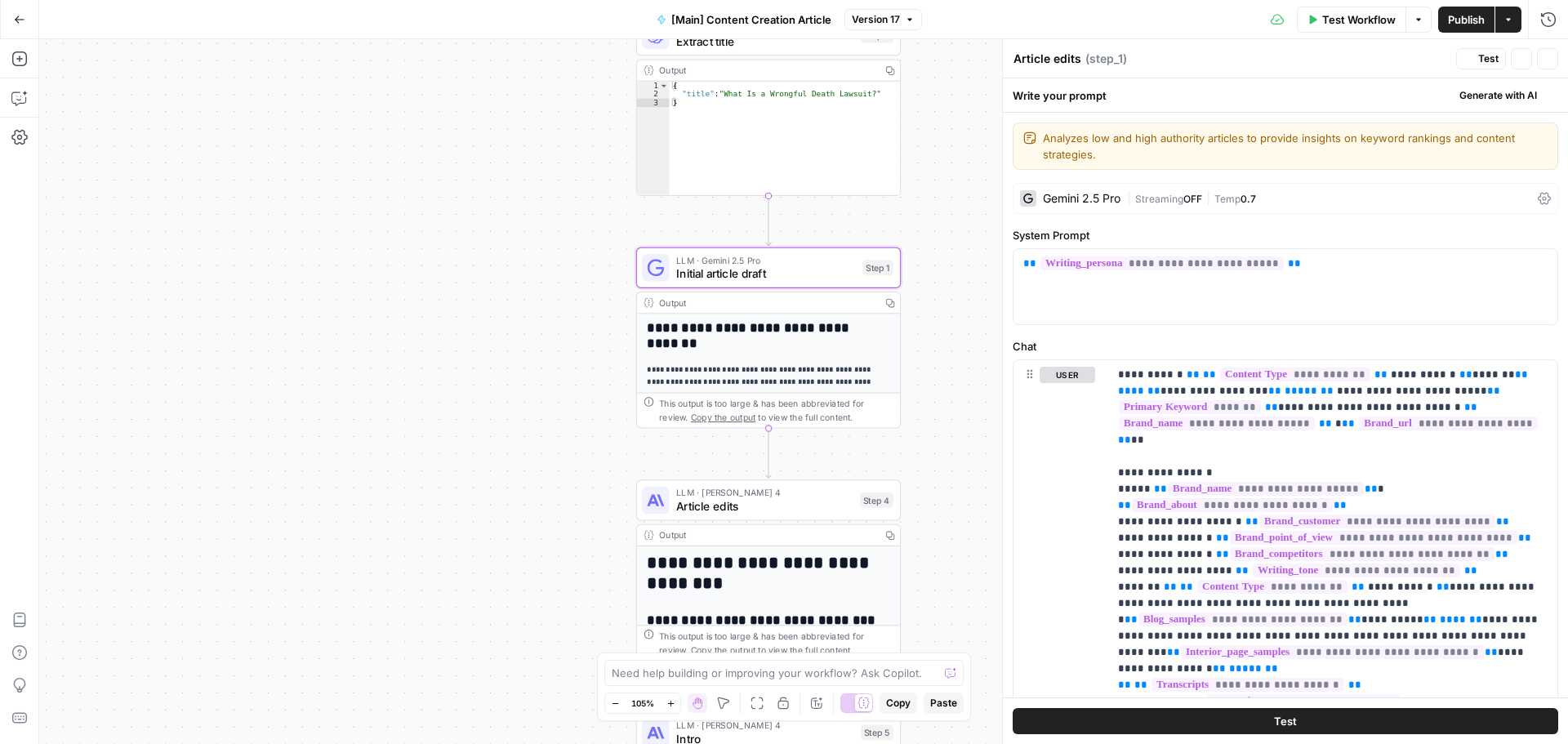
type textarea "Initial article draft"
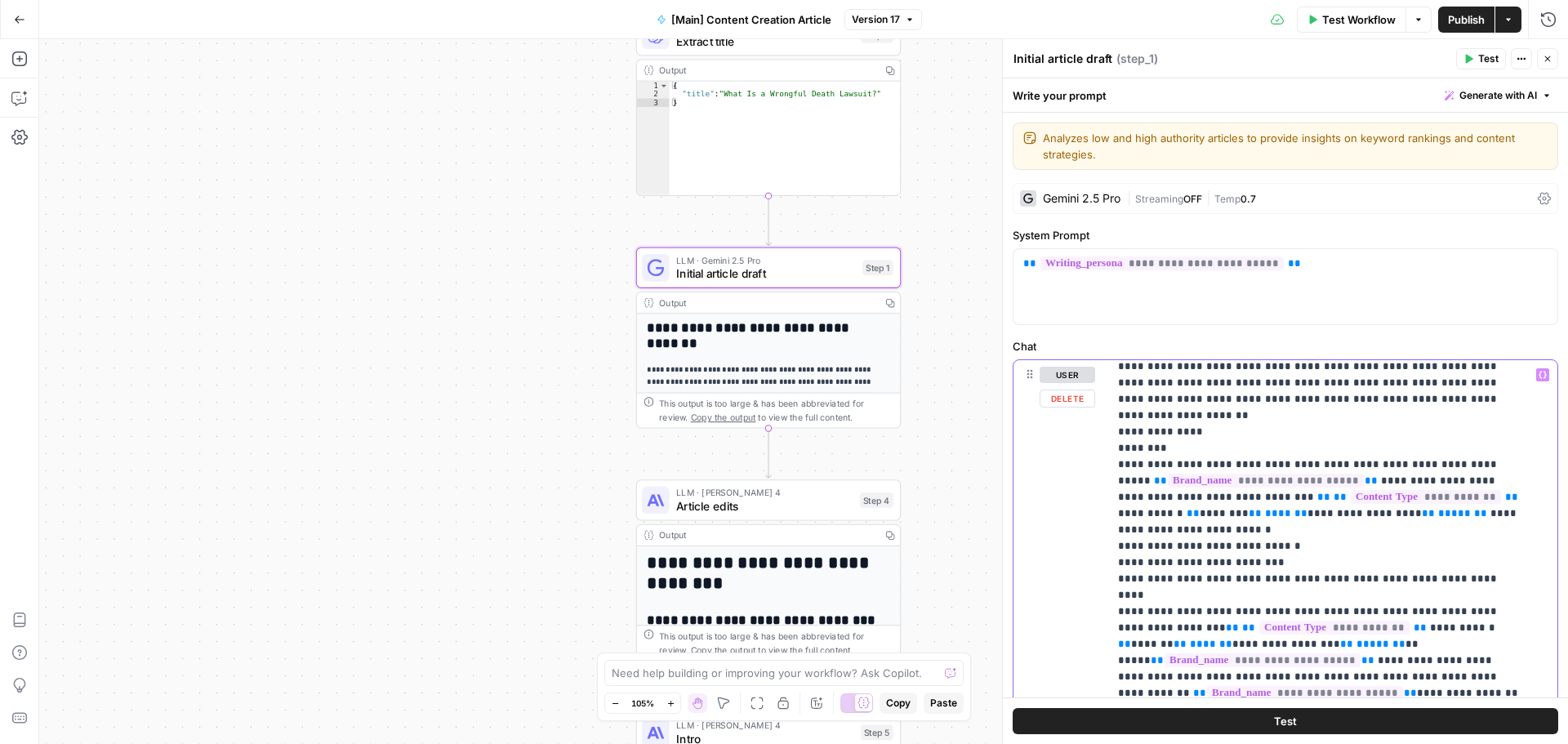
scroll to position [2402, 0]
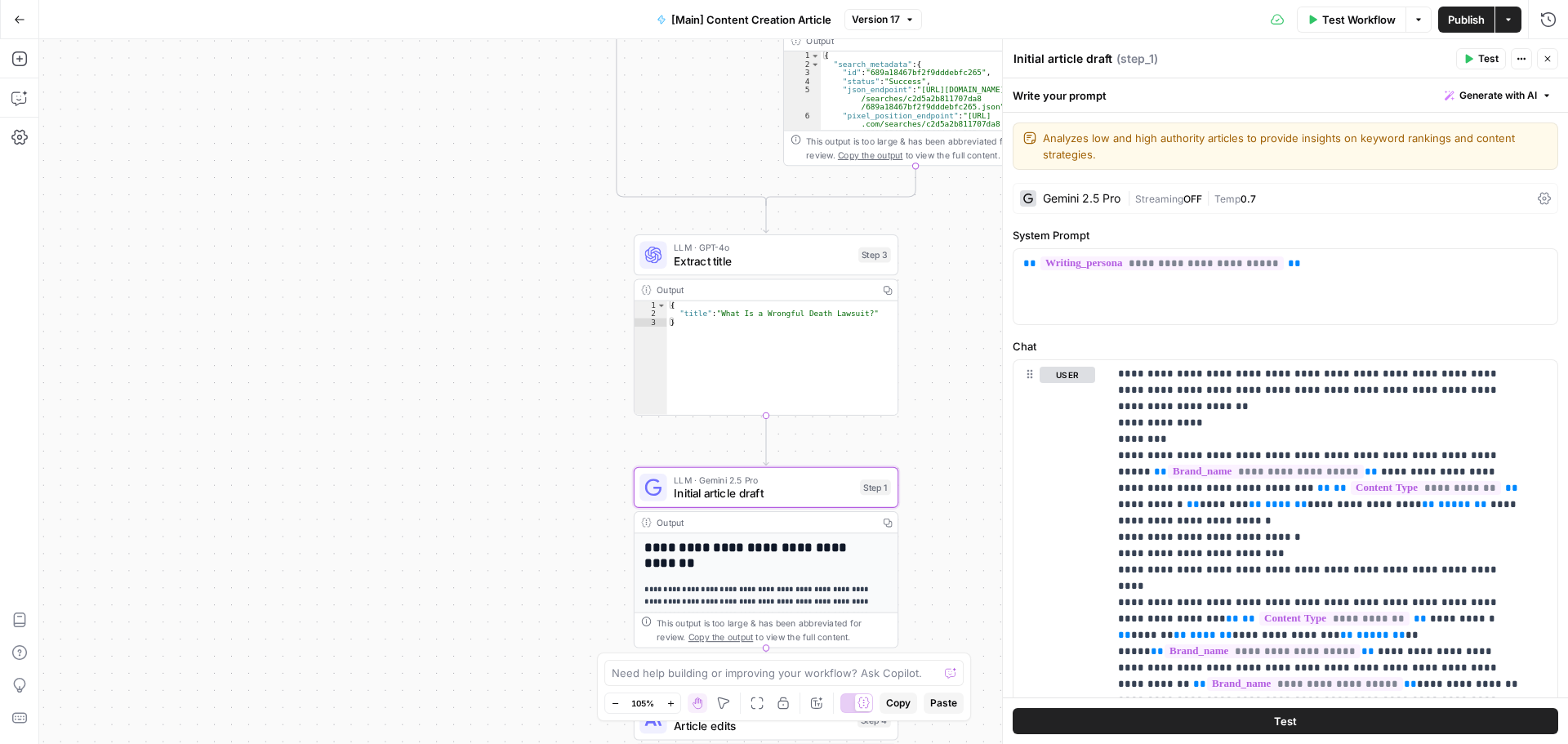
drag, startPoint x: 585, startPoint y: 130, endPoint x: 583, endPoint y: 349, distance: 219.0
click at [583, 349] on div "true false Workflow Set Inputs Inputs Condition If city is provided Step 16 Out…" at bounding box center [804, 391] width 1529 height 705
click at [681, 254] on span "Extract title" at bounding box center [763, 261] width 178 height 17
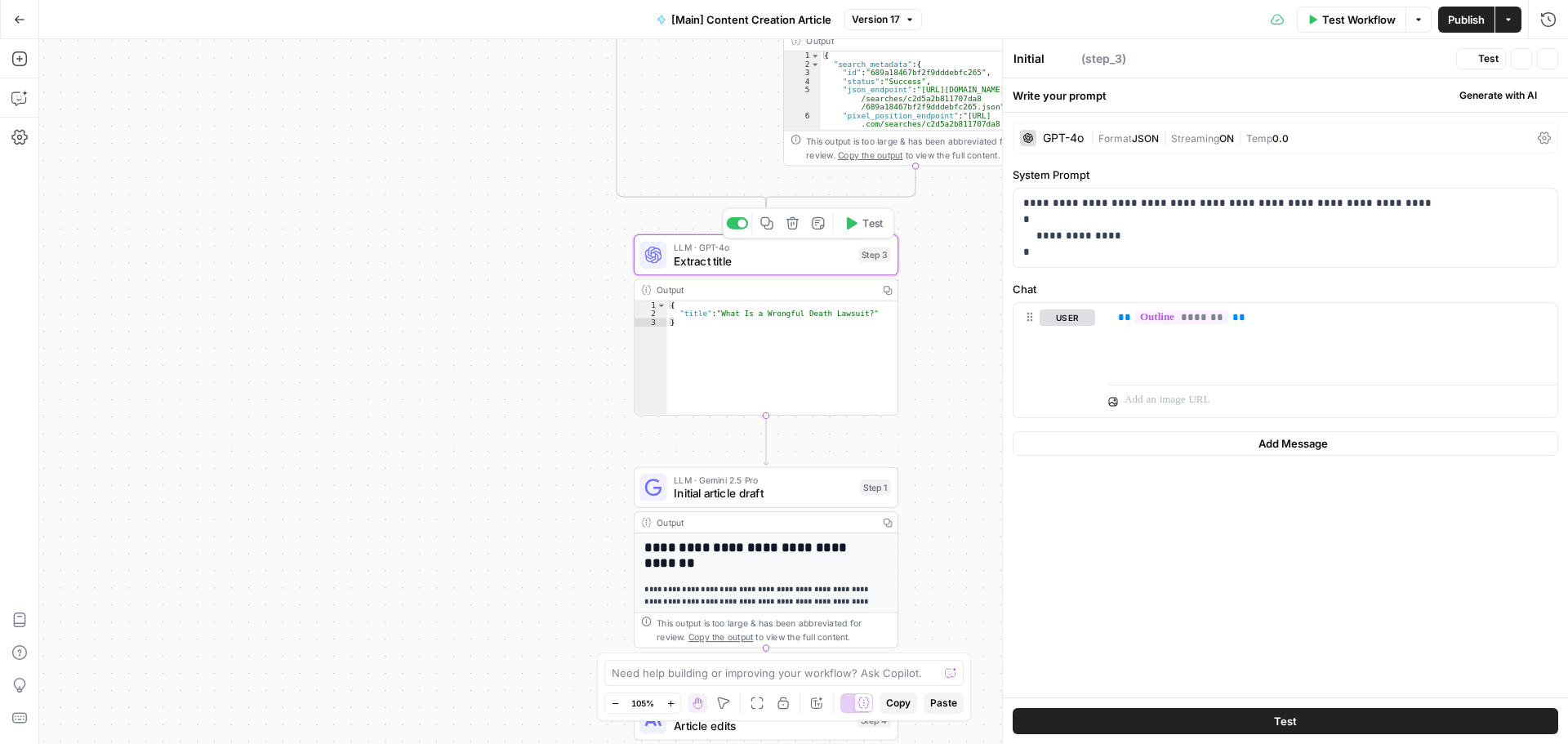
type textarea "Extract title"
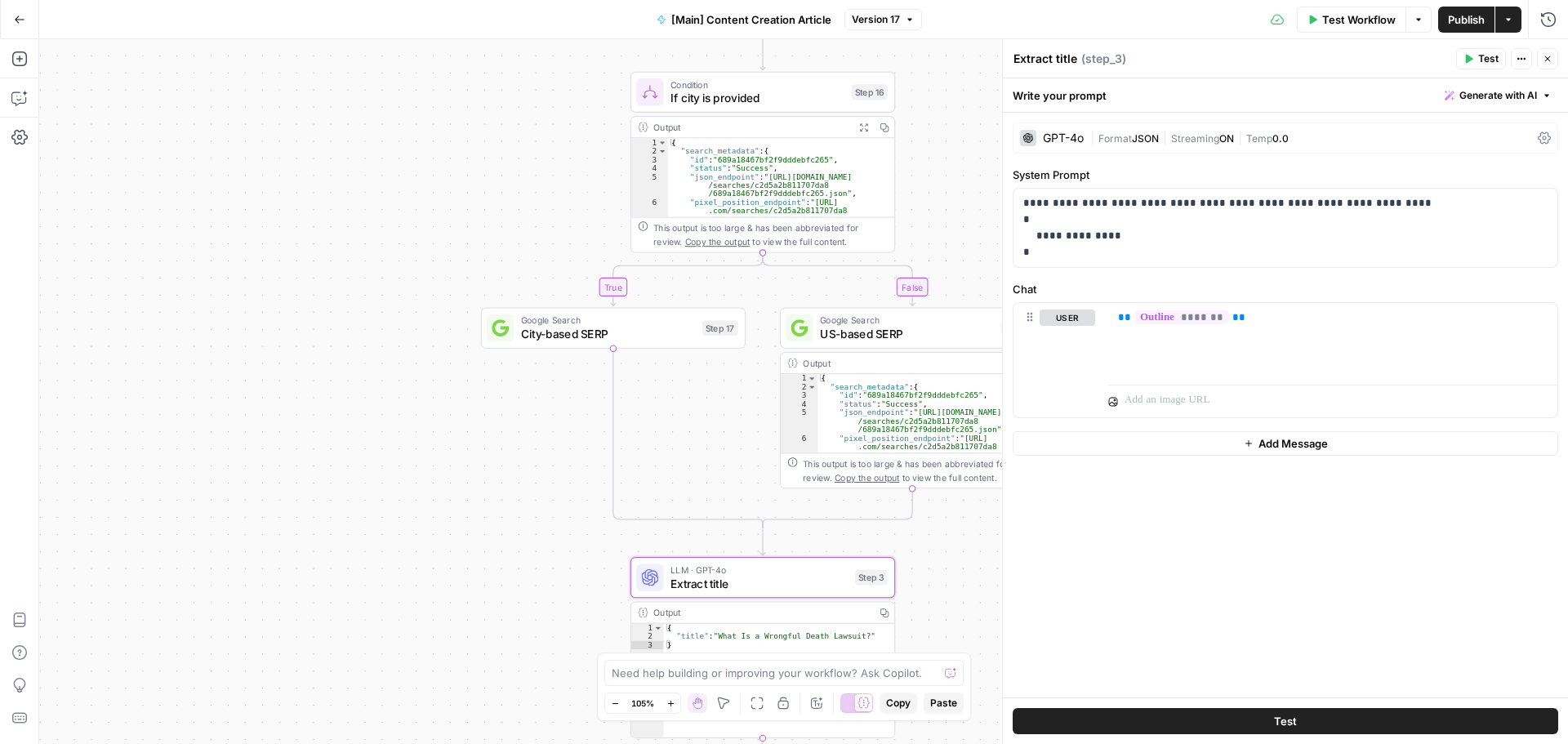
drag, startPoint x: 545, startPoint y: 287, endPoint x: 546, endPoint y: 537, distance: 250.0
click at [543, 549] on div "true false Workflow Set Inputs Inputs Condition If city is provided Step 16 Out…" at bounding box center [804, 391] width 1529 height 705
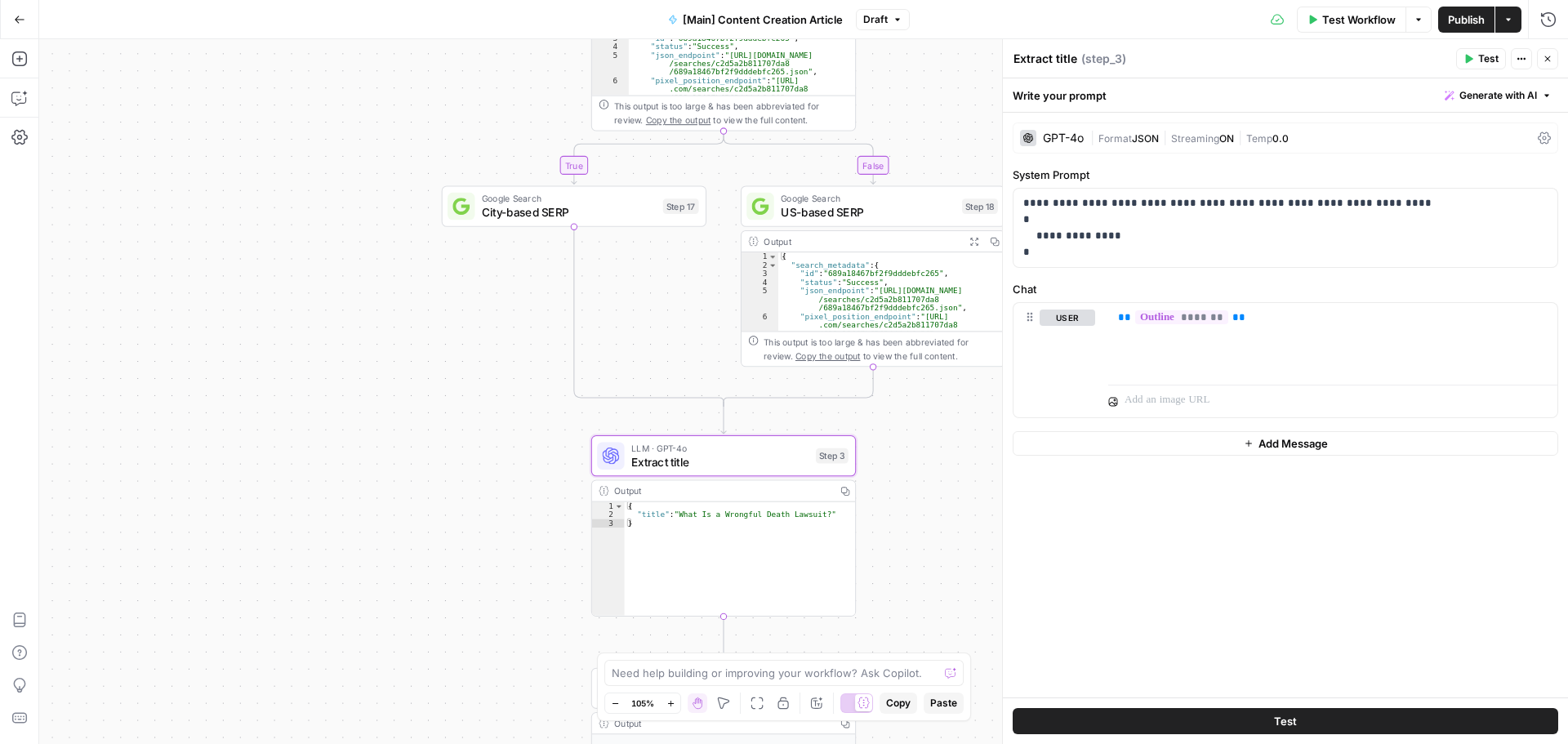
drag, startPoint x: 436, startPoint y: 417, endPoint x: 401, endPoint y: 258, distance: 162.8
click at [397, 214] on div "true false Workflow Set Inputs Inputs Condition If city is provided Step 16 Out…" at bounding box center [804, 391] width 1529 height 705
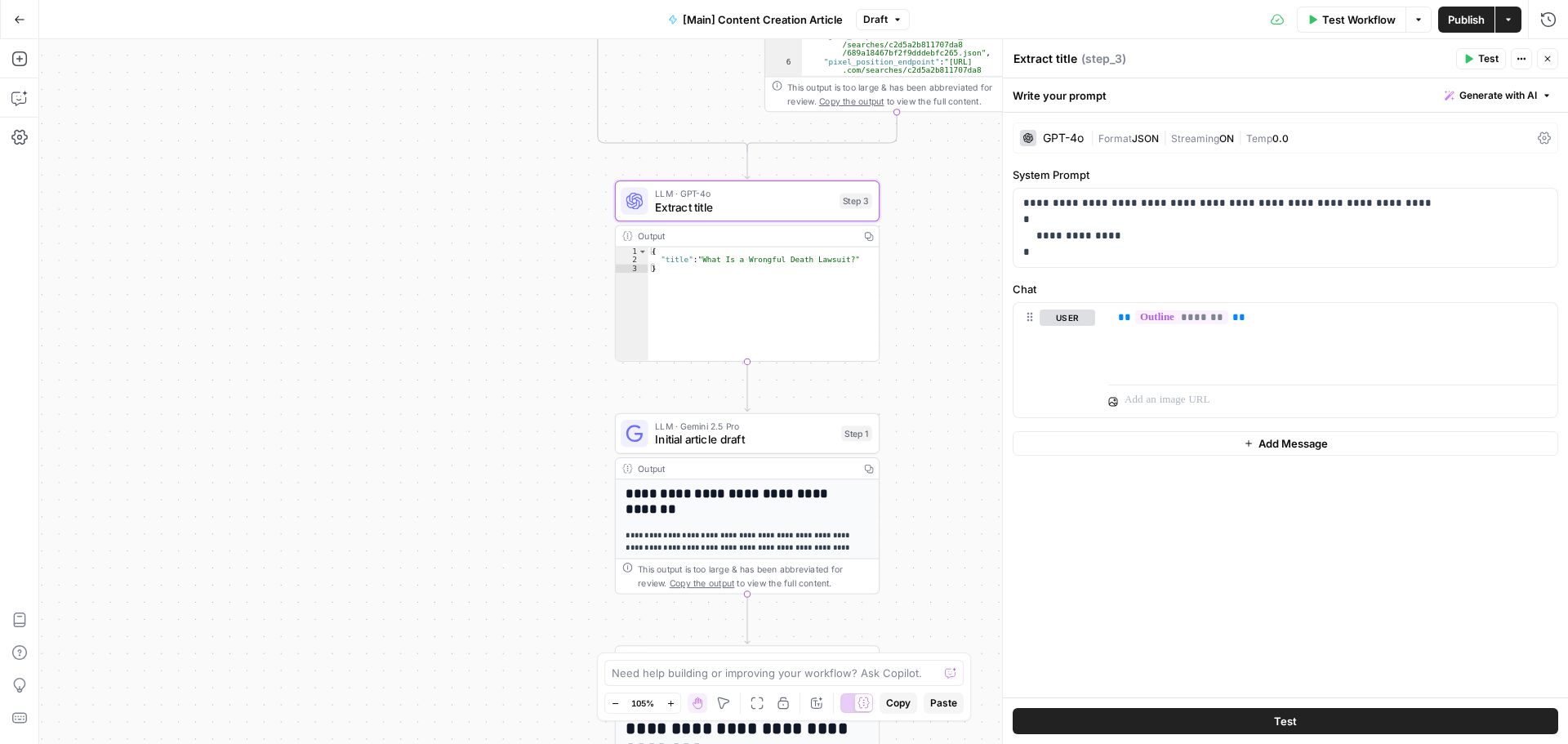
drag, startPoint x: 430, startPoint y: 450, endPoint x: 459, endPoint y: 203, distance: 248.7
click at [456, 184] on div "true false Workflow Set Inputs Inputs Condition If city is provided Step 16 Out…" at bounding box center [804, 391] width 1529 height 705
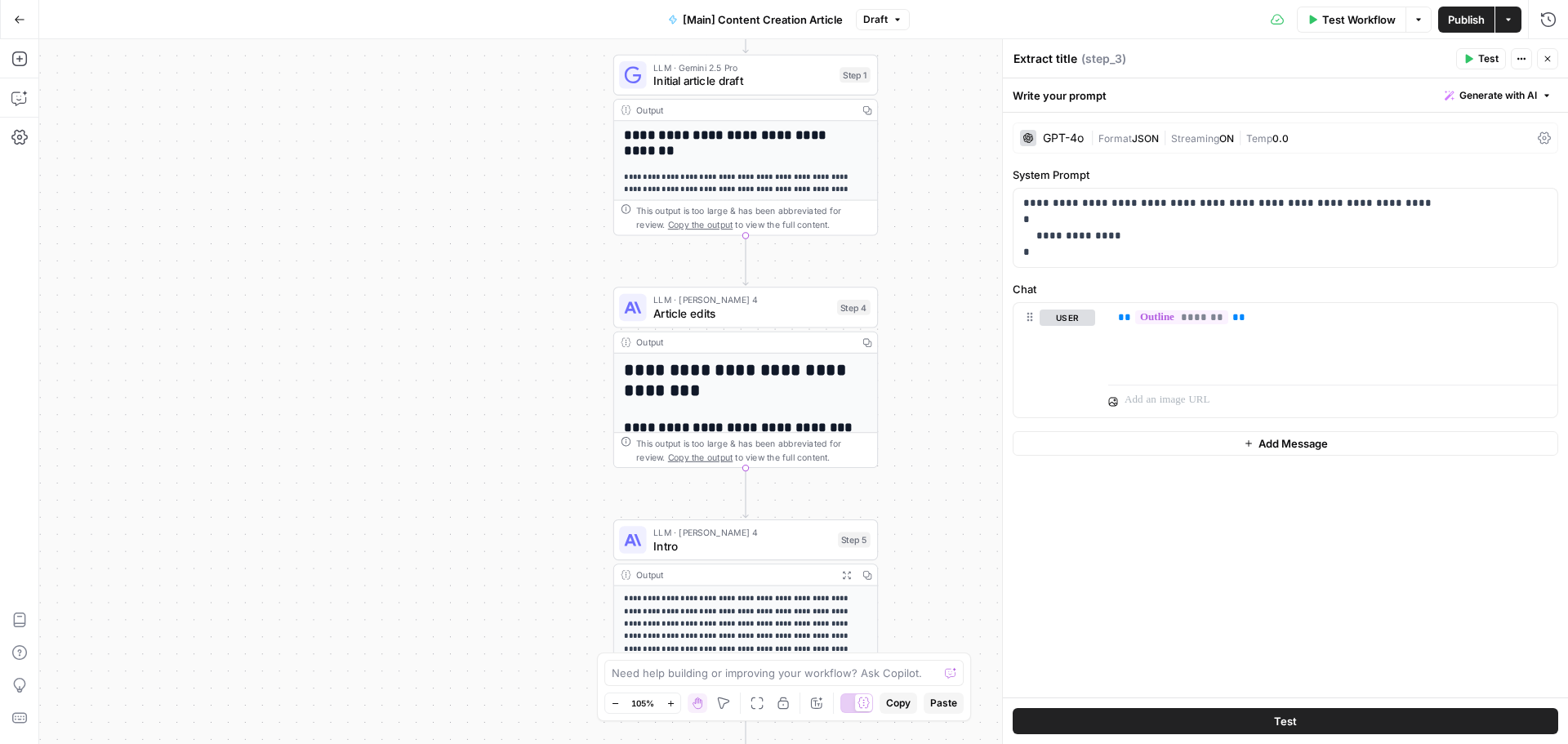
drag, startPoint x: 519, startPoint y: 427, endPoint x: 517, endPoint y: 118, distance: 309.0
click at [517, 118] on div "true false Workflow Set Inputs Inputs Condition If city is provided Step 16 Out…" at bounding box center [804, 391] width 1529 height 705
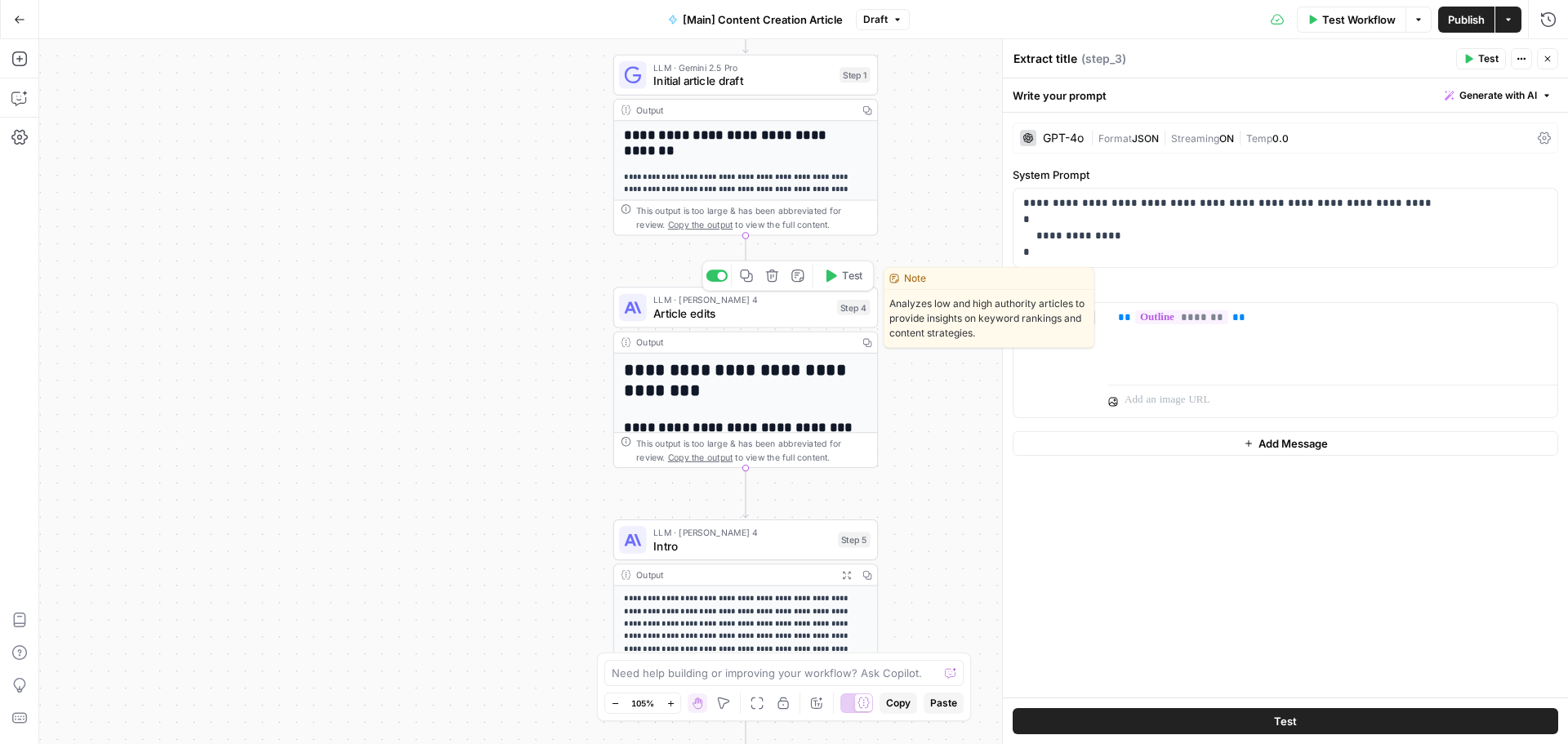
click at [700, 309] on span "Article edits" at bounding box center [742, 313] width 177 height 17
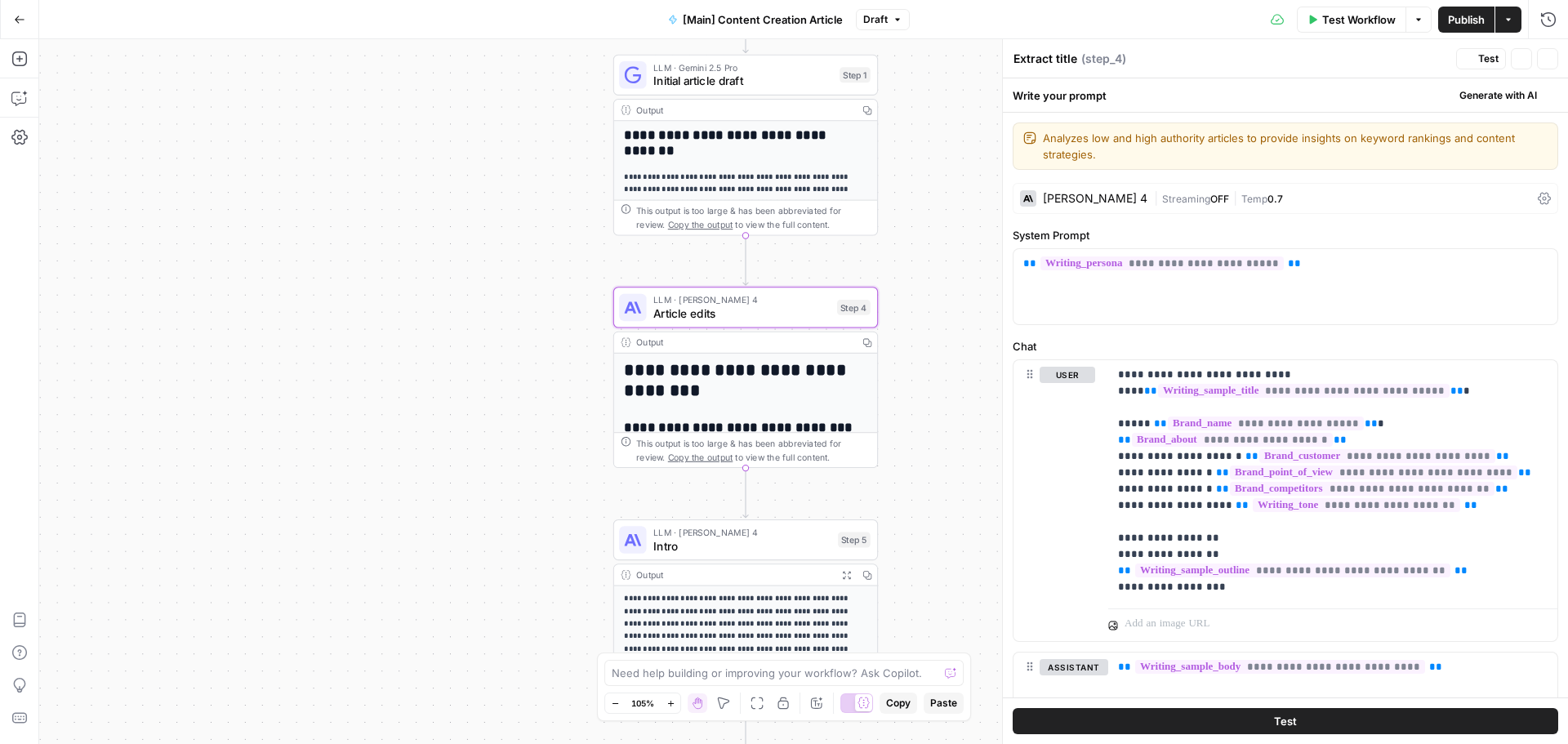
type textarea "Article edits"
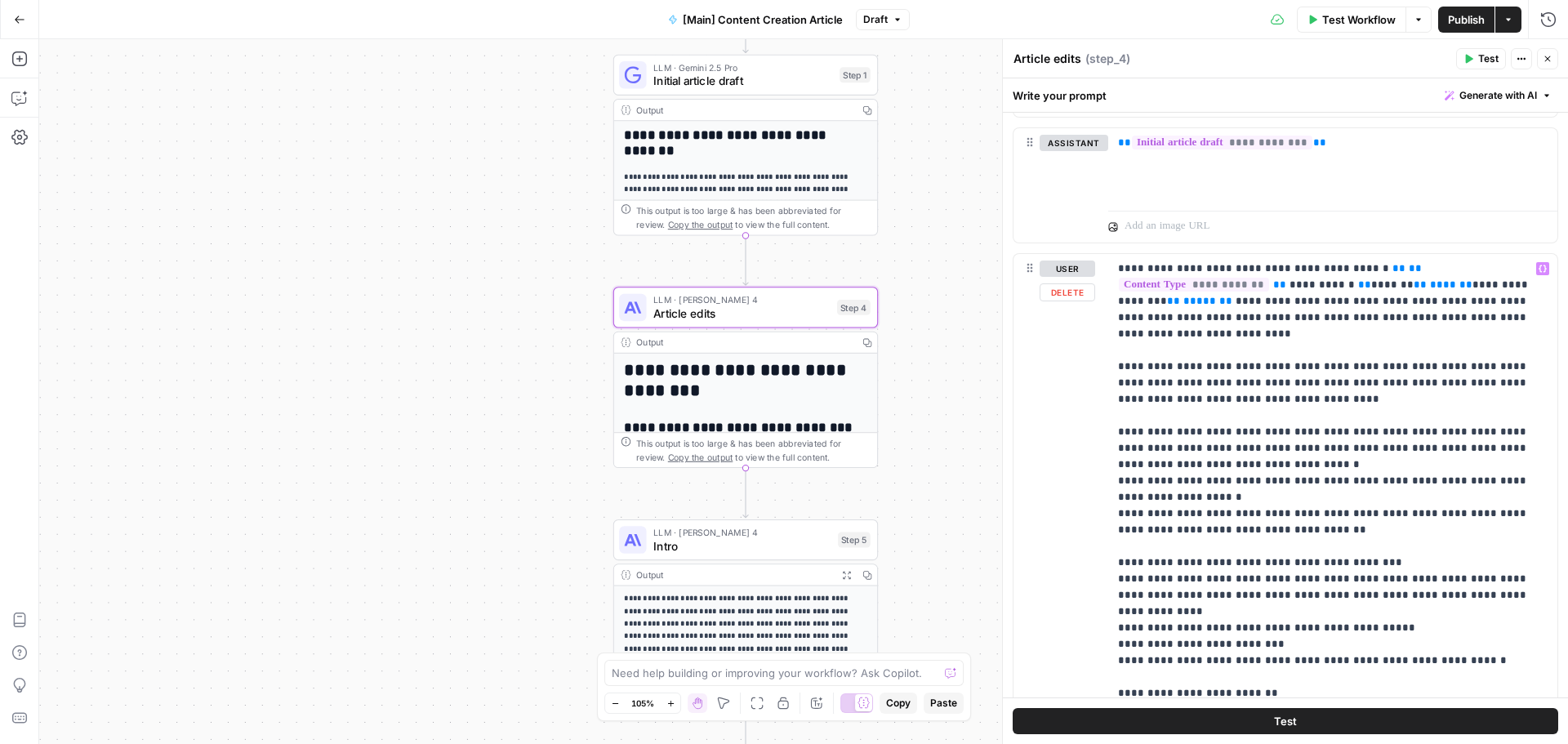
scroll to position [1987, 0]
